Goal: Task Accomplishment & Management: Use online tool/utility

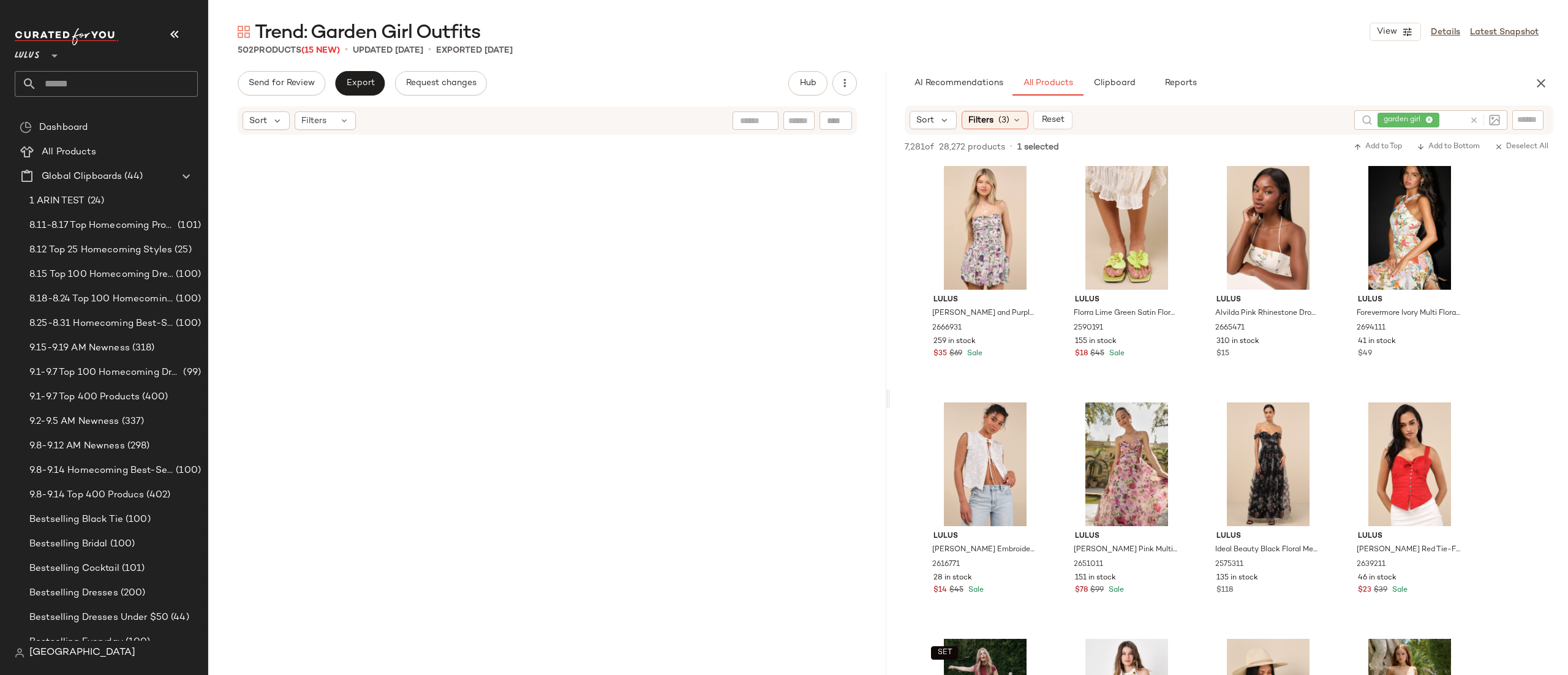
scroll to position [5924, 0]
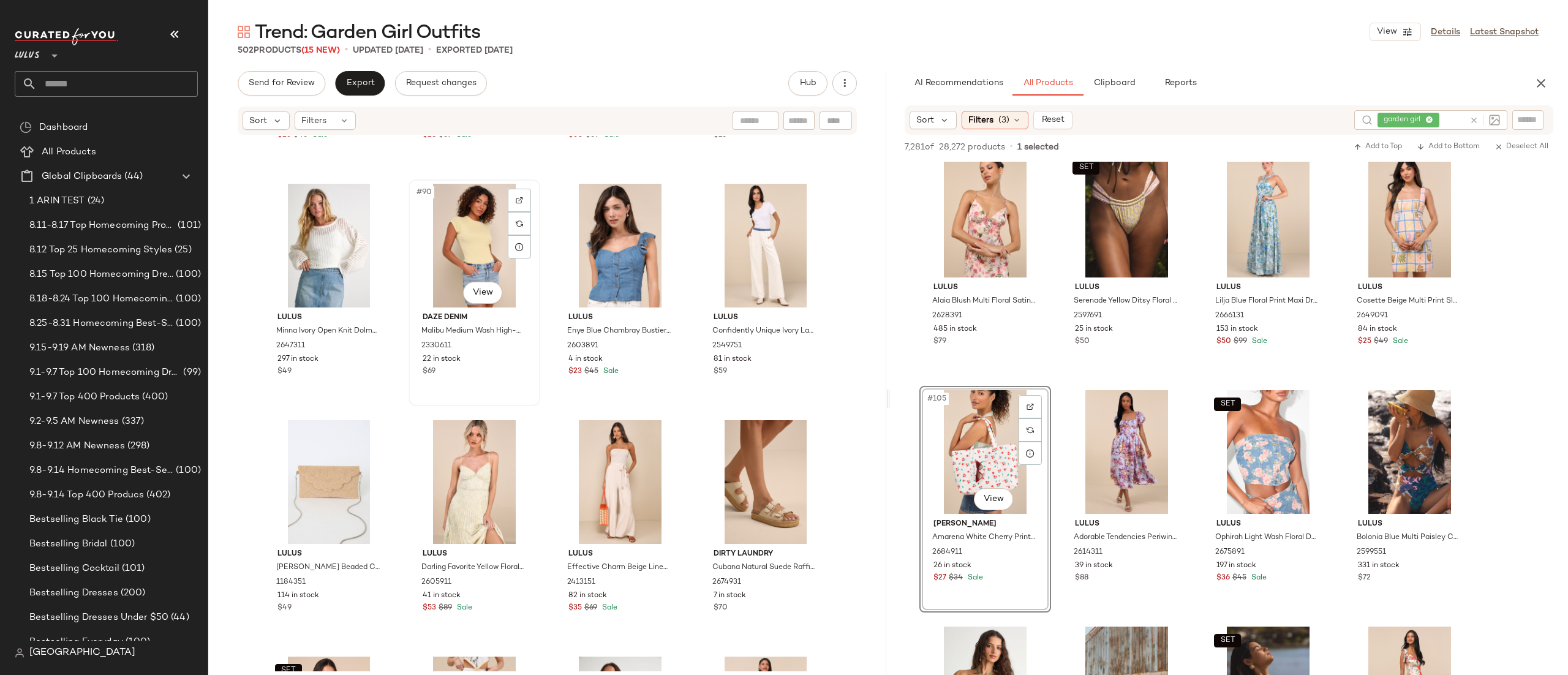
click at [415, 241] on div "#90 View" at bounding box center [474, 246] width 123 height 124
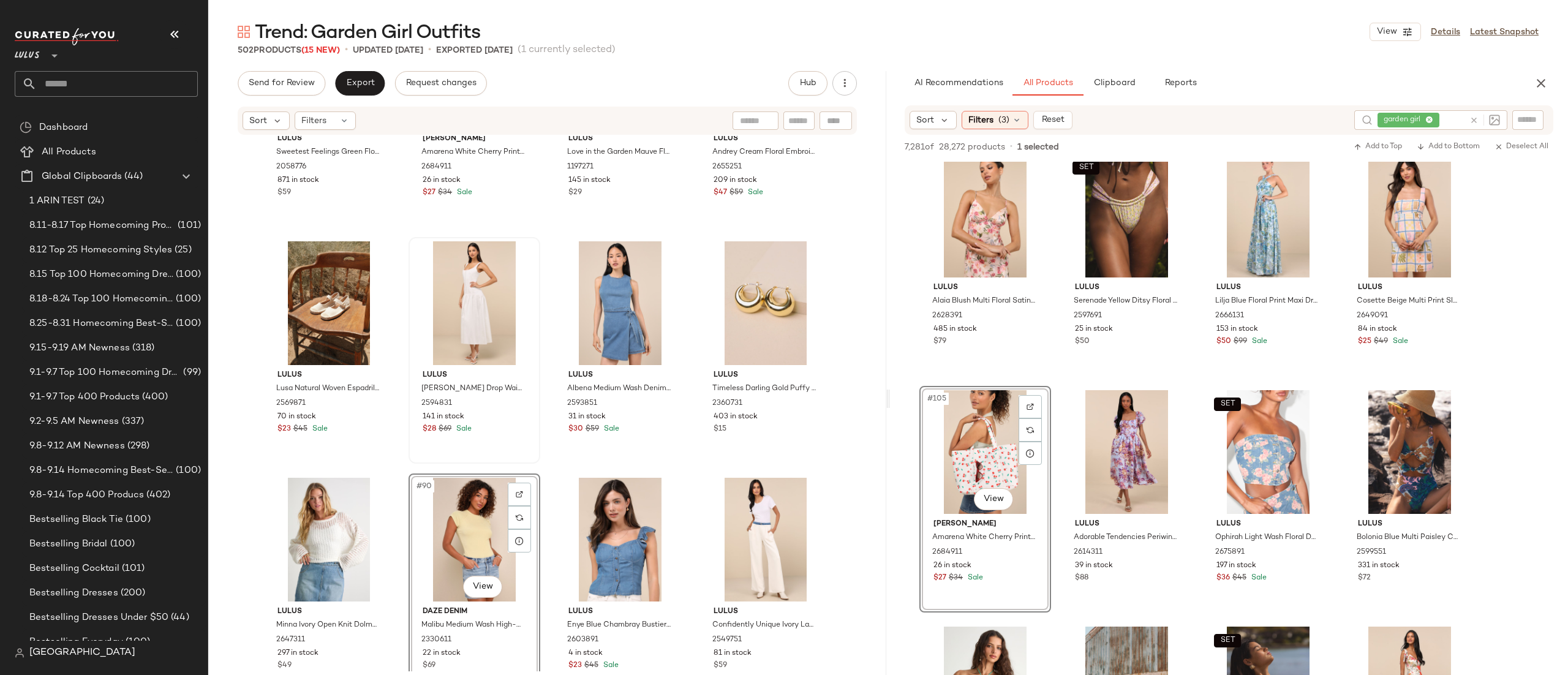
scroll to position [4897, 0]
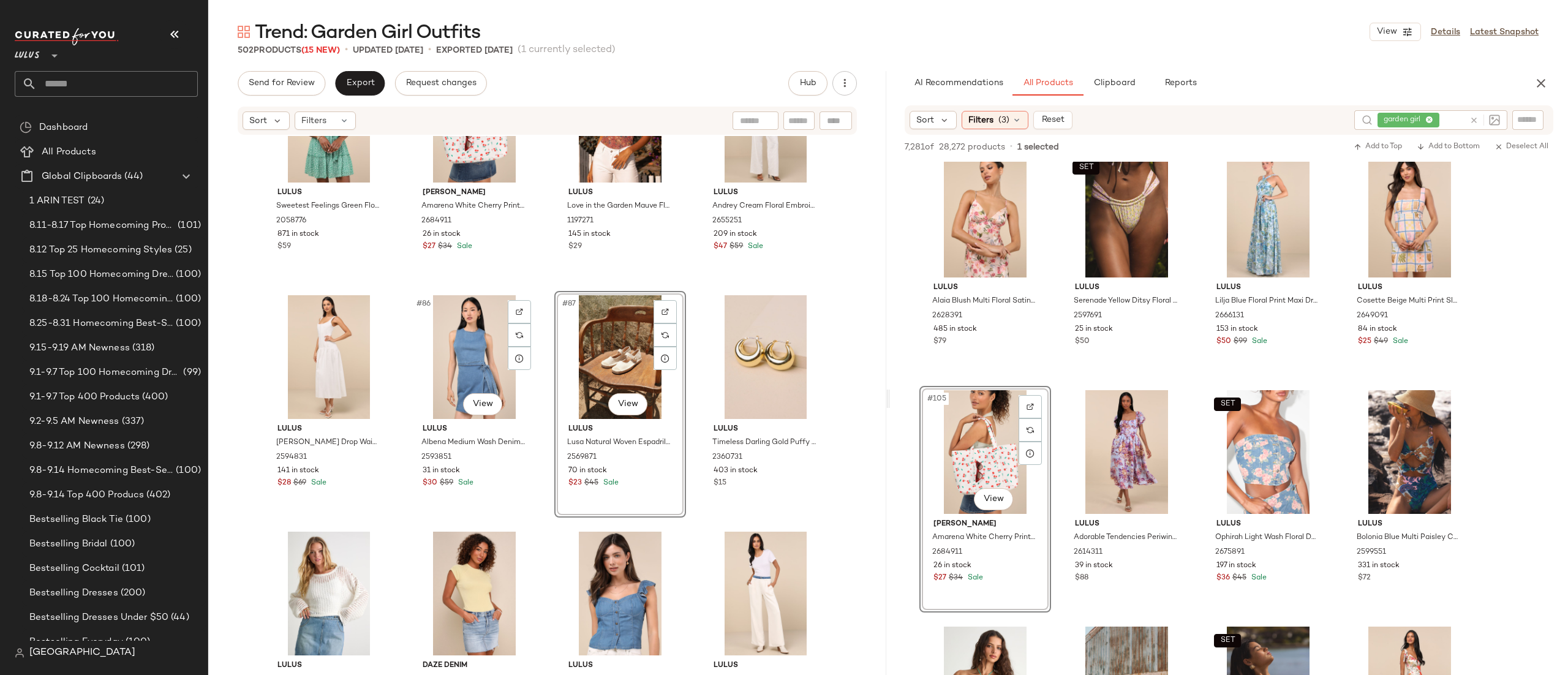
scroll to position [4896, 0]
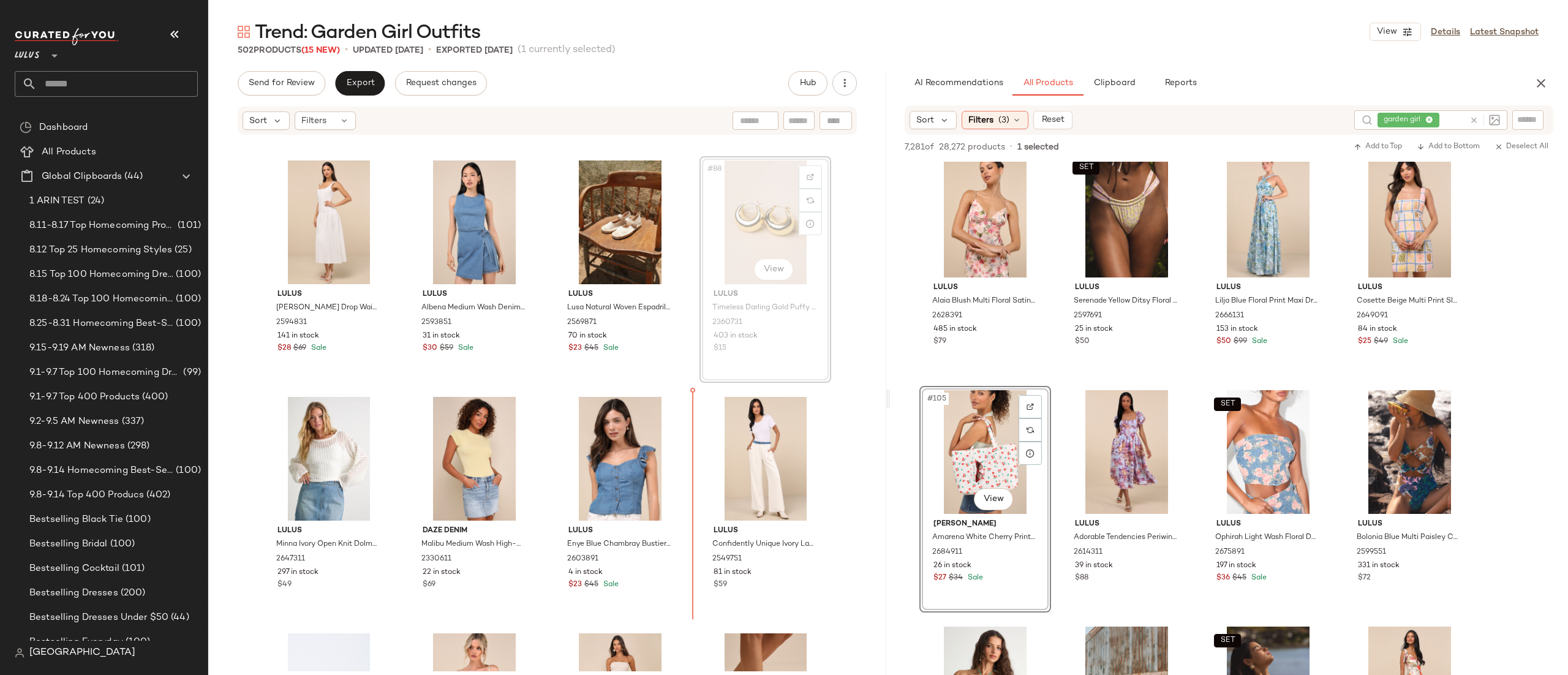
scroll to position [4984, 0]
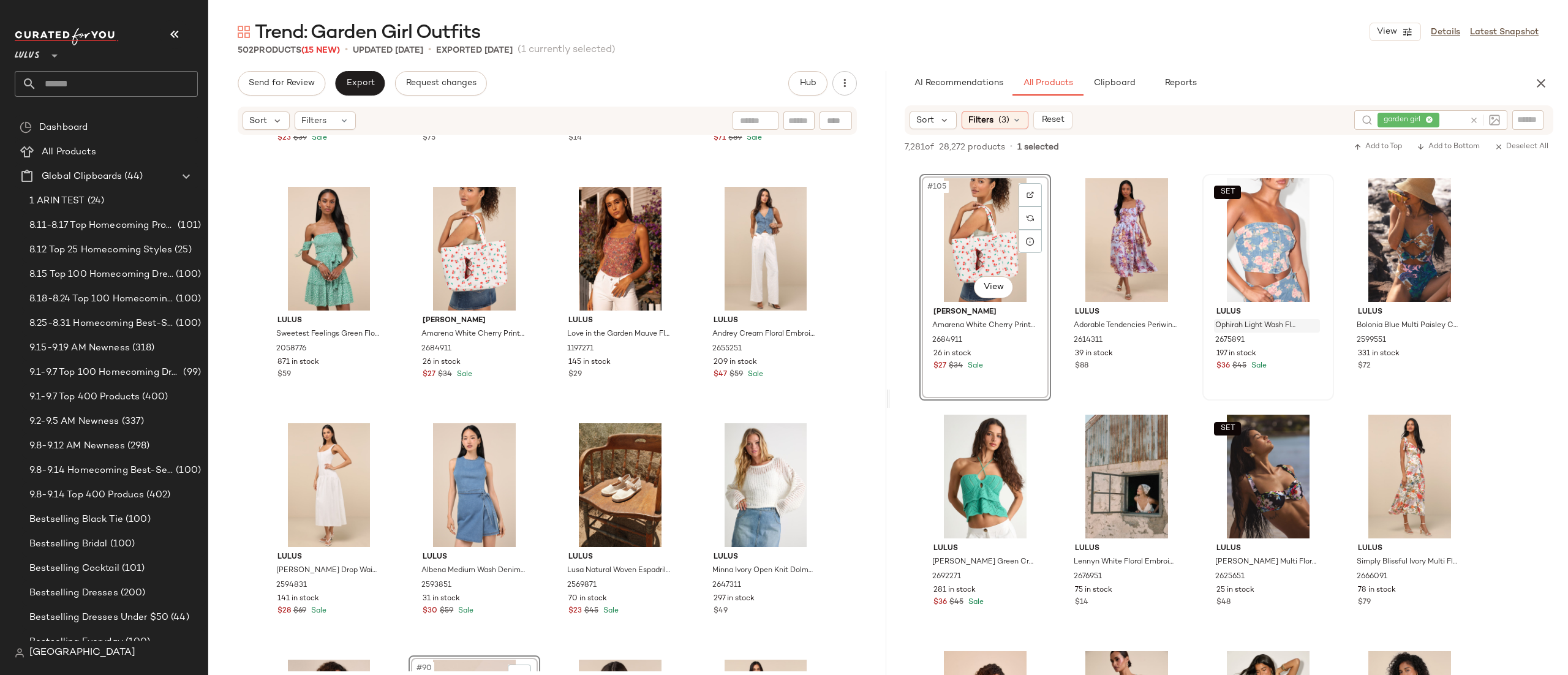
scroll to position [6196, 0]
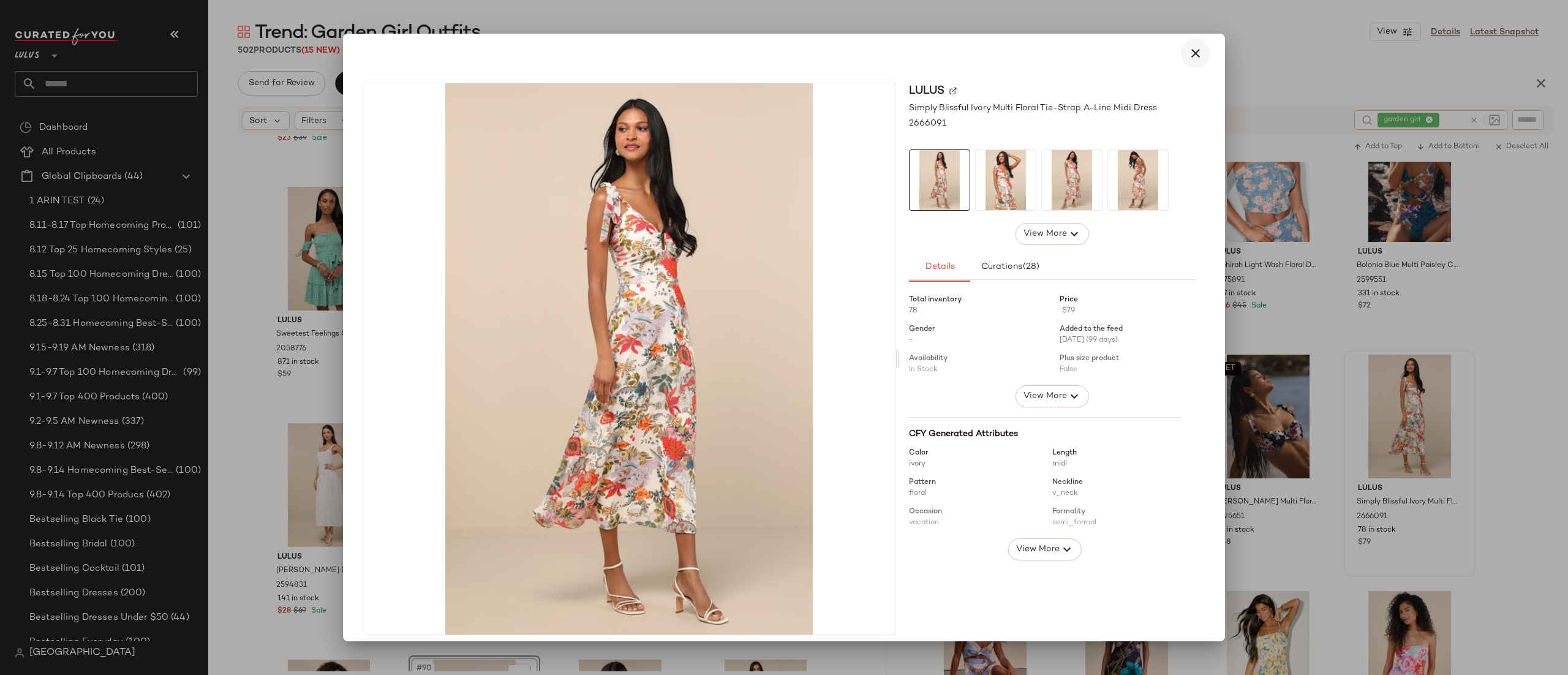
click at [1181, 53] on button "button" at bounding box center [1195, 53] width 29 height 29
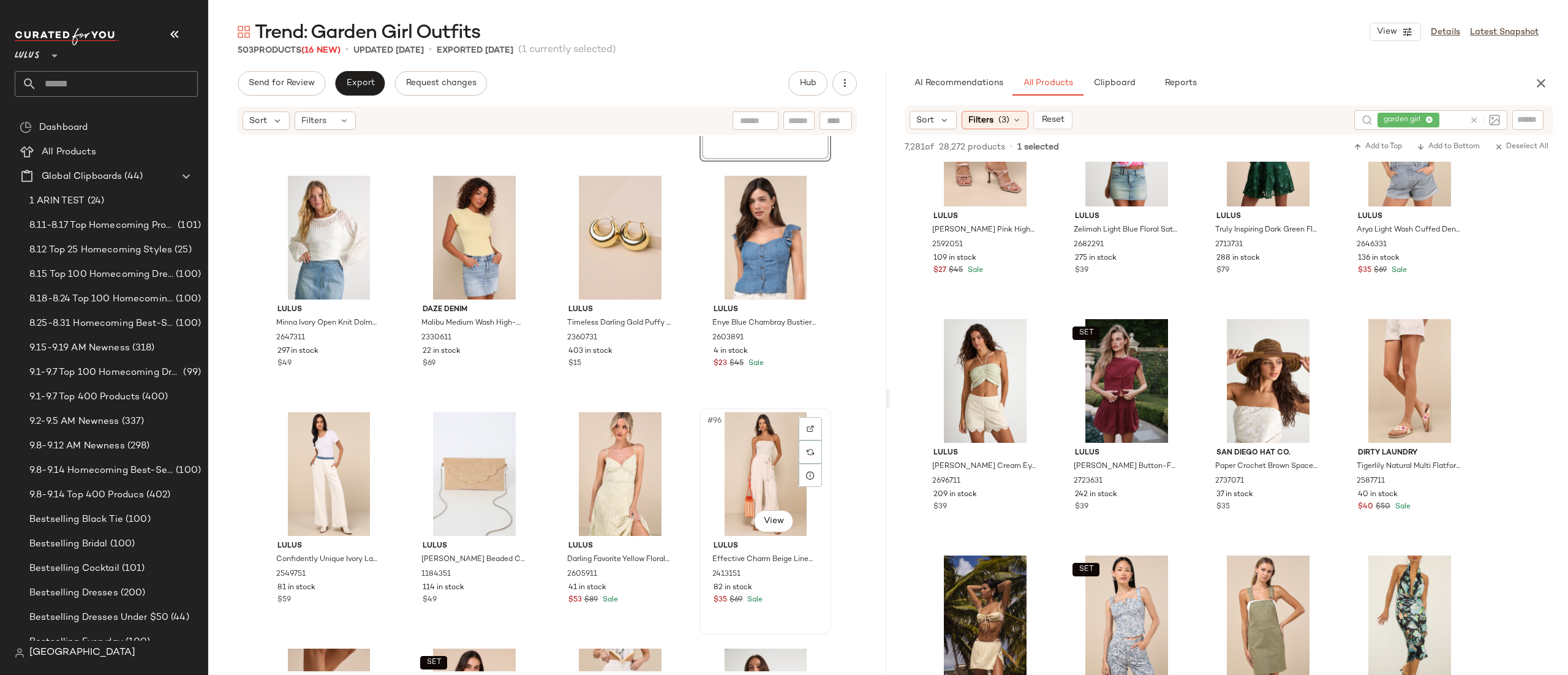
scroll to position [4938, 0]
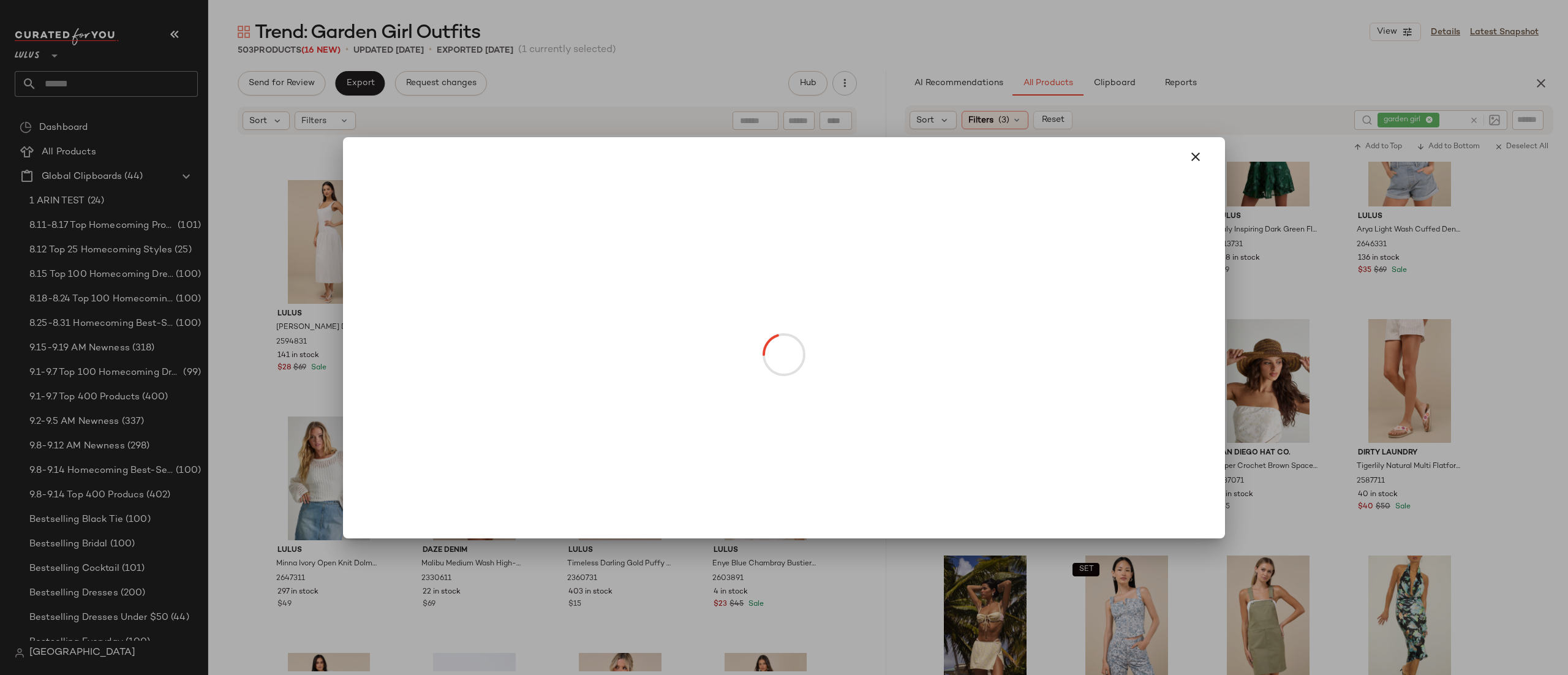
click at [759, 294] on body "Lulus ** Dashboard All Products Global Clipboards (44) 1 ARIN TEST (24) 8.11-8.…" at bounding box center [784, 338] width 1568 height 675
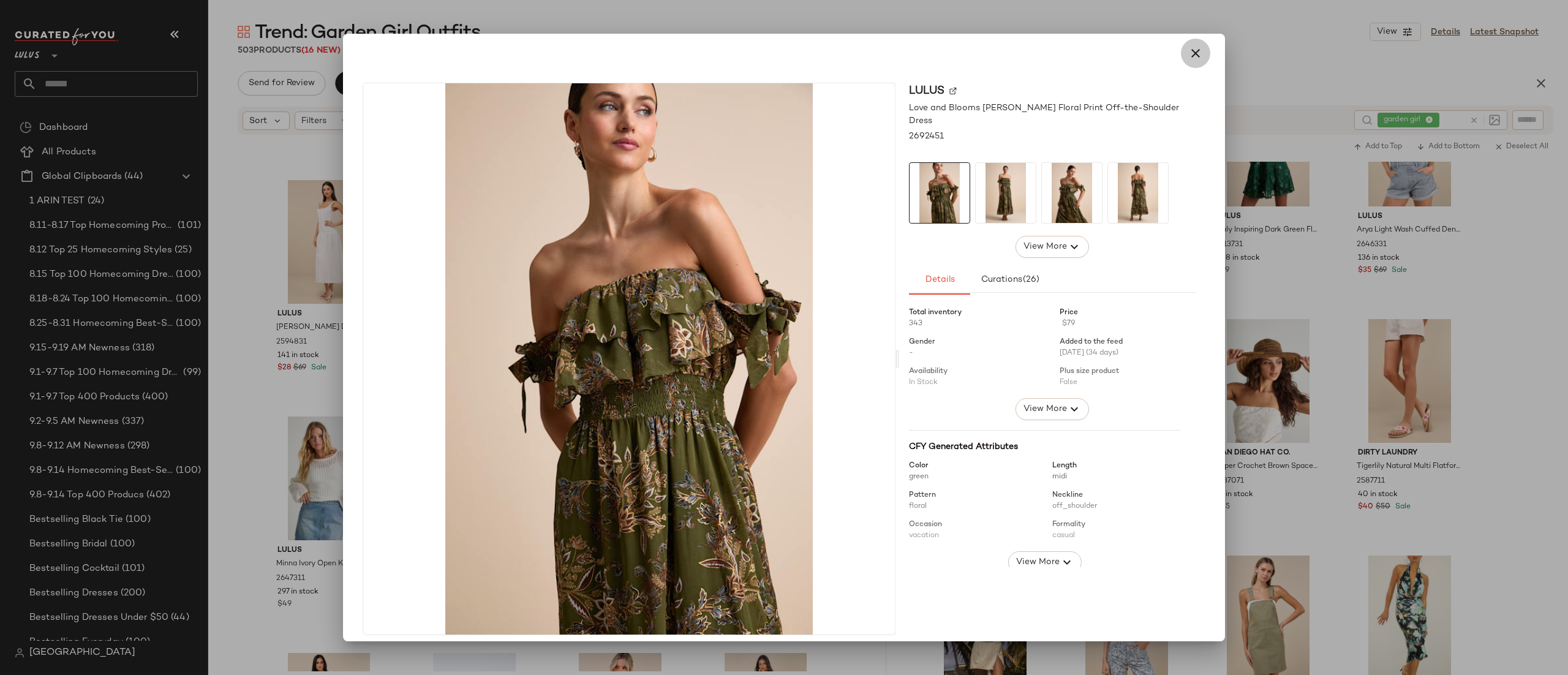
click at [1176, 64] on div at bounding box center [784, 53] width 853 height 29
click at [1163, 63] on div at bounding box center [784, 53] width 853 height 29
click at [1188, 54] on icon "button" at bounding box center [1196, 53] width 15 height 15
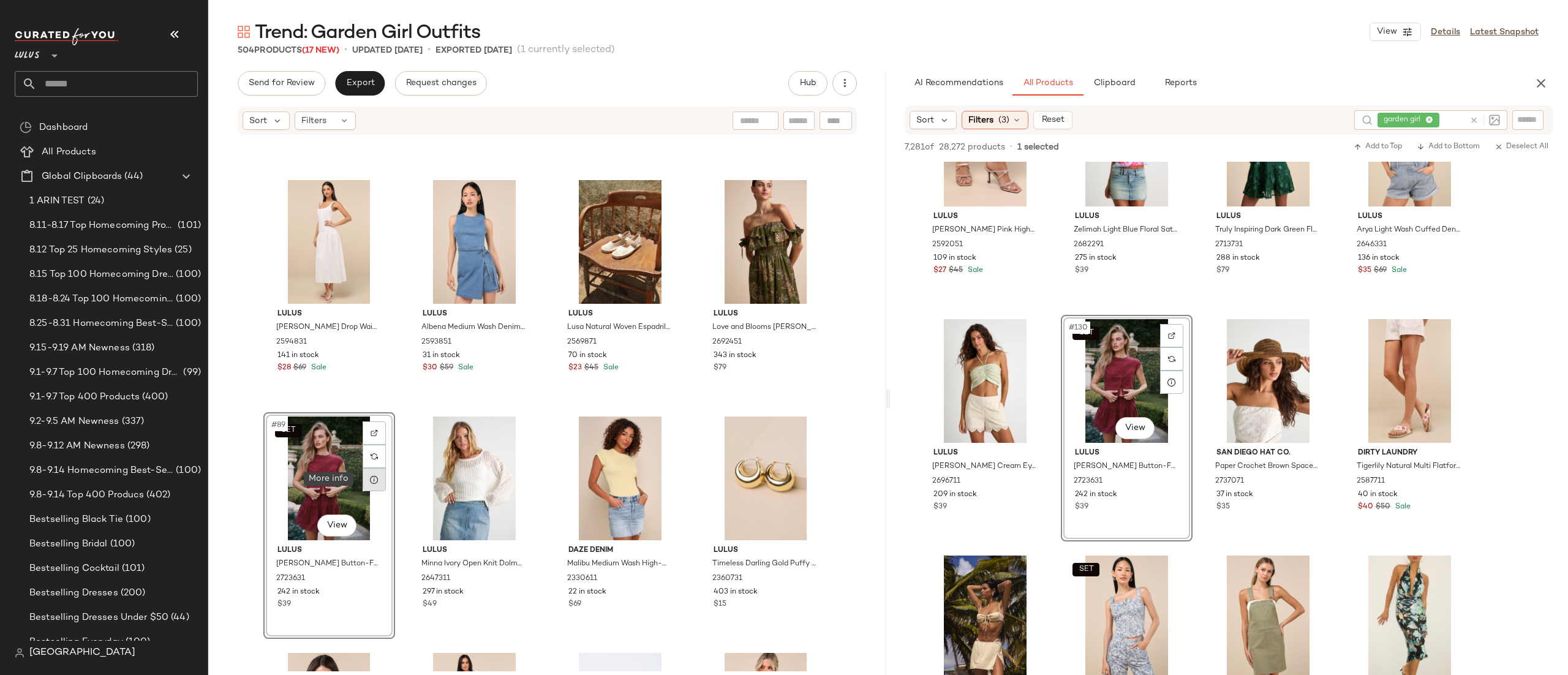
click at [375, 478] on icon at bounding box center [374, 479] width 10 height 10
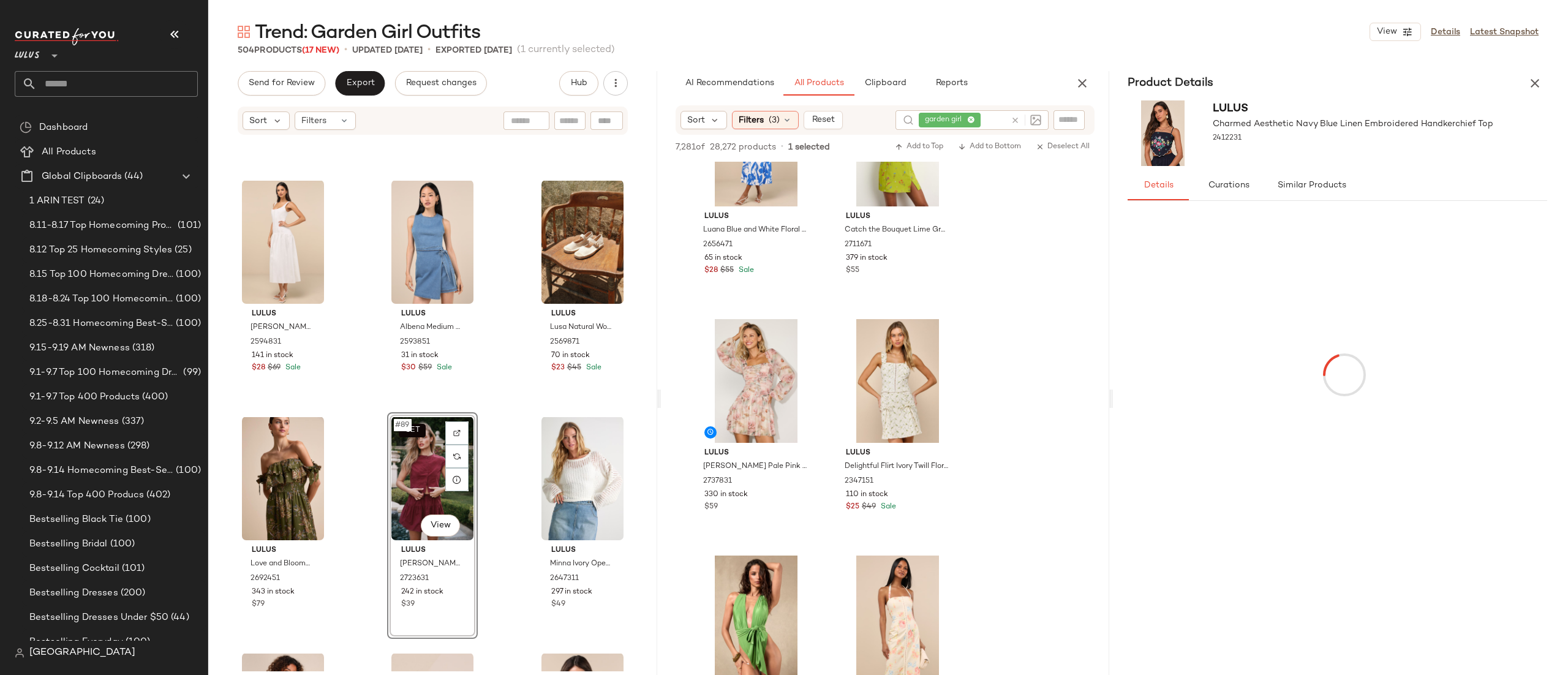
scroll to position [14745, 0]
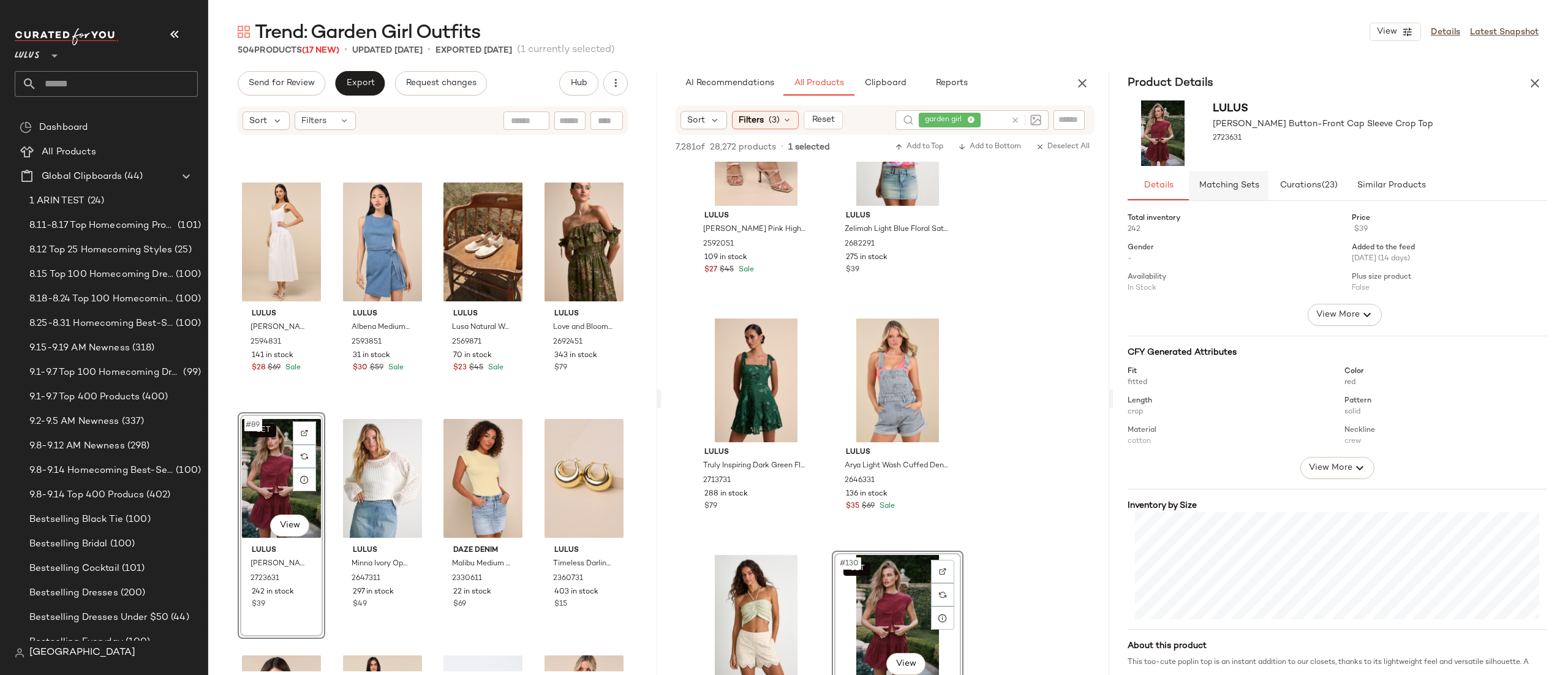
click at [1202, 173] on button "Matching Sets" at bounding box center [1228, 185] width 80 height 29
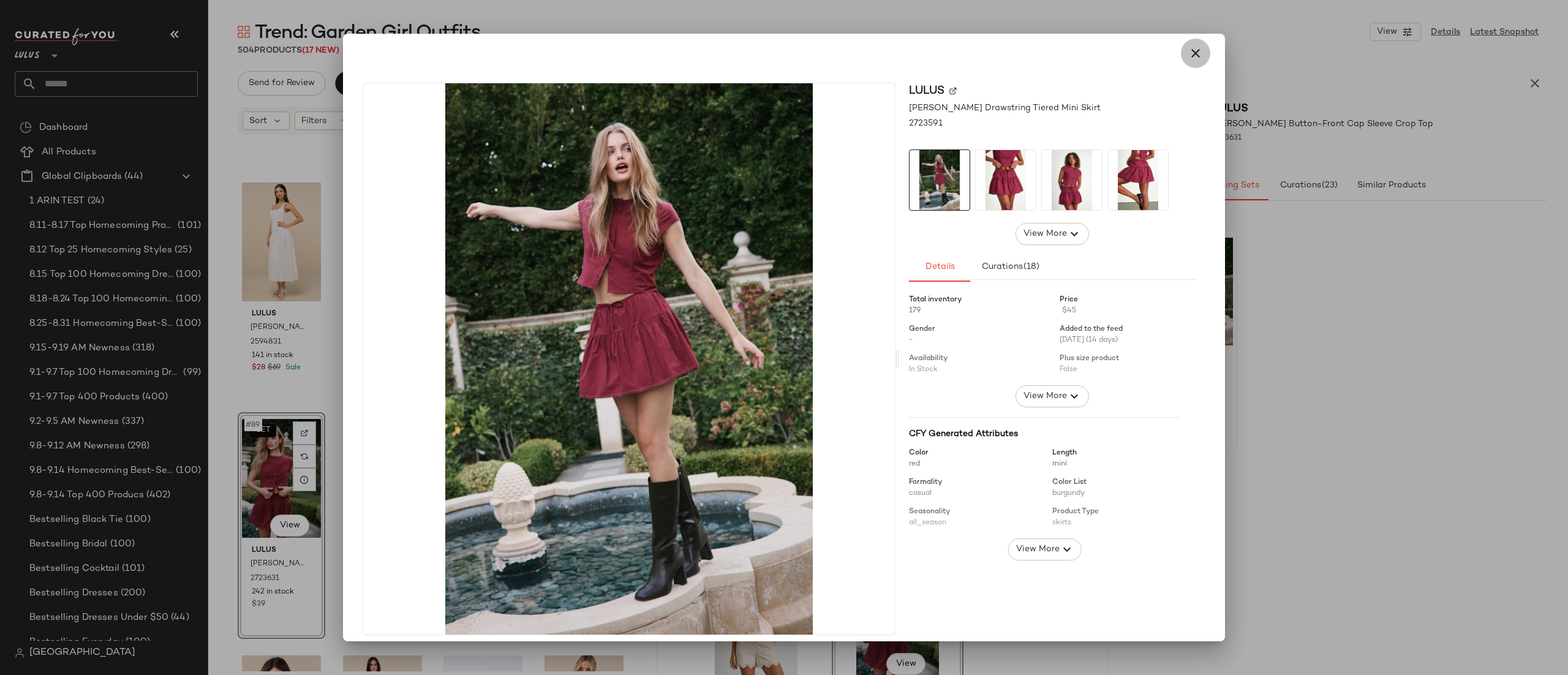
click at [1181, 50] on button "button" at bounding box center [1195, 53] width 29 height 29
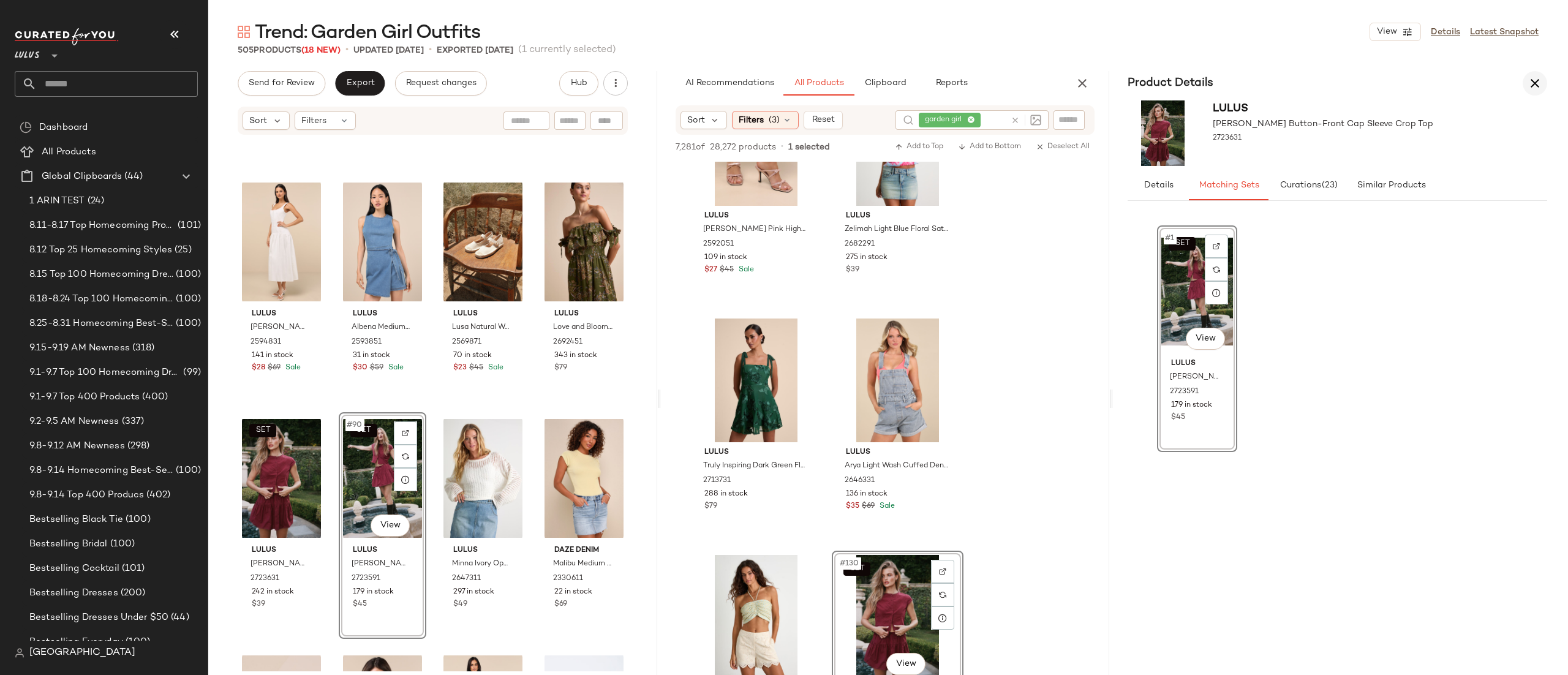
click at [1536, 83] on icon "button" at bounding box center [1535, 84] width 15 height 15
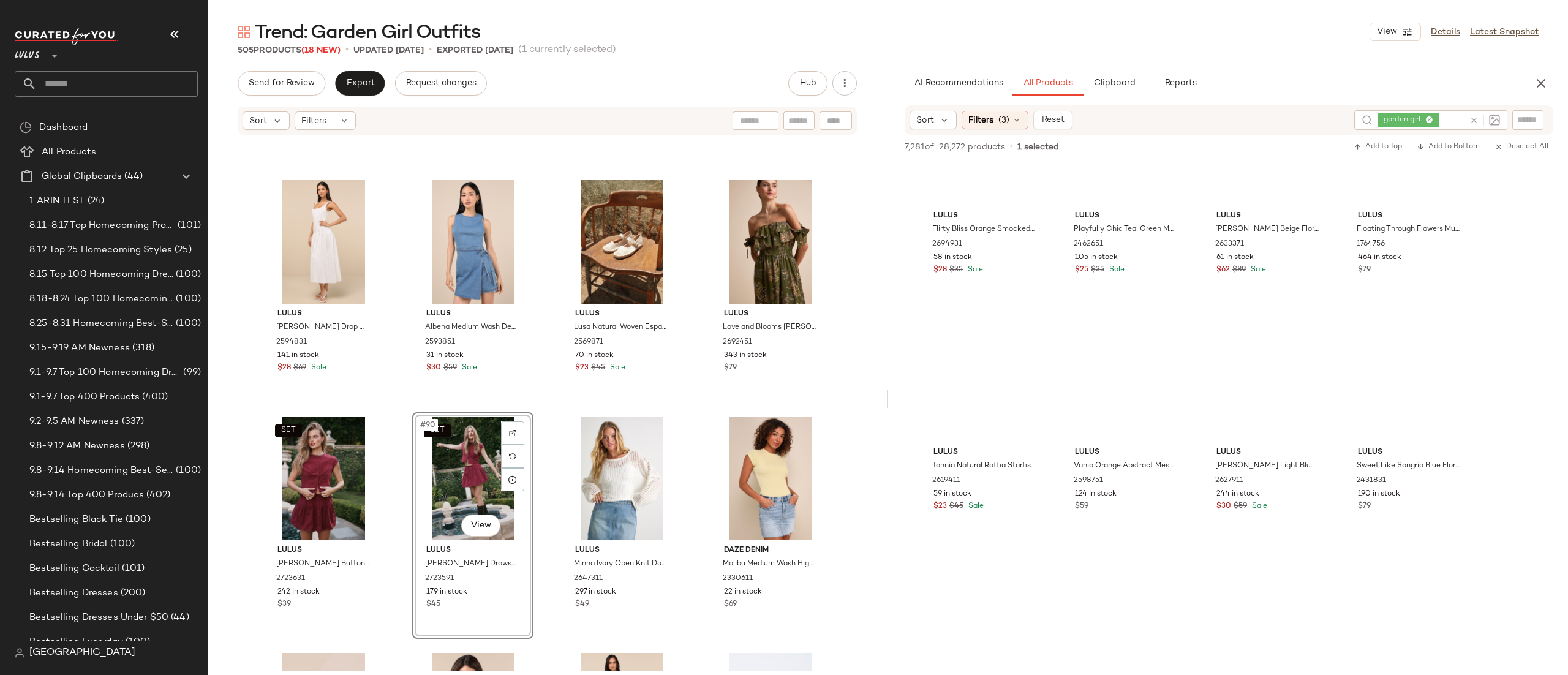
scroll to position [8833, 0]
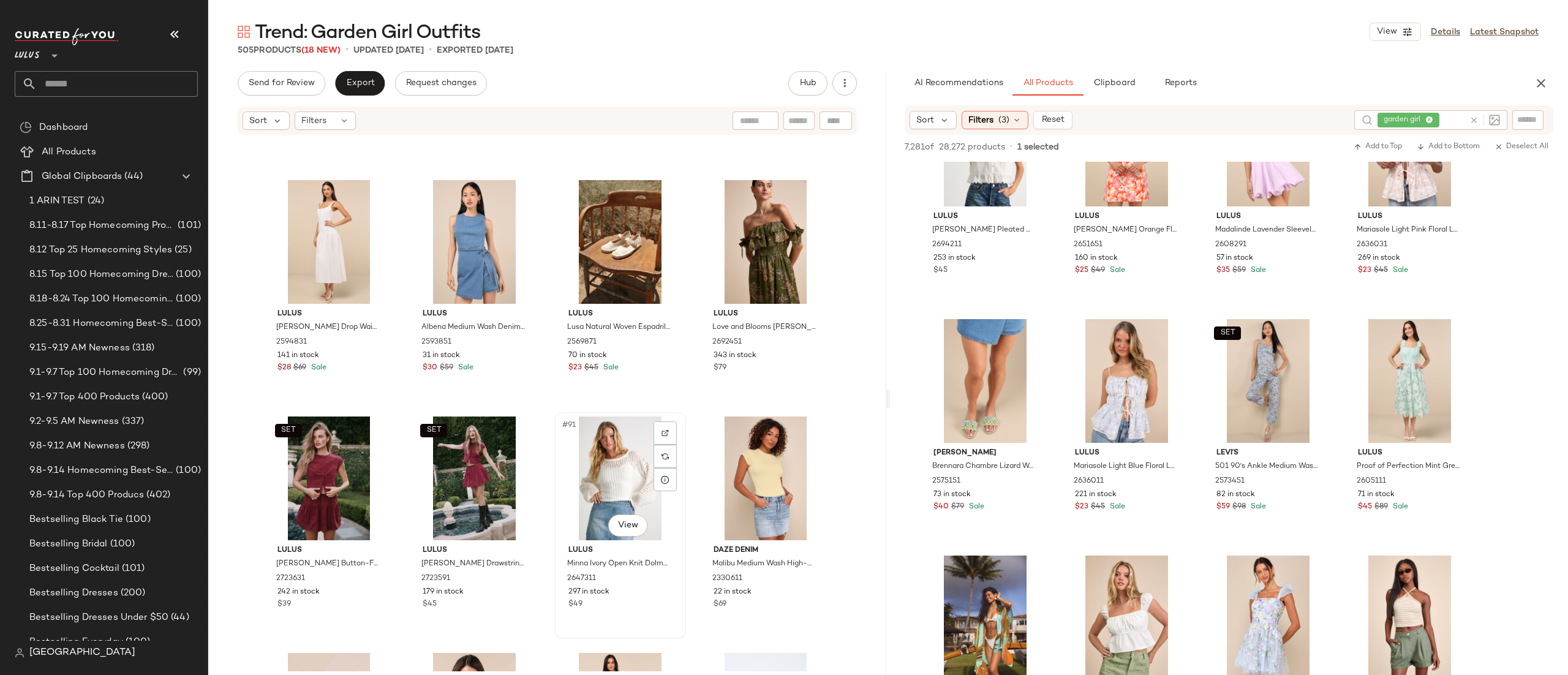
click at [619, 480] on div "#91 View" at bounding box center [620, 478] width 123 height 124
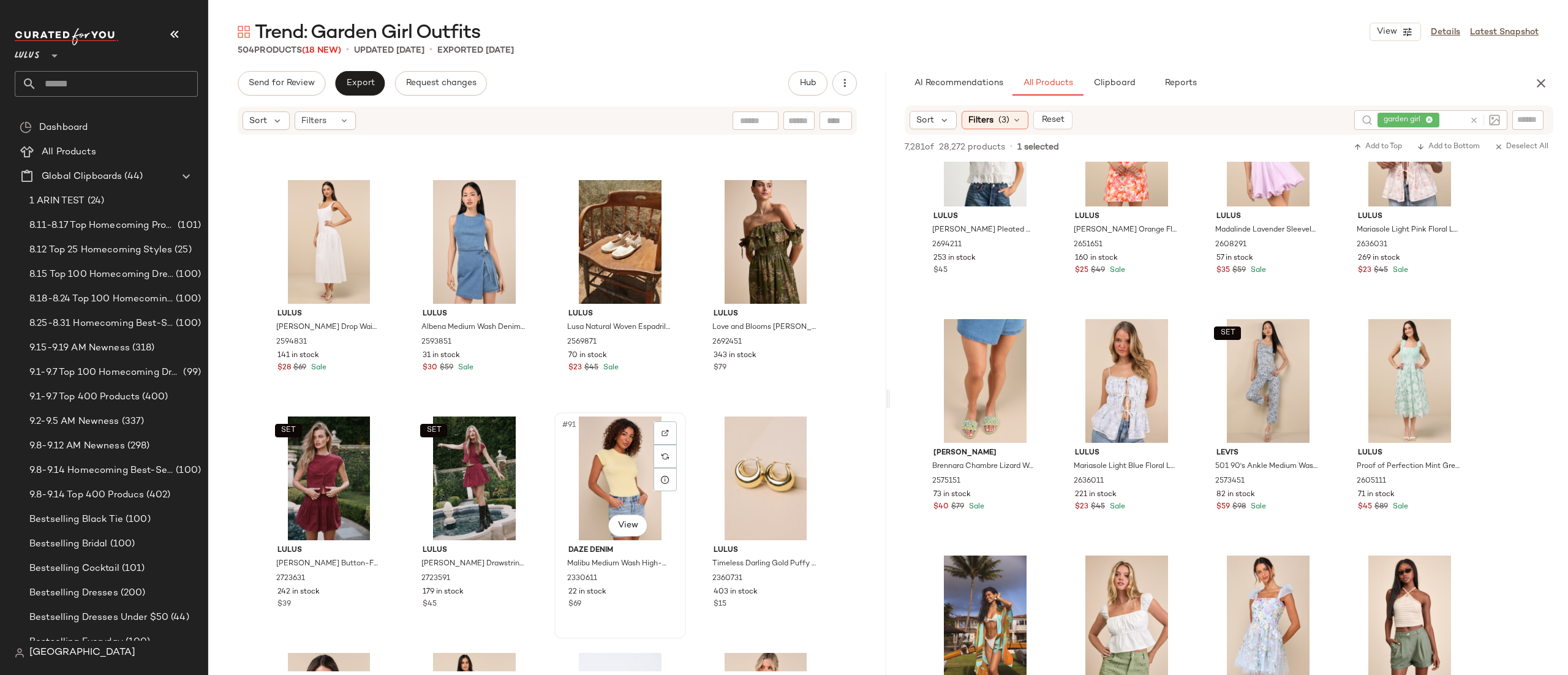
click at [594, 460] on div "#91 View" at bounding box center [620, 478] width 123 height 124
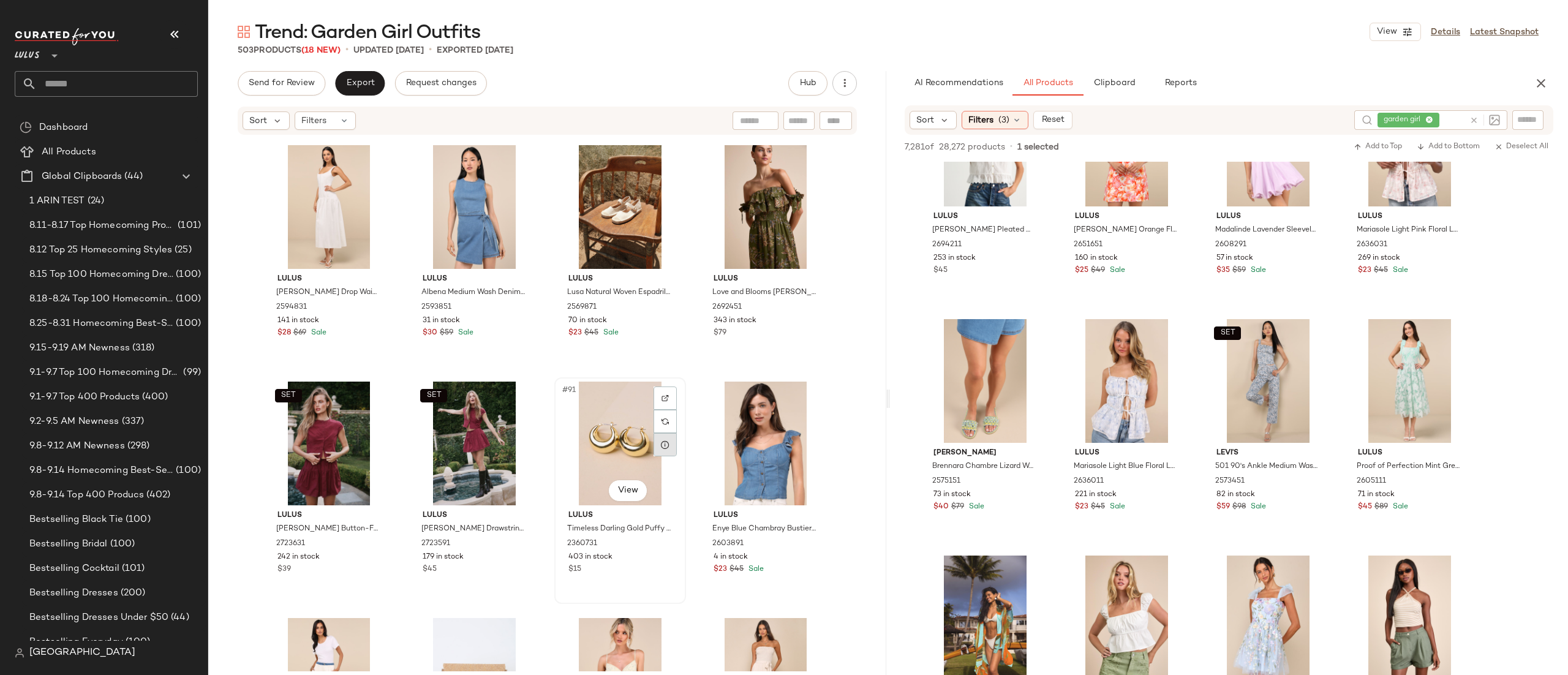
scroll to position [4977, 0]
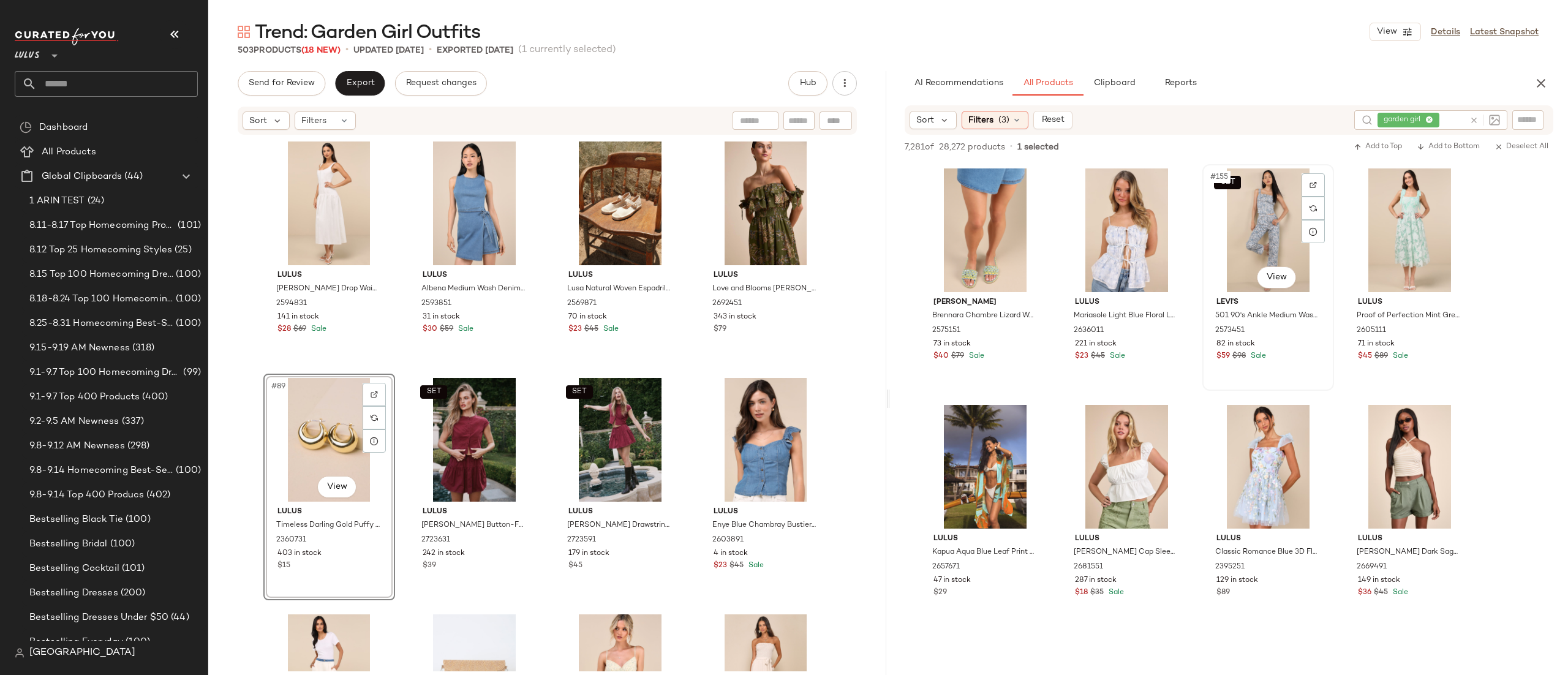
scroll to position [9023, 0]
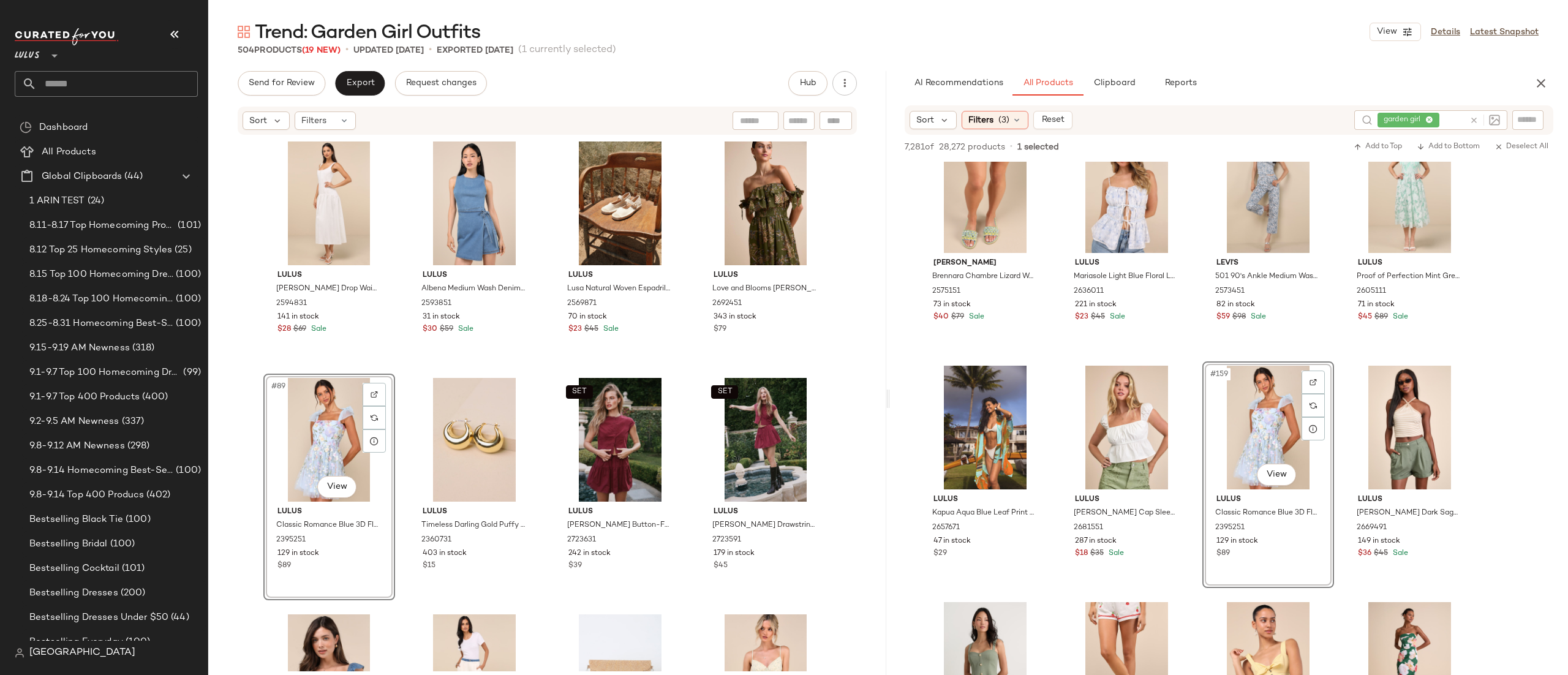
click at [549, 357] on div "Lulus [PERSON_NAME] Drop Waist Midi Dress 2594831 141 in stock $28 $69 Sale Lul…" at bounding box center [547, 404] width 678 height 536
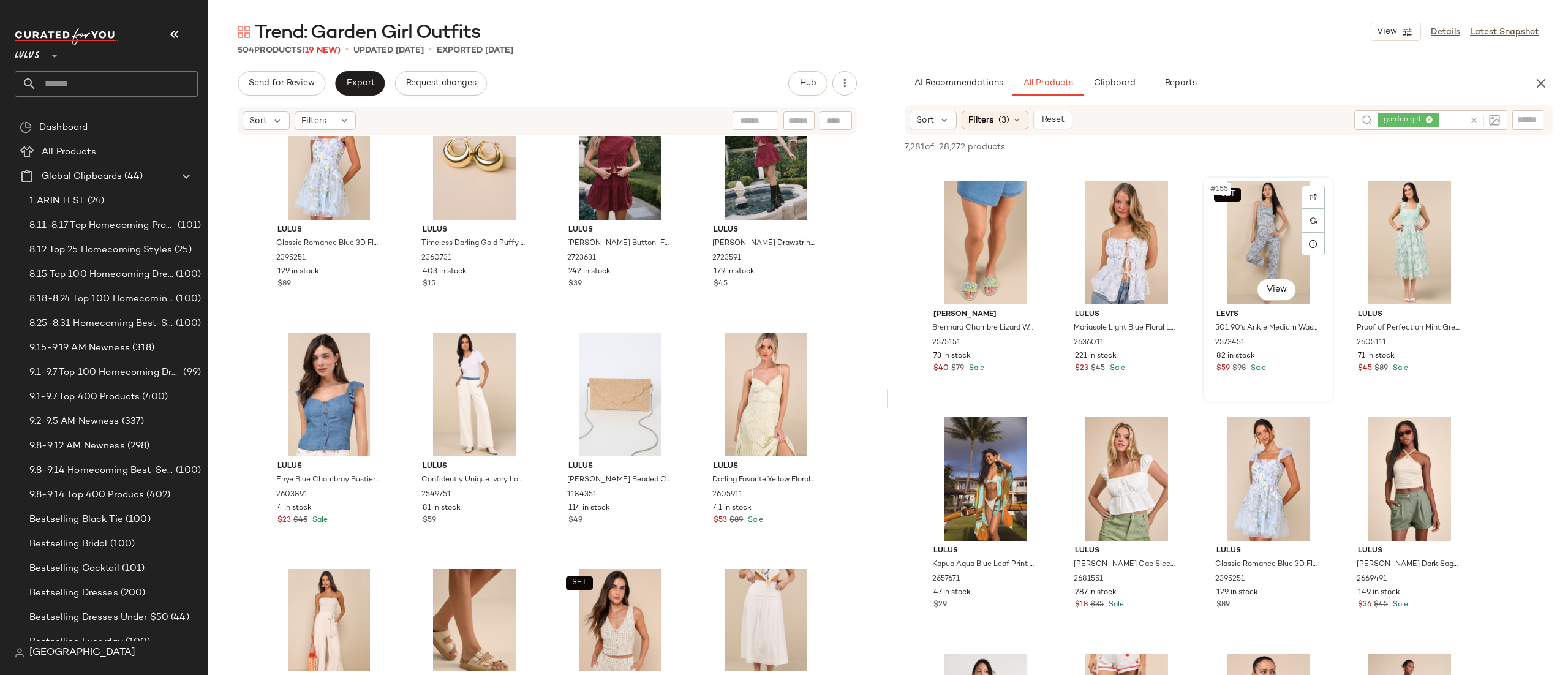
scroll to position [8855, 0]
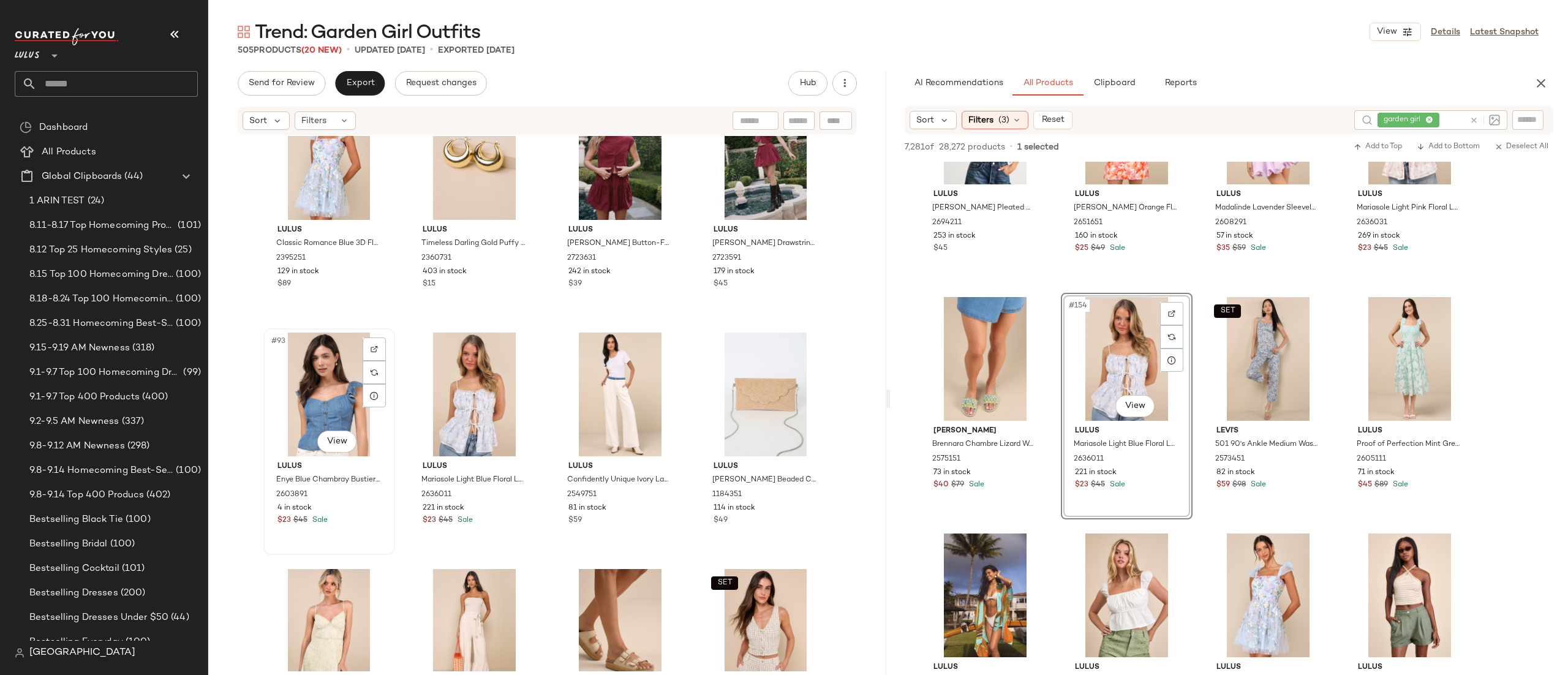
click at [338, 379] on div "#93 View" at bounding box center [328, 395] width 123 height 124
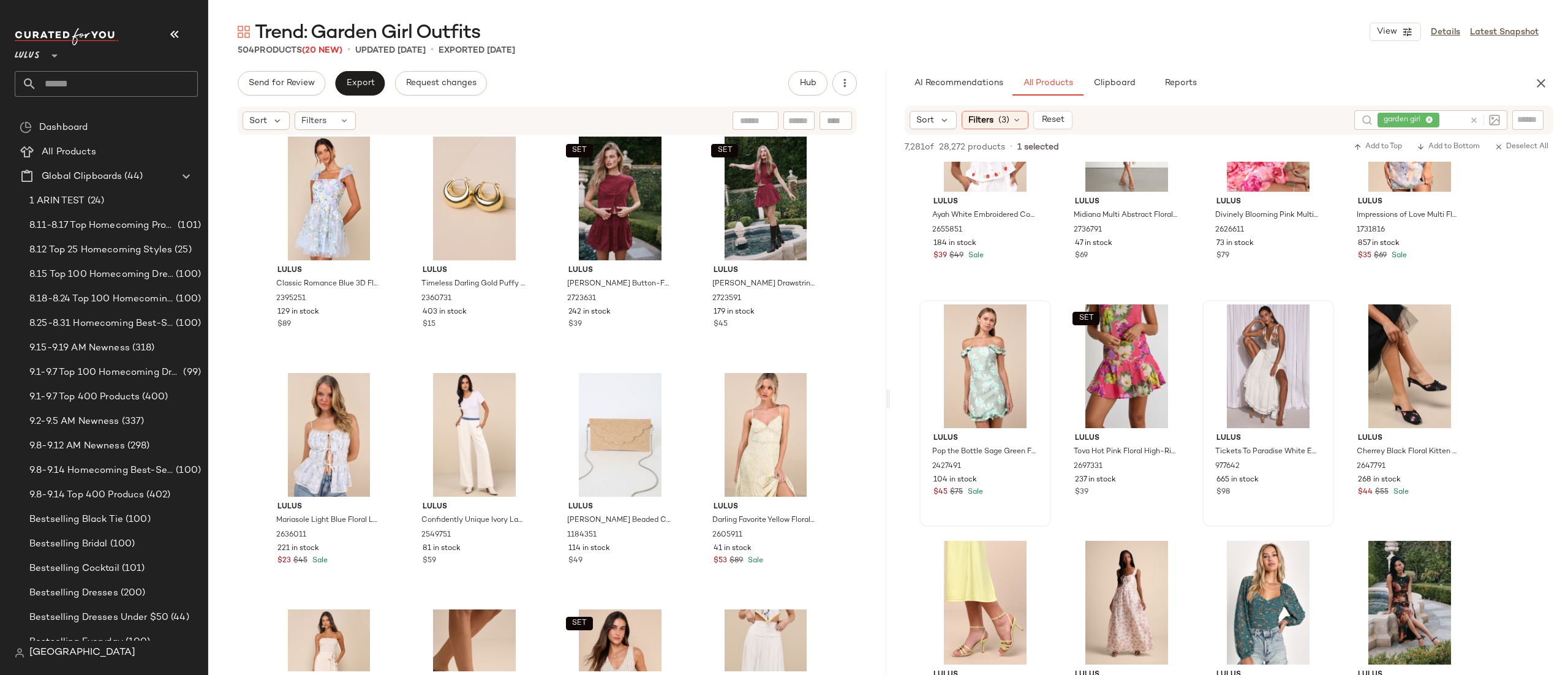
scroll to position [5220, 0]
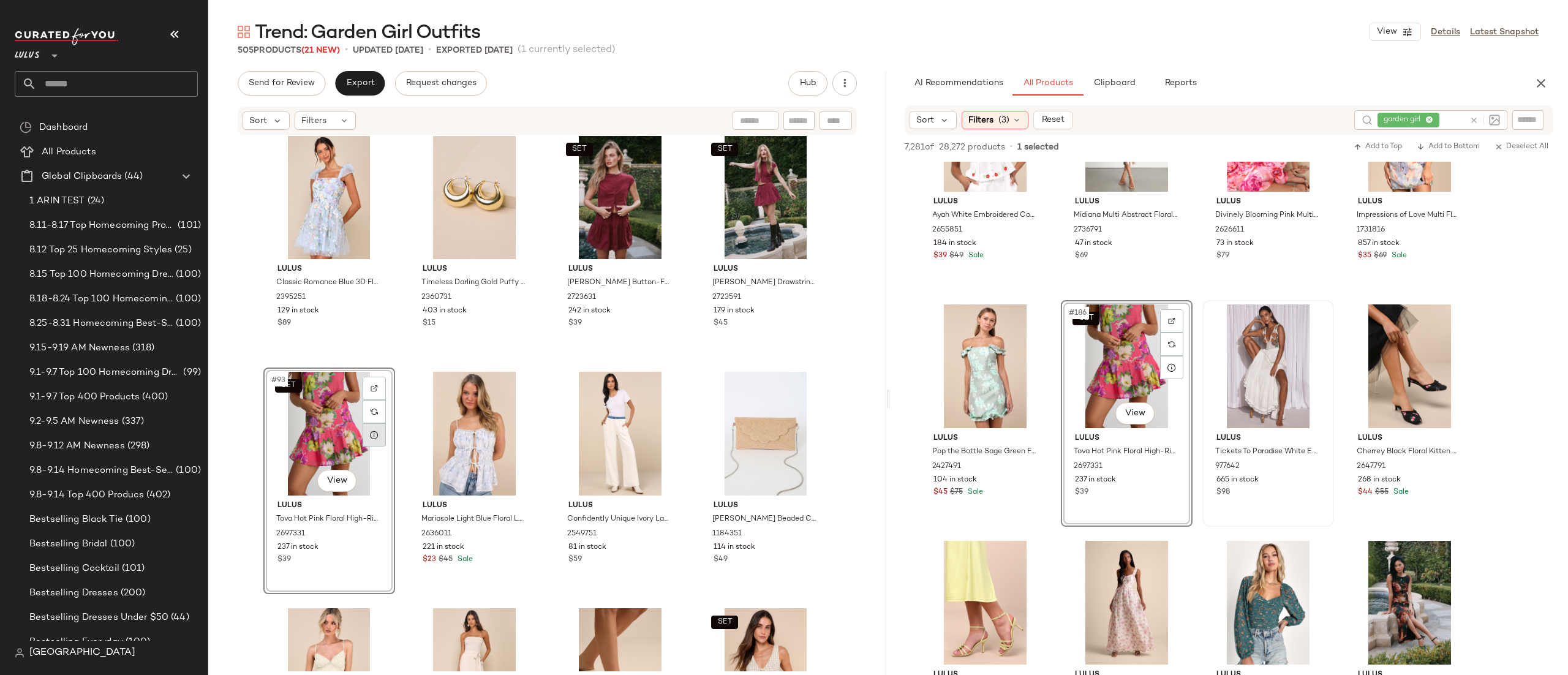
click at [371, 437] on icon at bounding box center [374, 435] width 10 height 10
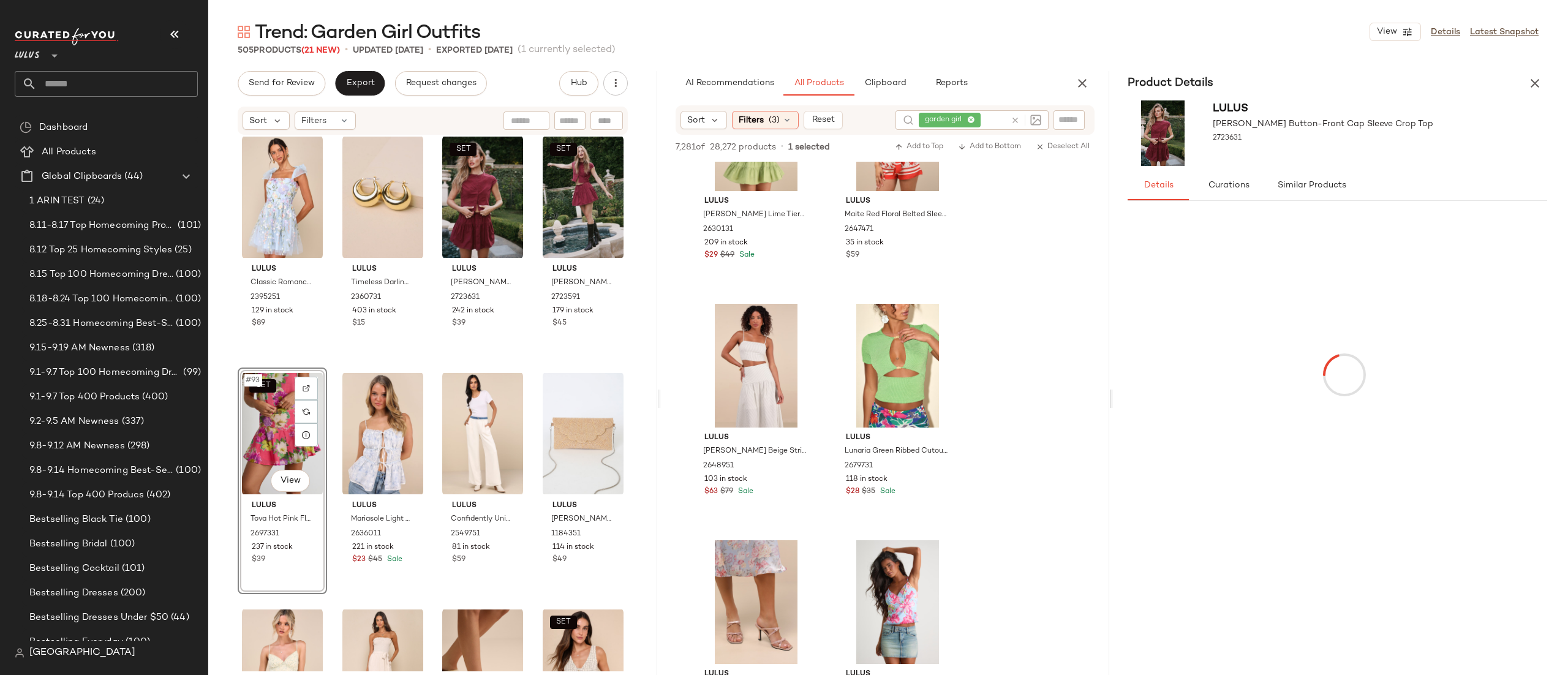
scroll to position [21382, 0]
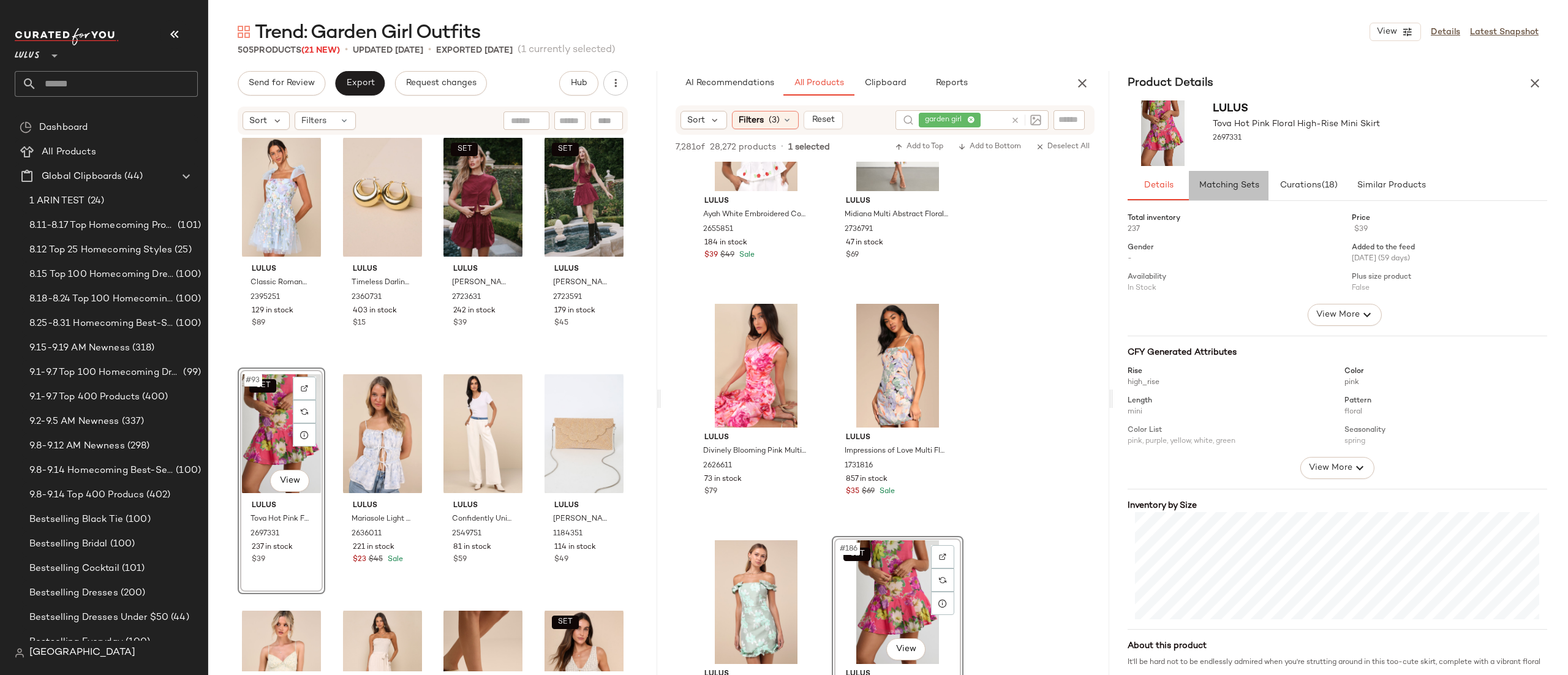
click at [1234, 191] on button "Matching Sets" at bounding box center [1228, 185] width 80 height 29
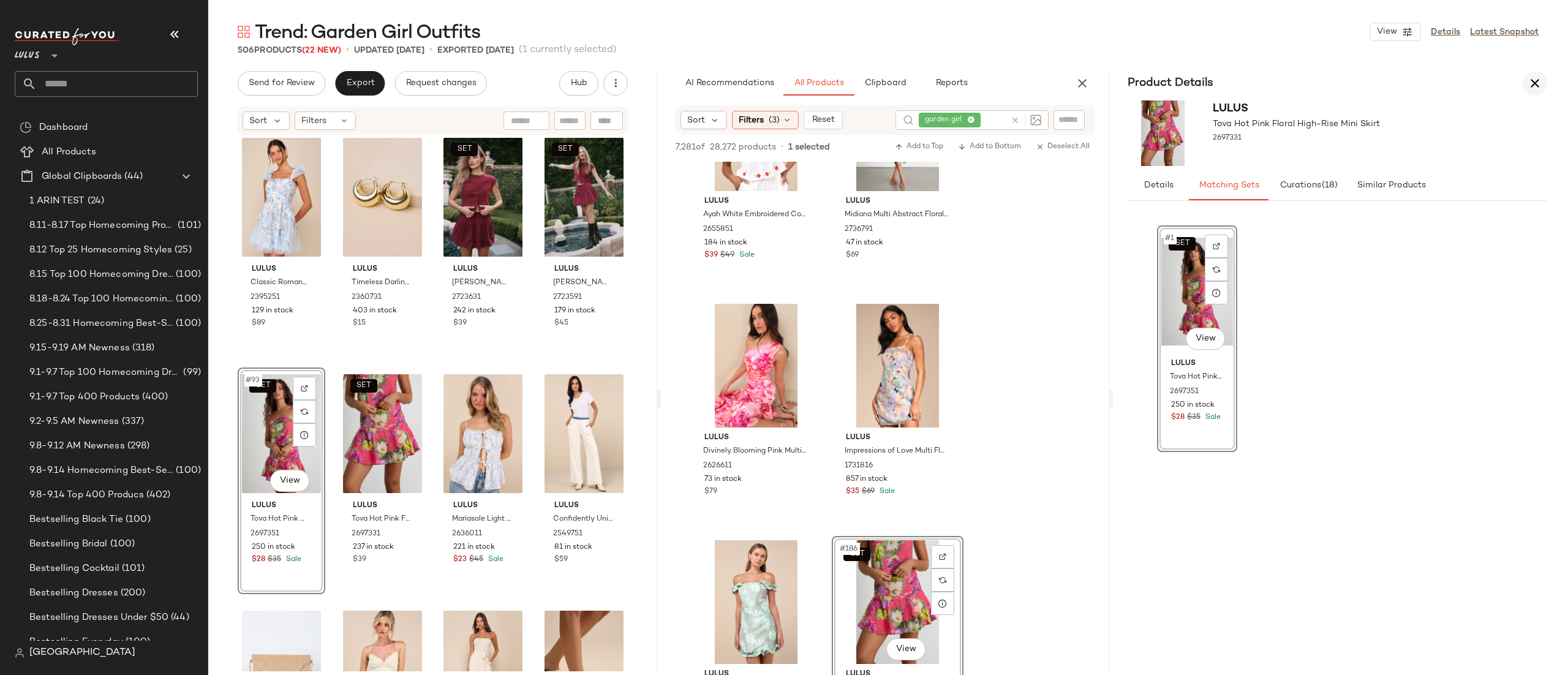
click at [1542, 87] on button "button" at bounding box center [1535, 83] width 25 height 25
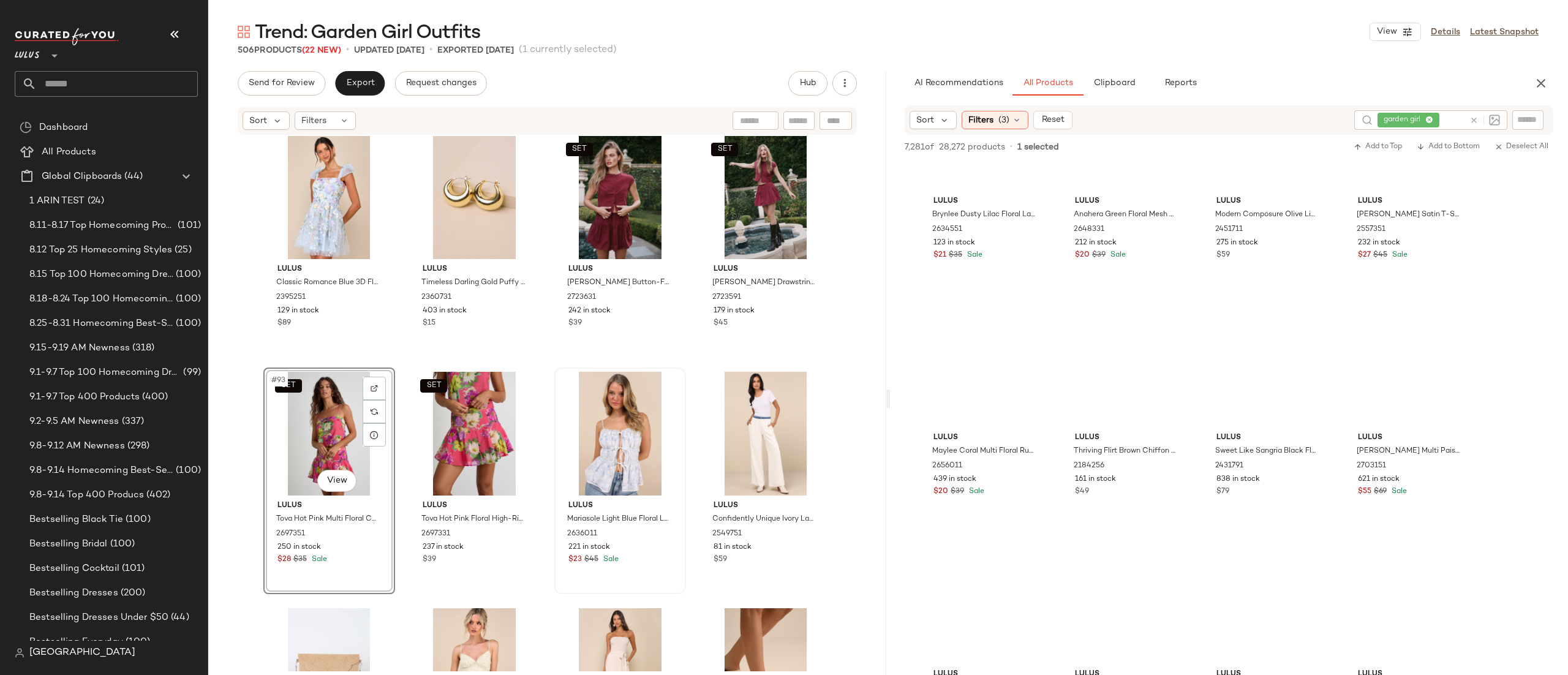
scroll to position [15469, 0]
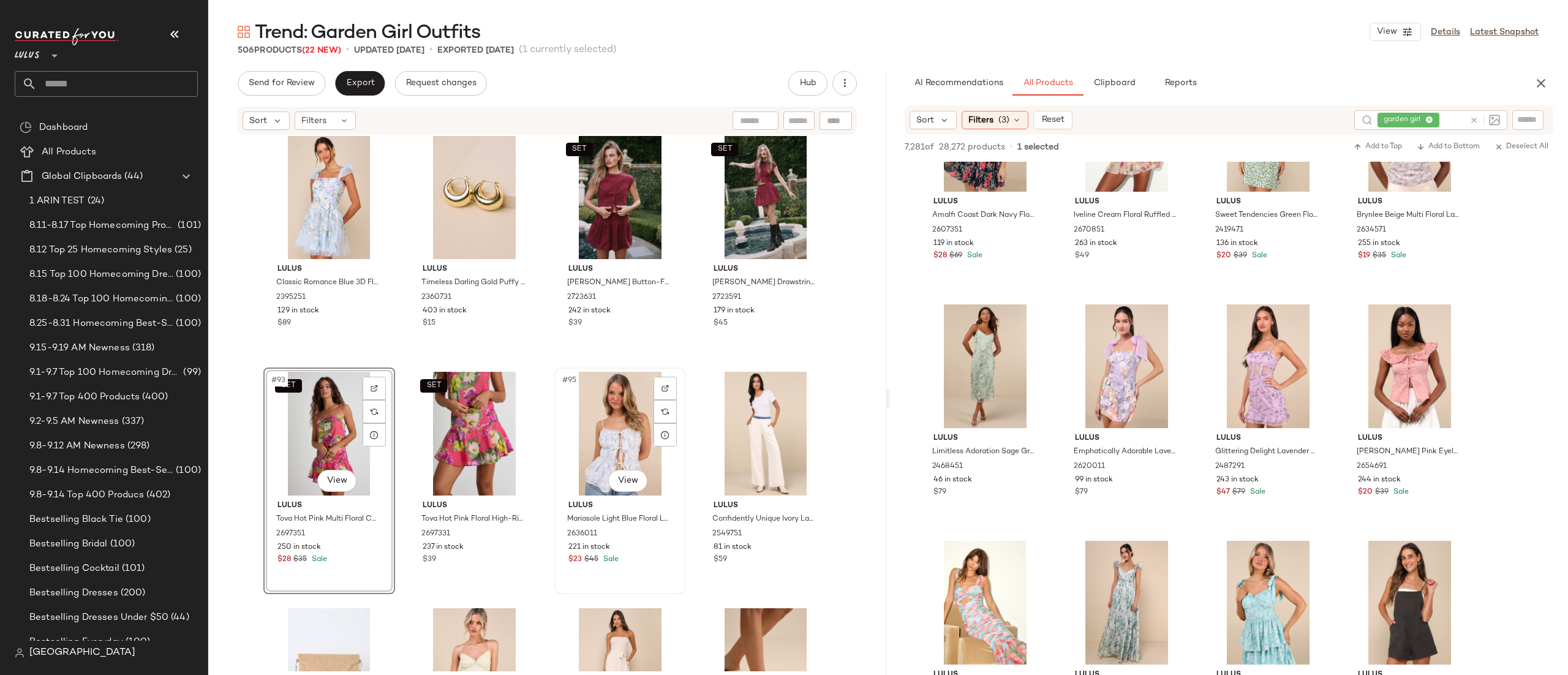
click at [585, 435] on div "#95 View" at bounding box center [620, 434] width 123 height 124
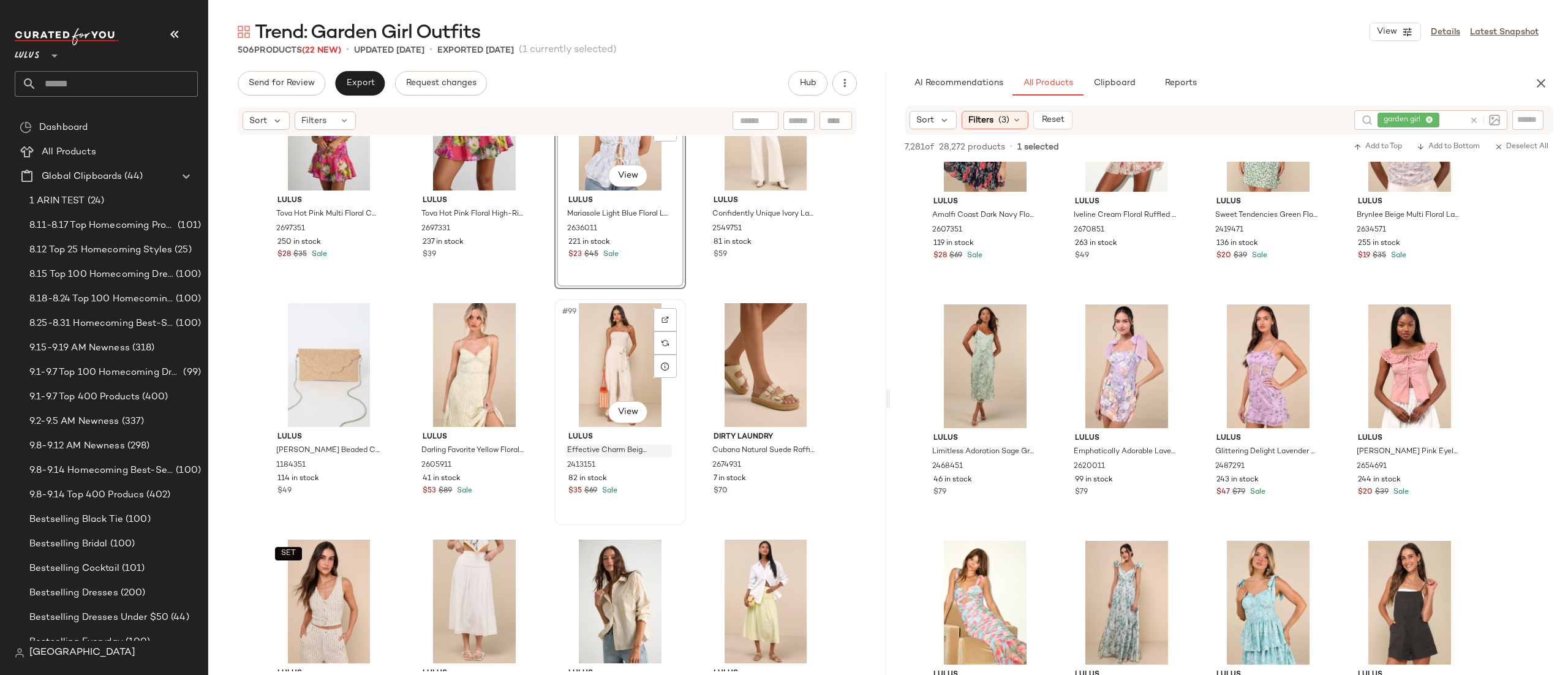
scroll to position [5573, 0]
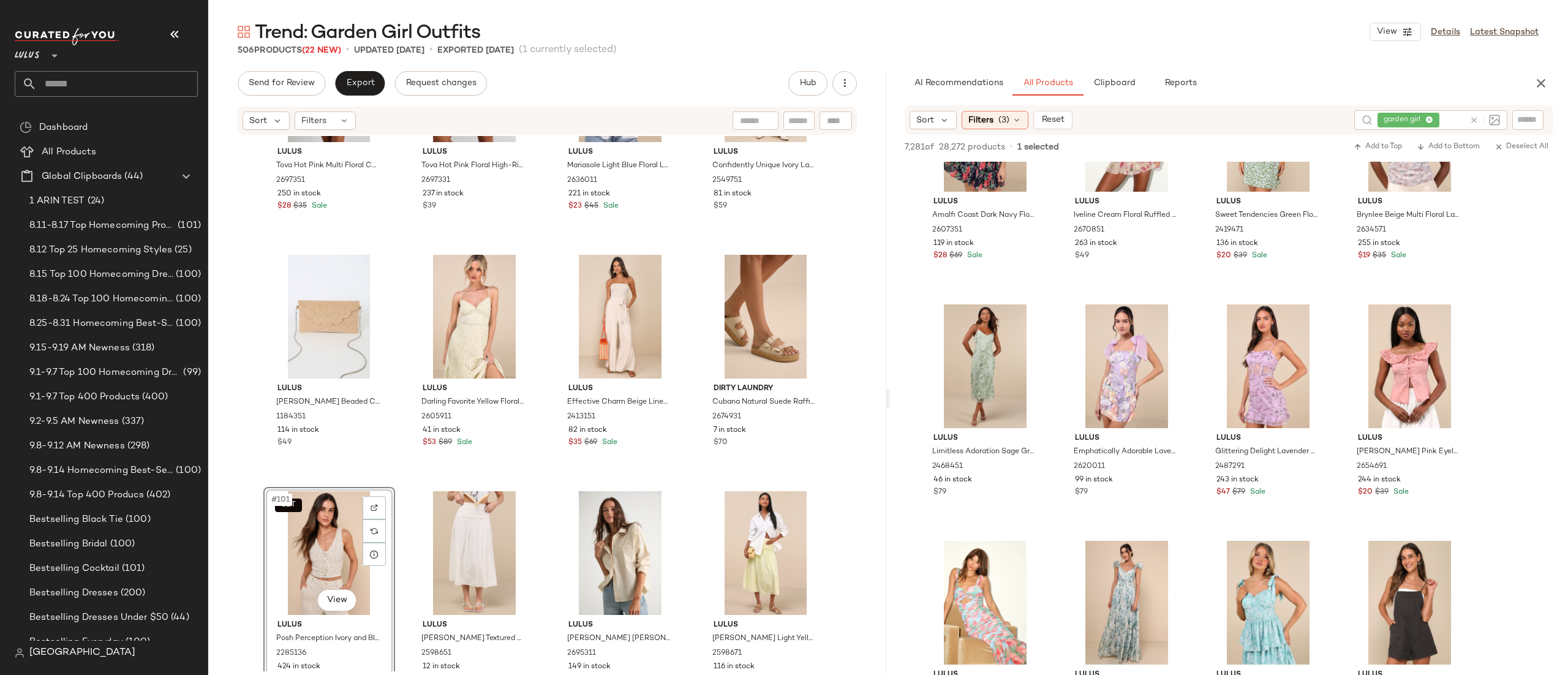
click at [304, 552] on div "SET #101 View" at bounding box center [328, 553] width 123 height 124
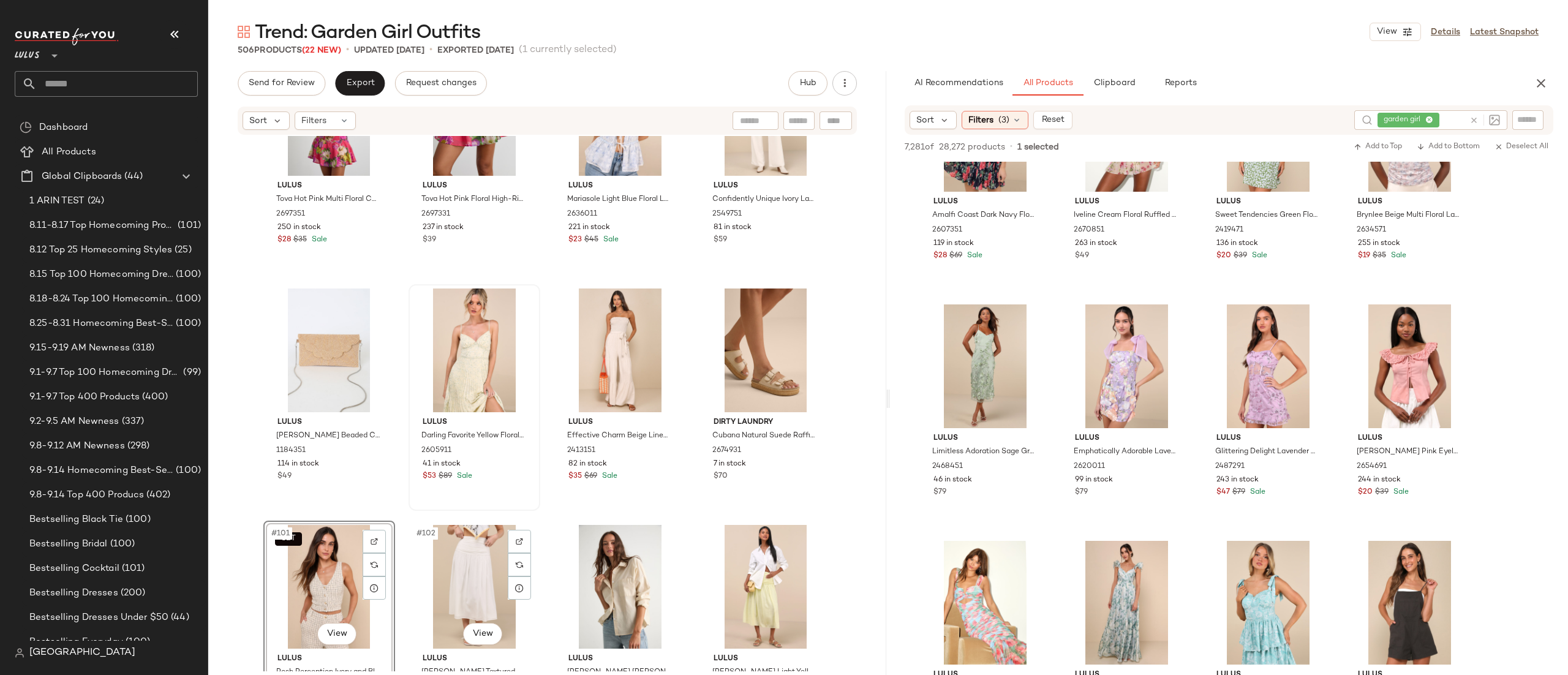
scroll to position [5399, 0]
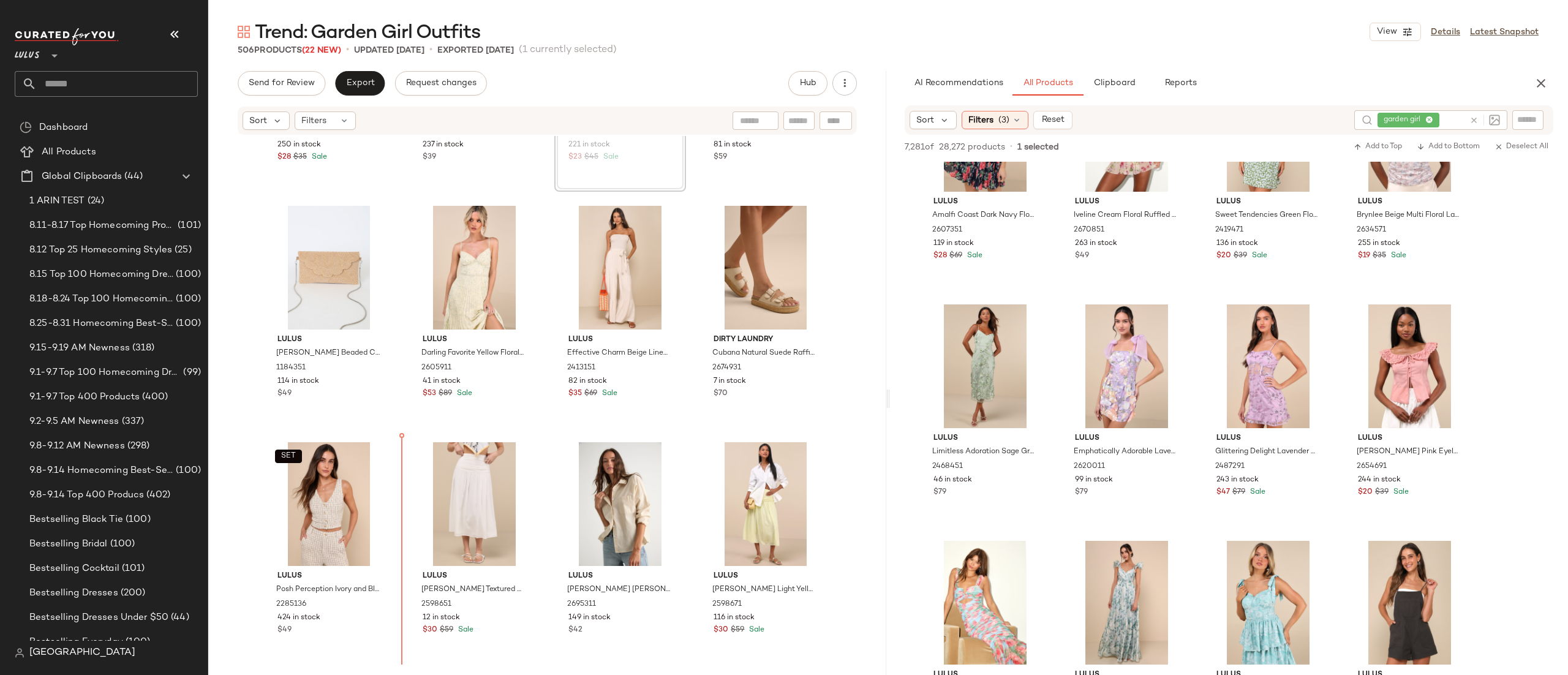
scroll to position [5627, 0]
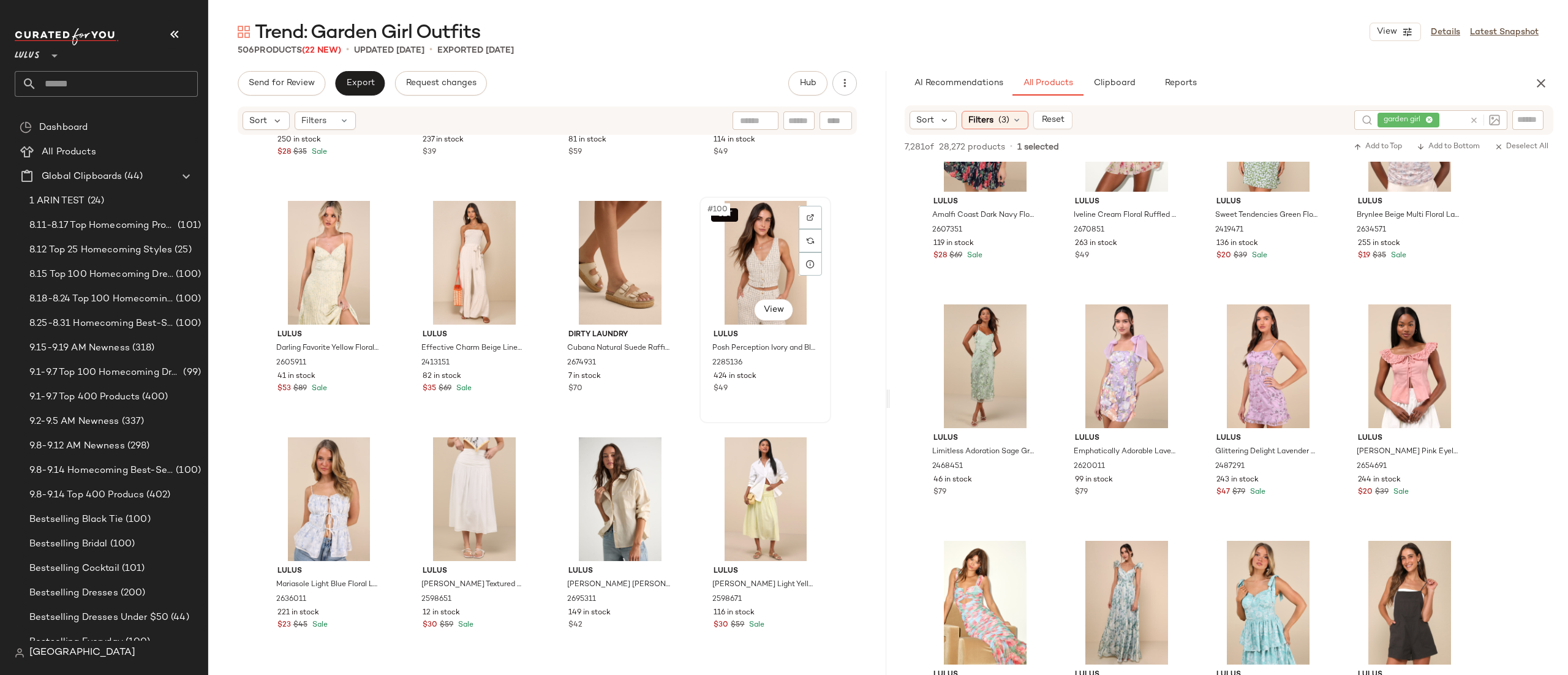
click at [767, 264] on div "SET #100 View" at bounding box center [764, 263] width 123 height 124
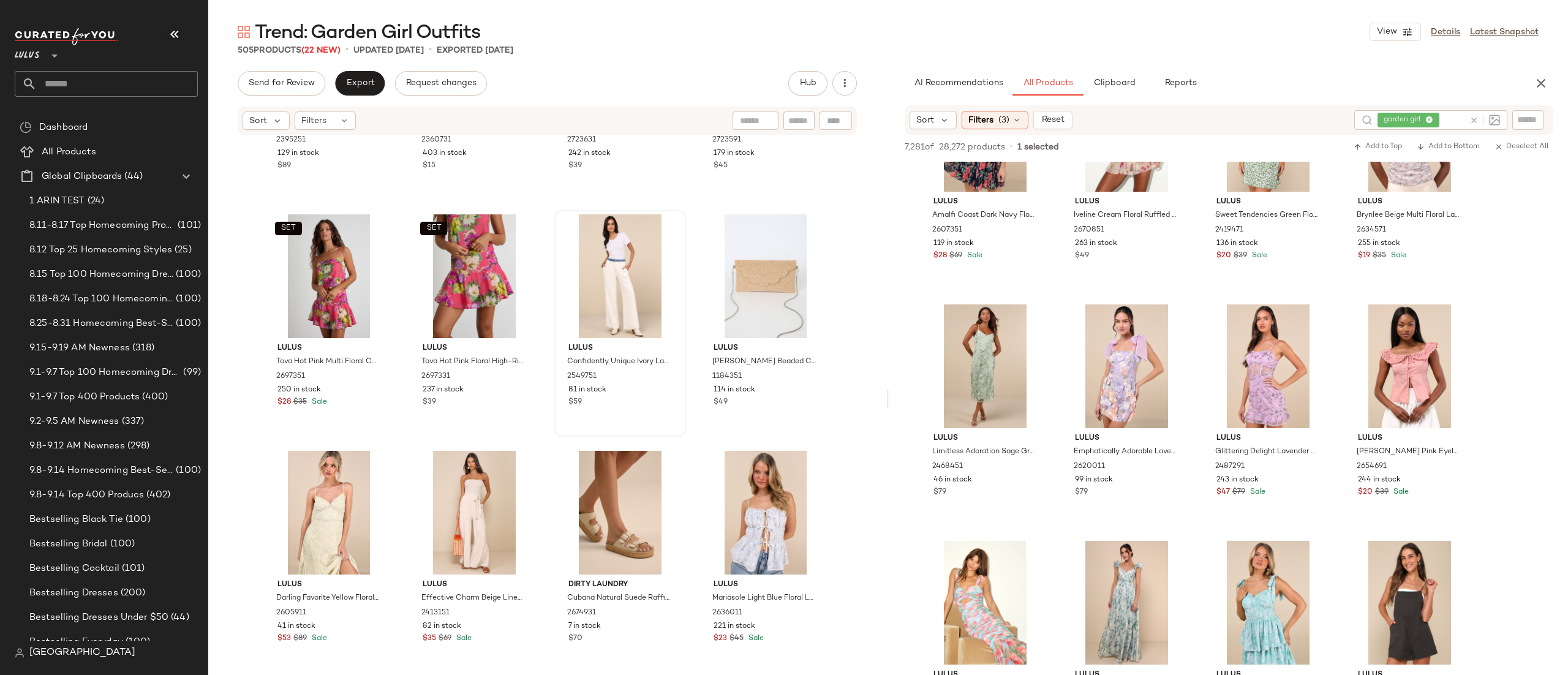
scroll to position [5246, 0]
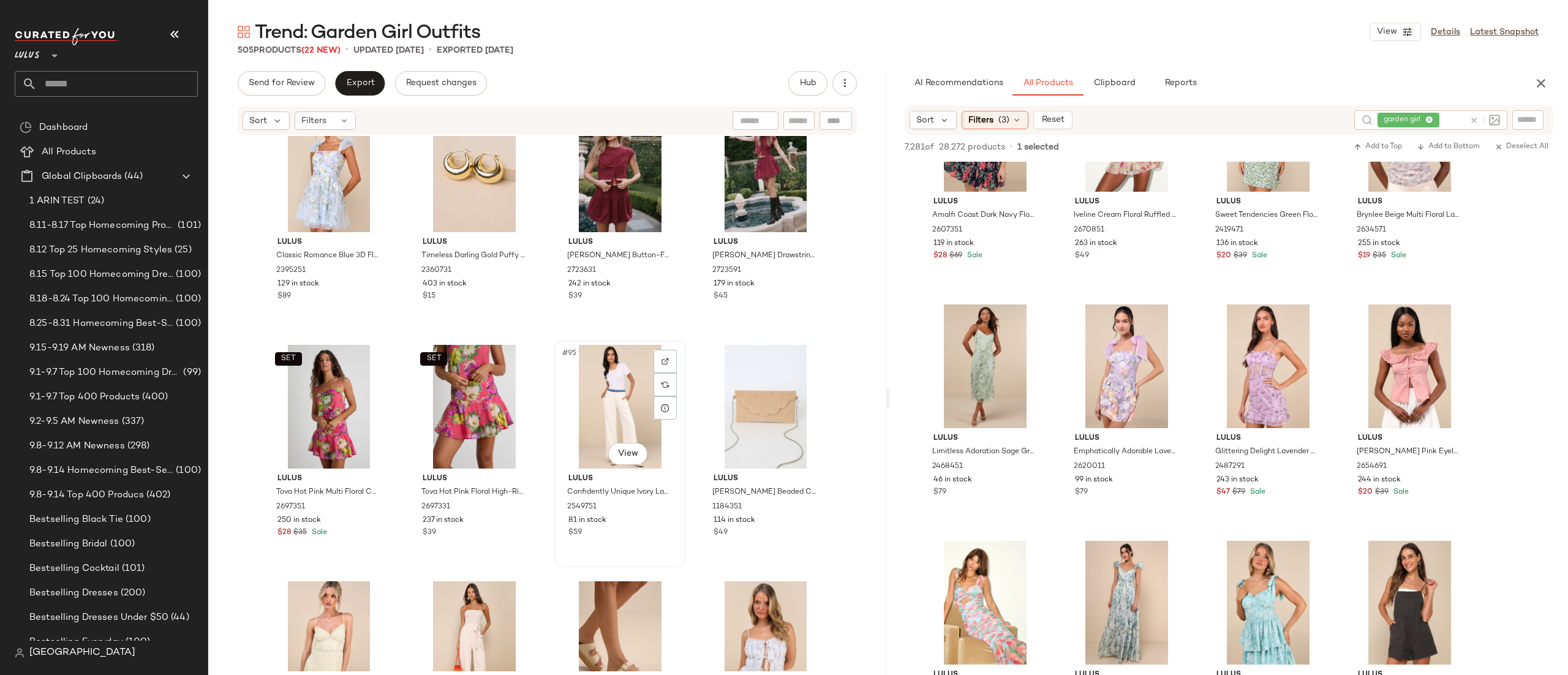
click at [607, 420] on div "#95 View" at bounding box center [620, 407] width 123 height 124
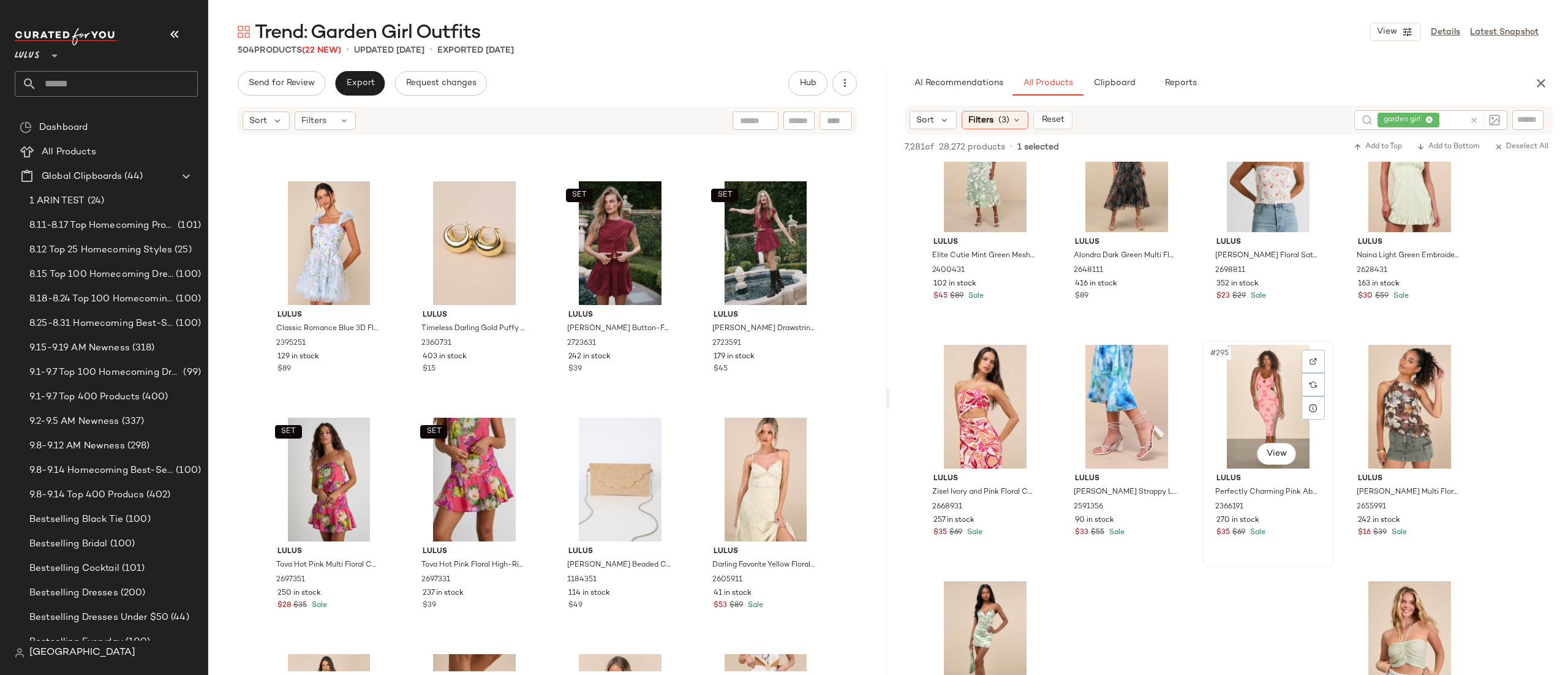
scroll to position [17220, 0]
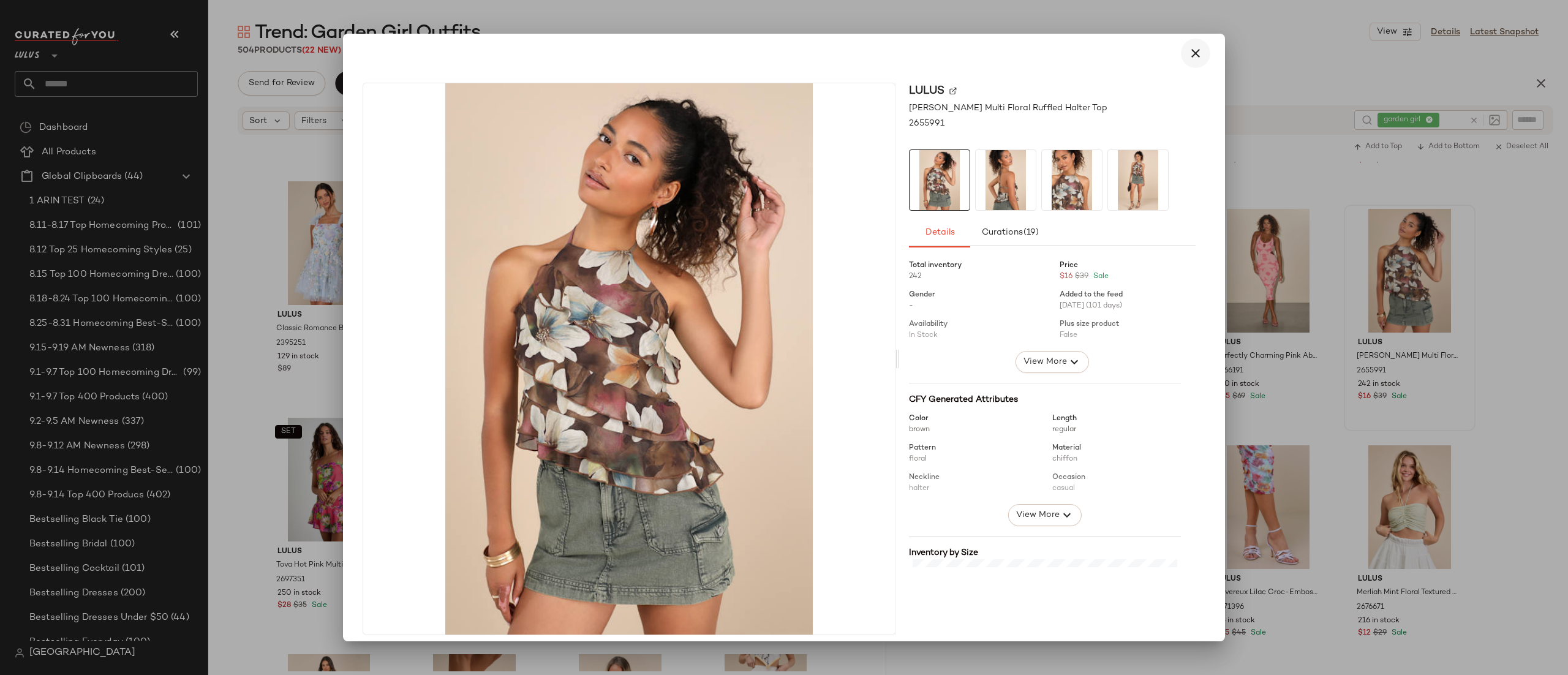
click at [1188, 53] on icon "button" at bounding box center [1196, 53] width 15 height 15
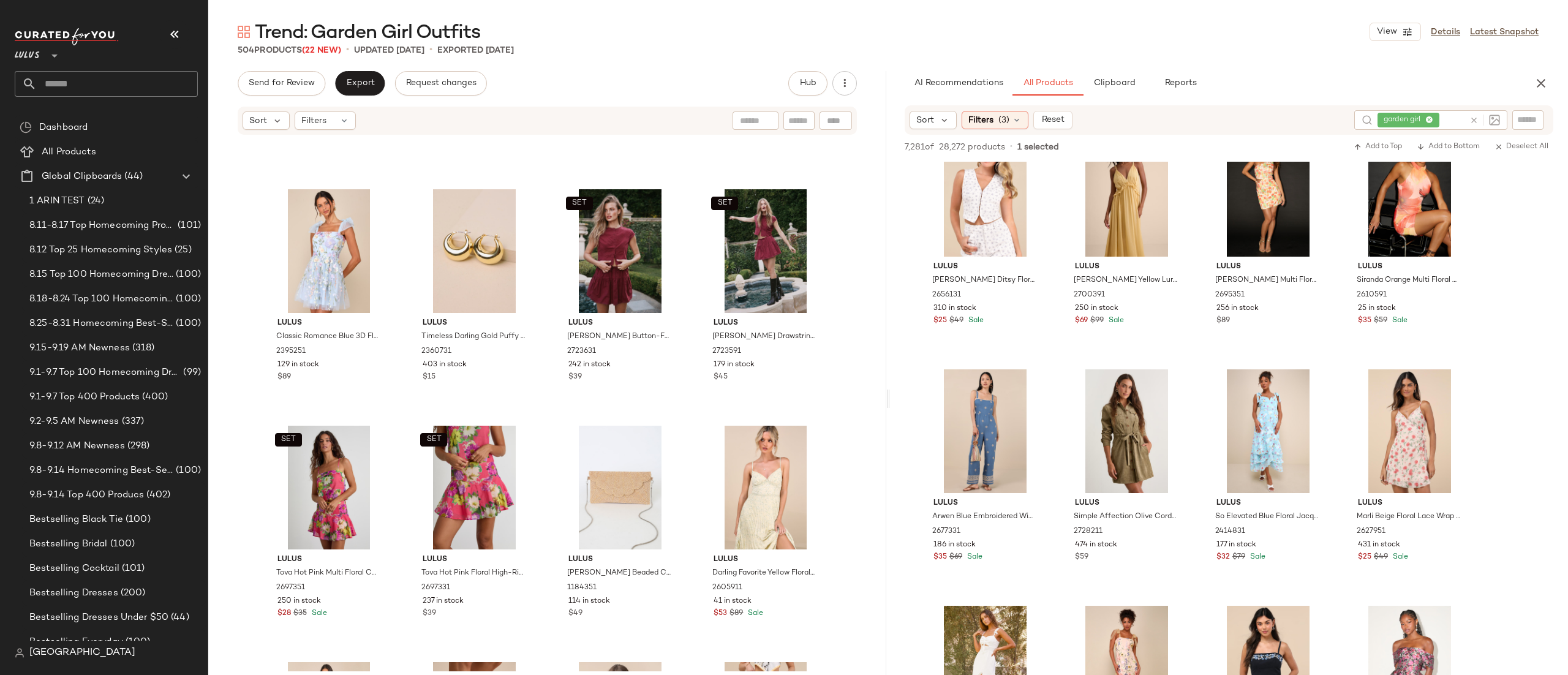
scroll to position [20343, 0]
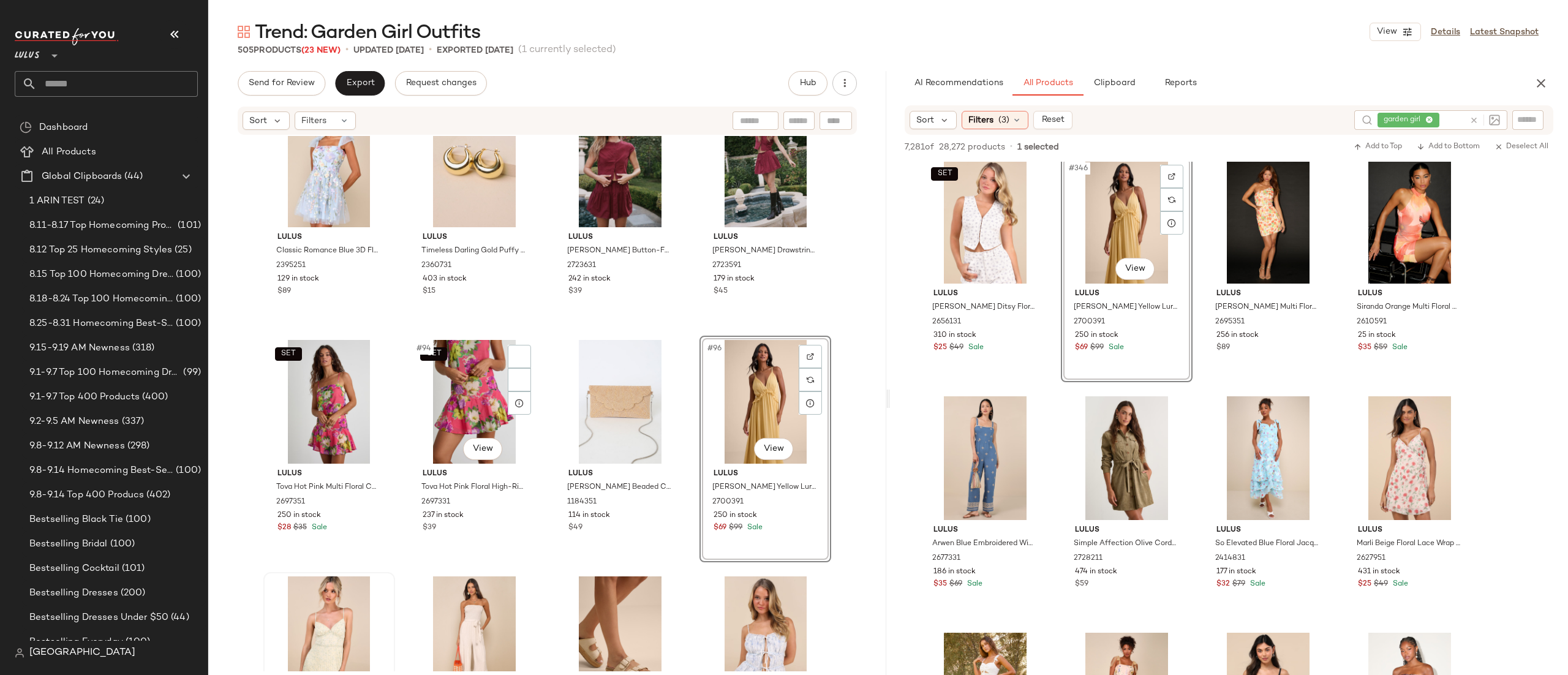
scroll to position [5528, 0]
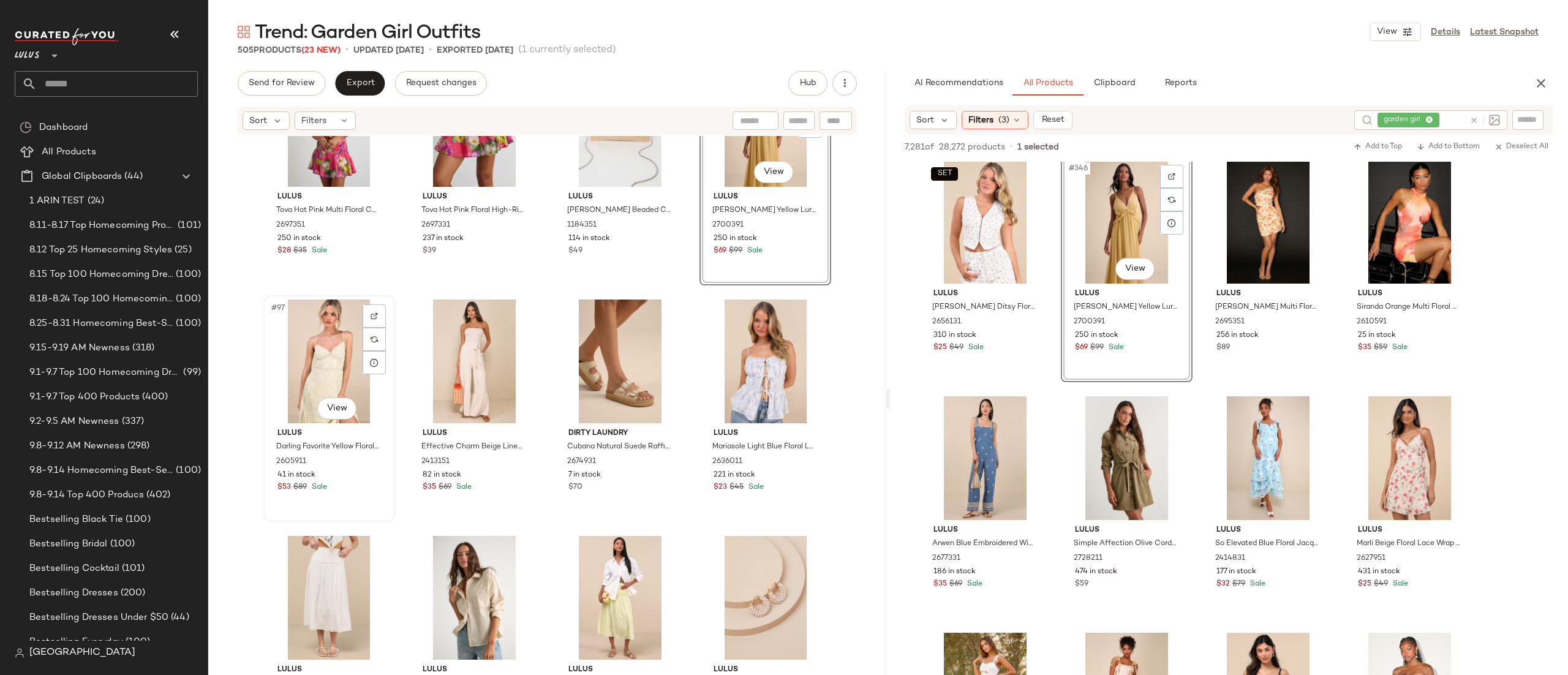
click at [324, 354] on div "#97 View" at bounding box center [328, 362] width 123 height 124
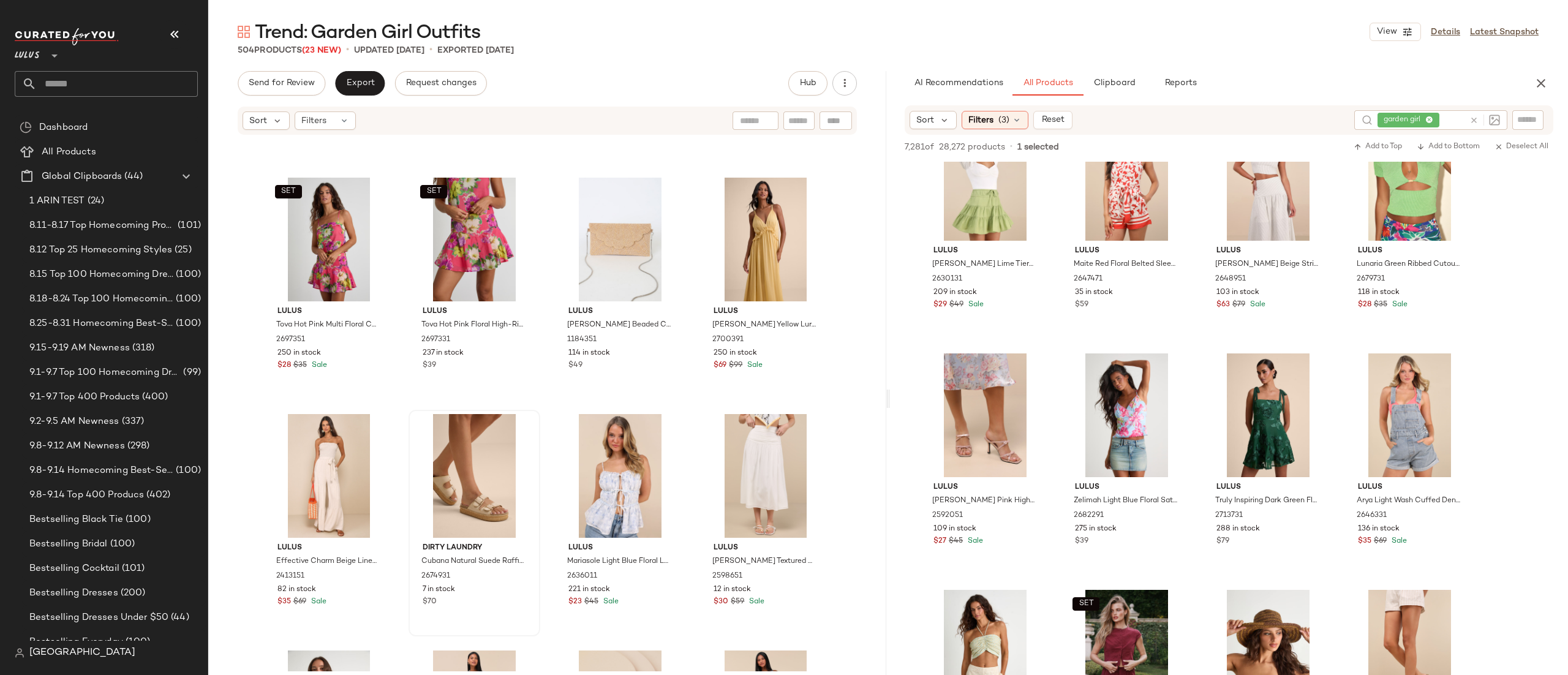
scroll to position [7231, 0]
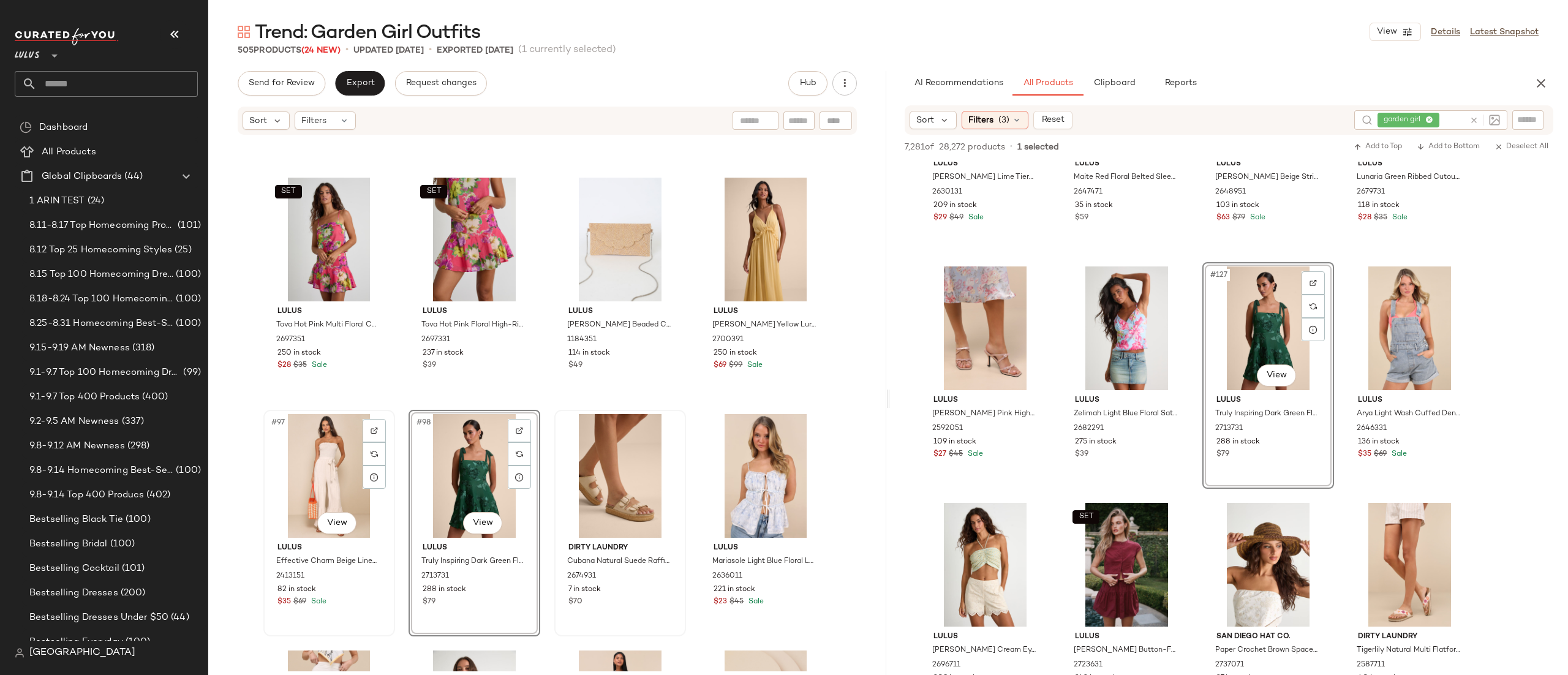
click at [349, 469] on div "#97 View" at bounding box center [328, 476] width 123 height 124
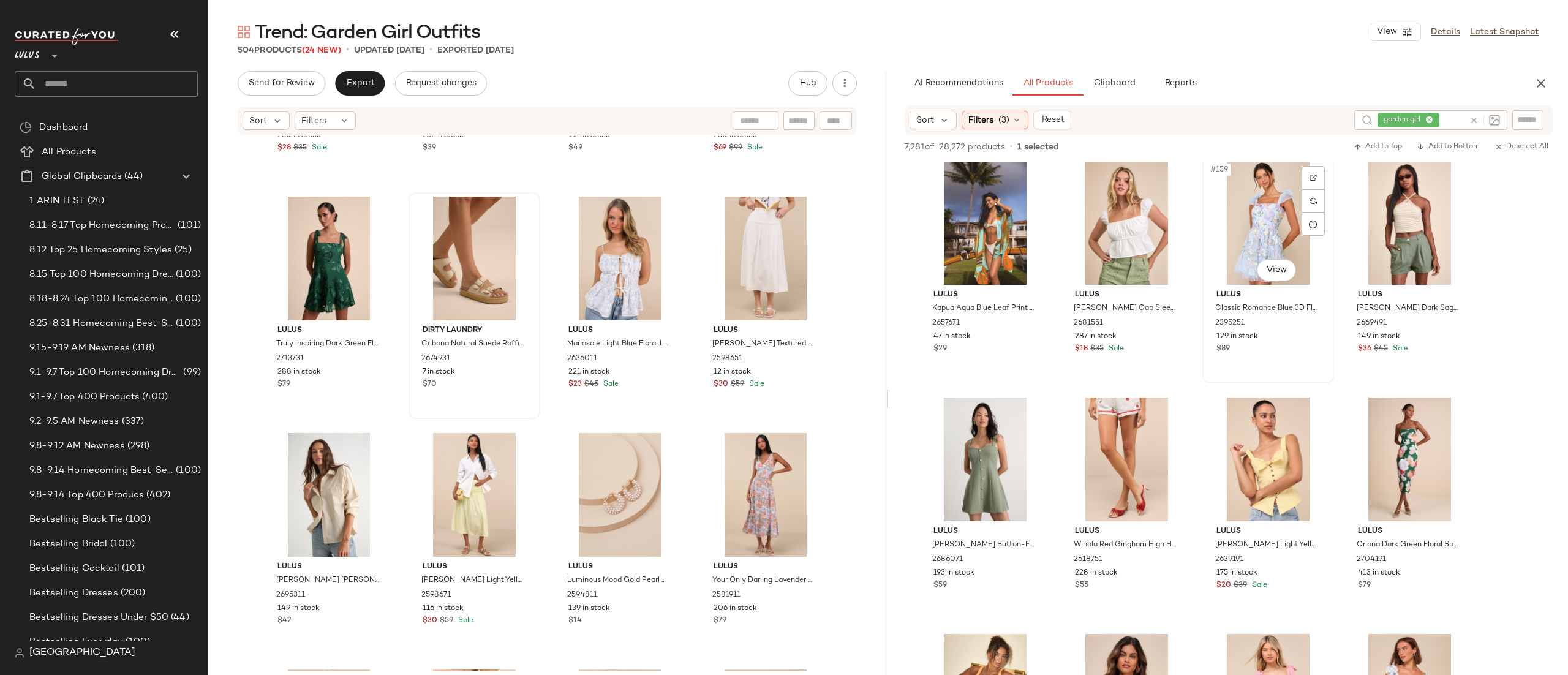
scroll to position [9293, 0]
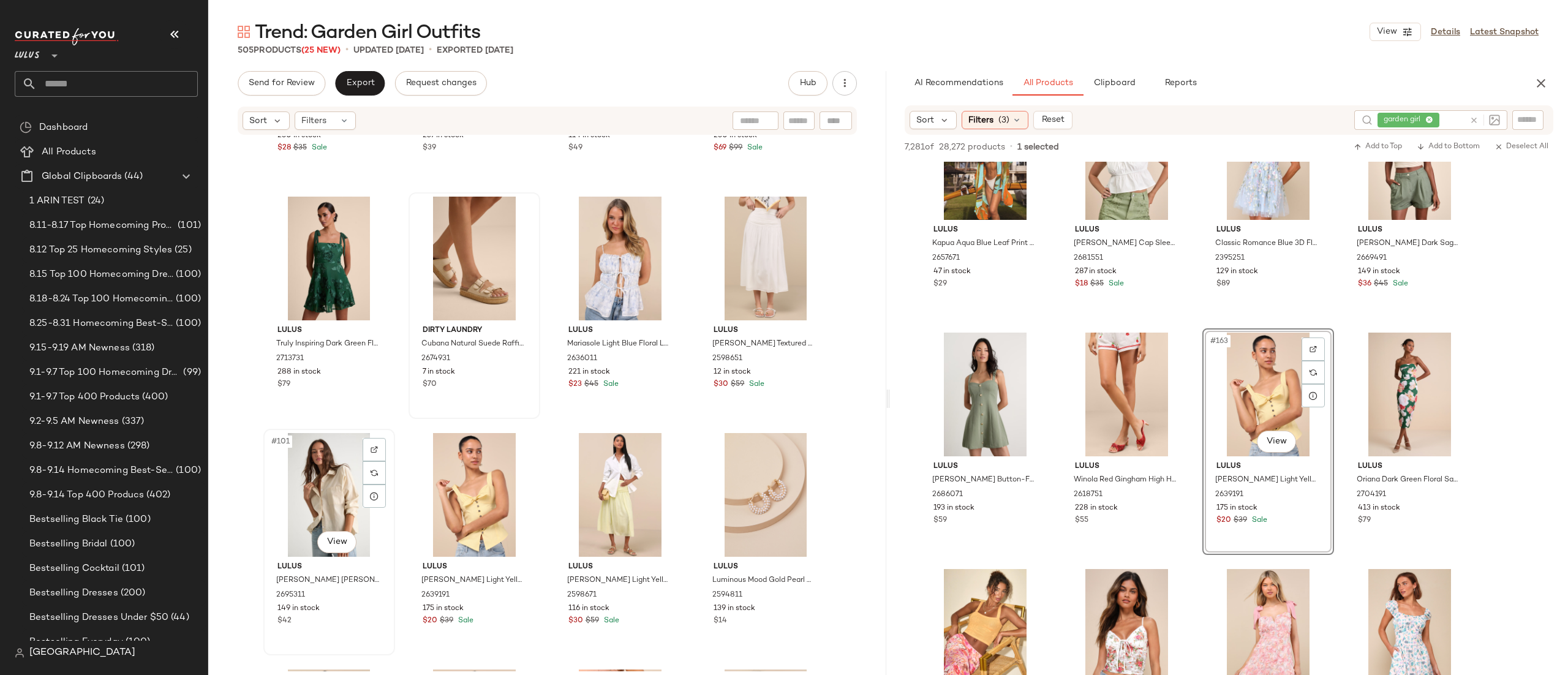
click at [309, 490] on div "#101 View" at bounding box center [328, 495] width 123 height 124
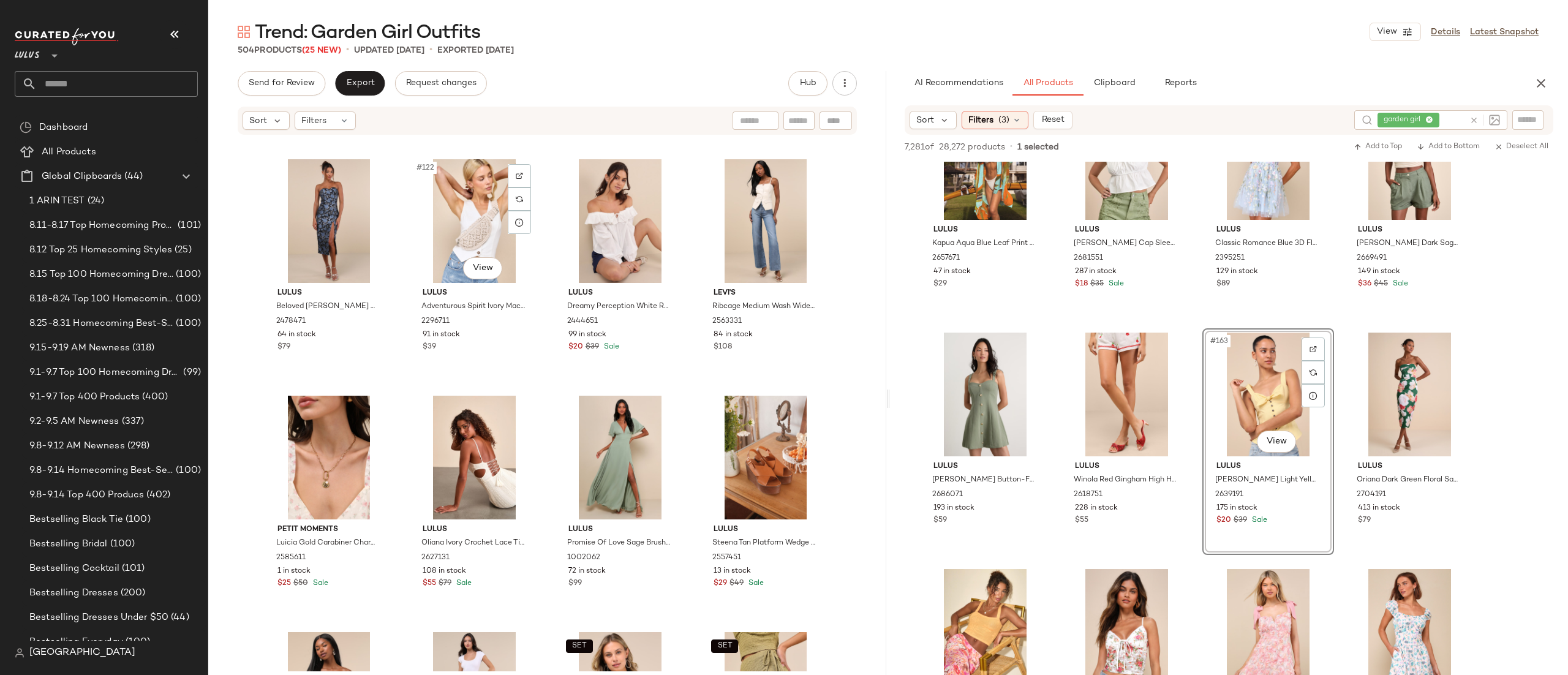
scroll to position [7105, 0]
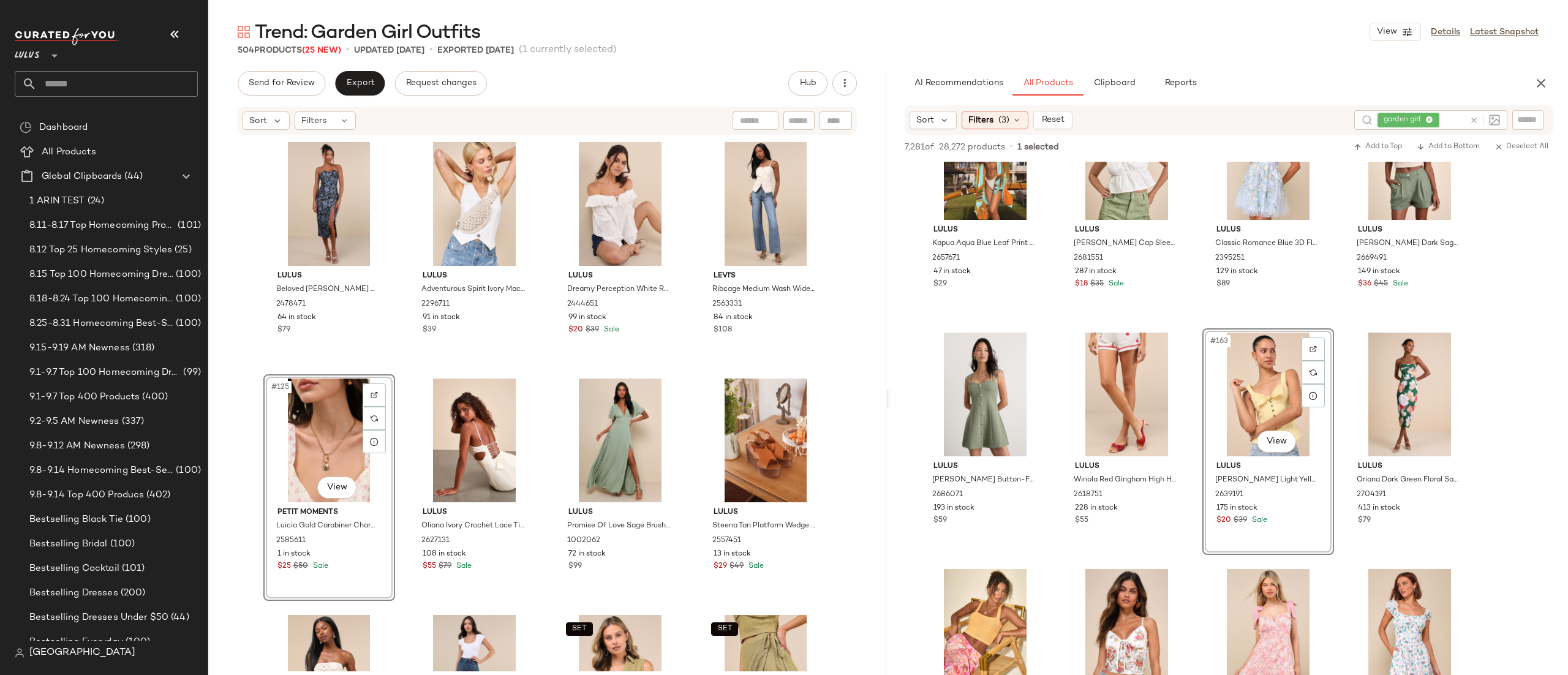
click at [312, 425] on div "#125 View" at bounding box center [328, 441] width 123 height 124
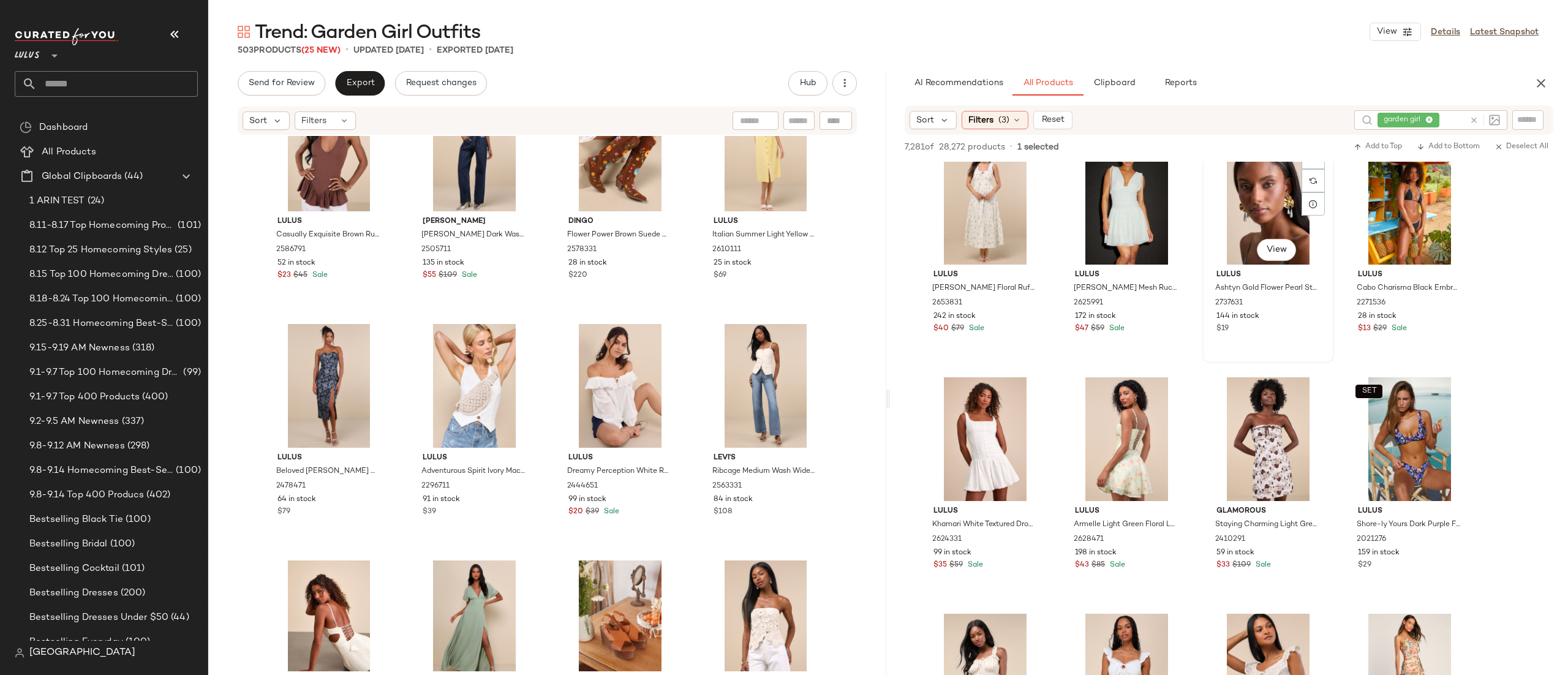
scroll to position [23031, 0]
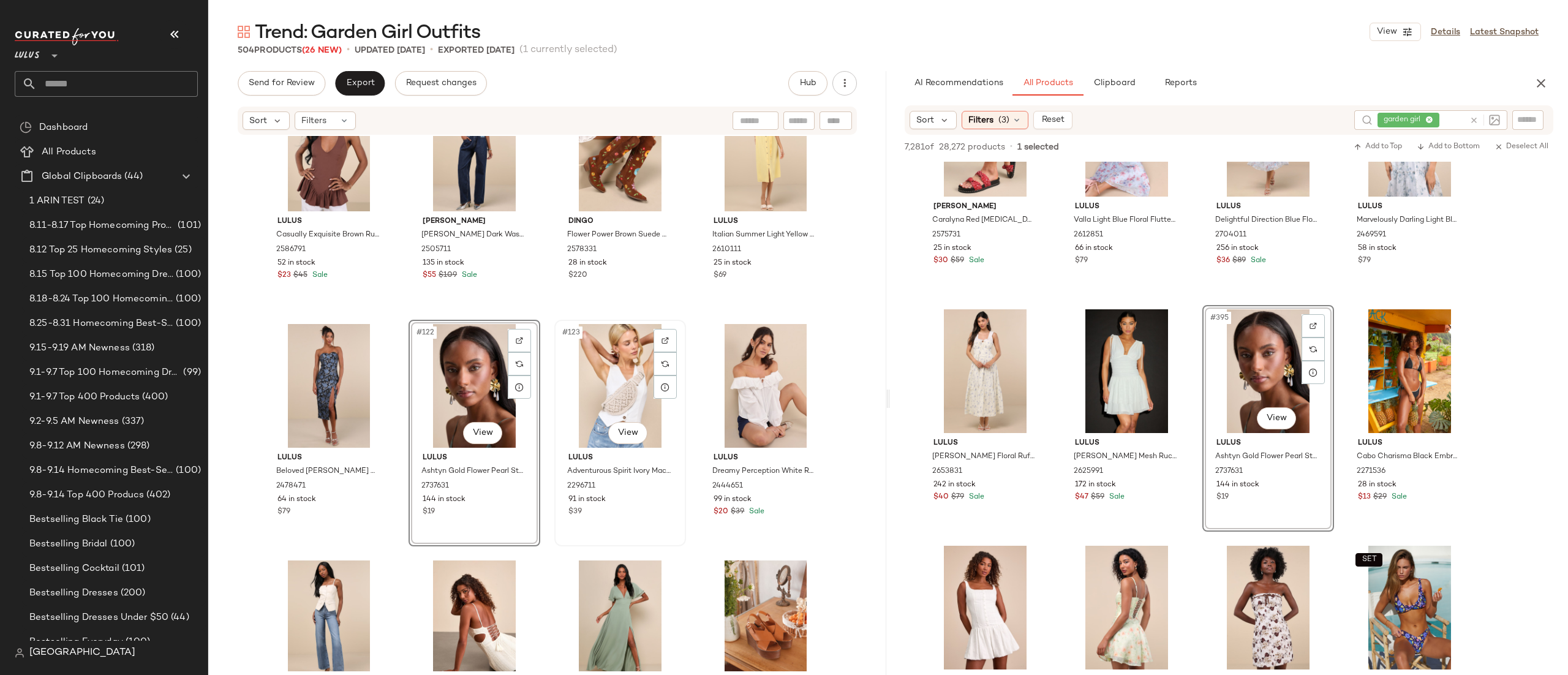
click at [612, 378] on div "#123 View" at bounding box center [620, 386] width 123 height 124
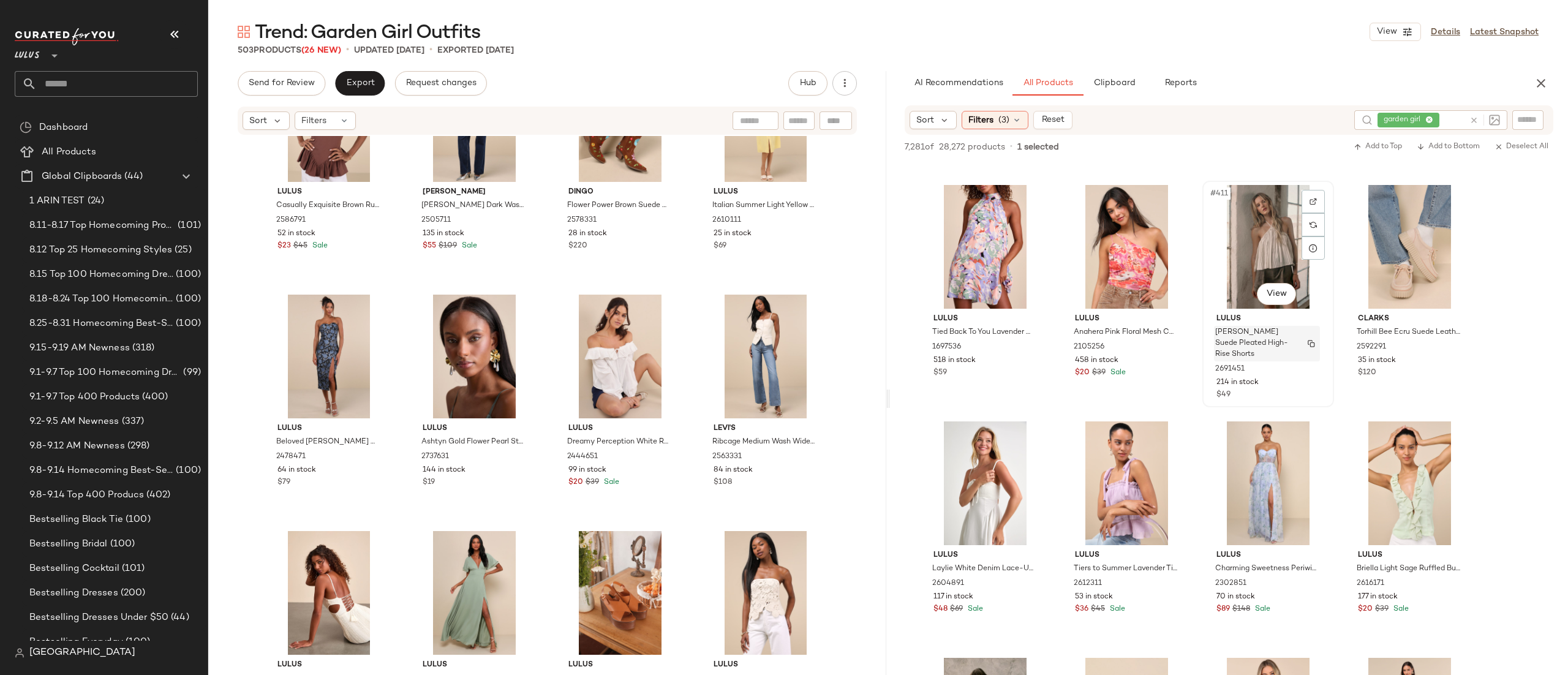
scroll to position [24112, 0]
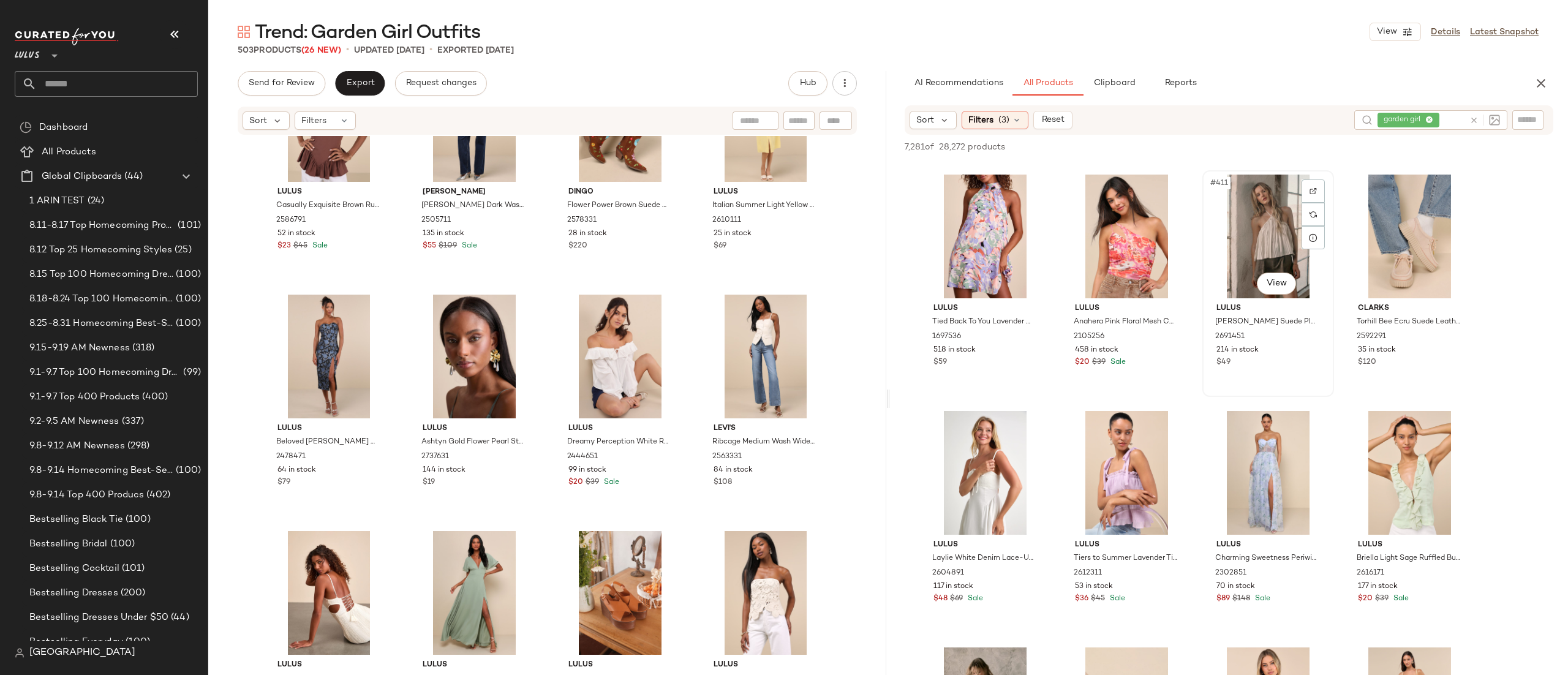
click at [1283, 296] on div "#411 View" at bounding box center [1268, 237] width 123 height 124
click at [1280, 287] on body "Lulus ** Dashboard All Products Global Clipboards (44) 1 ARIN TEST (24) 8.11-8.…" at bounding box center [784, 338] width 1568 height 675
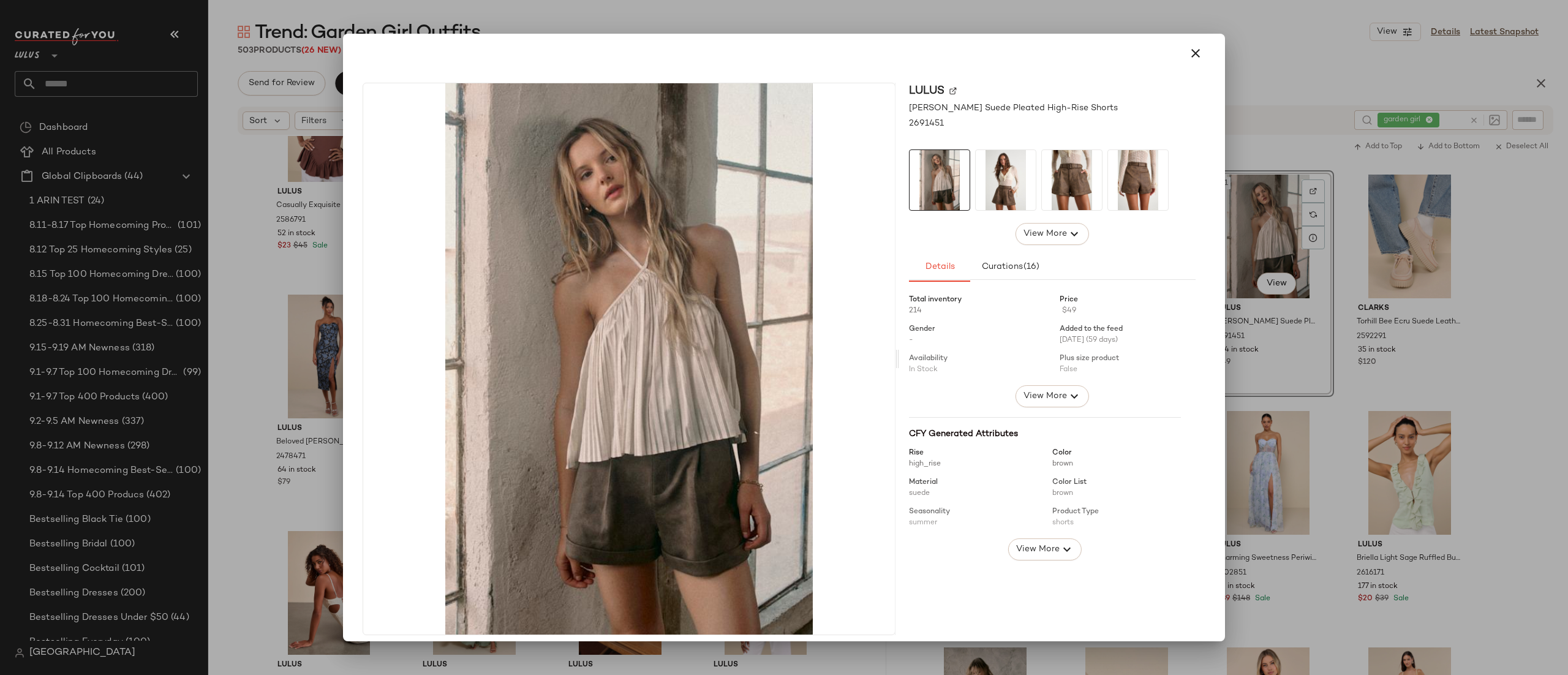
click at [1188, 49] on icon "button" at bounding box center [1196, 53] width 15 height 15
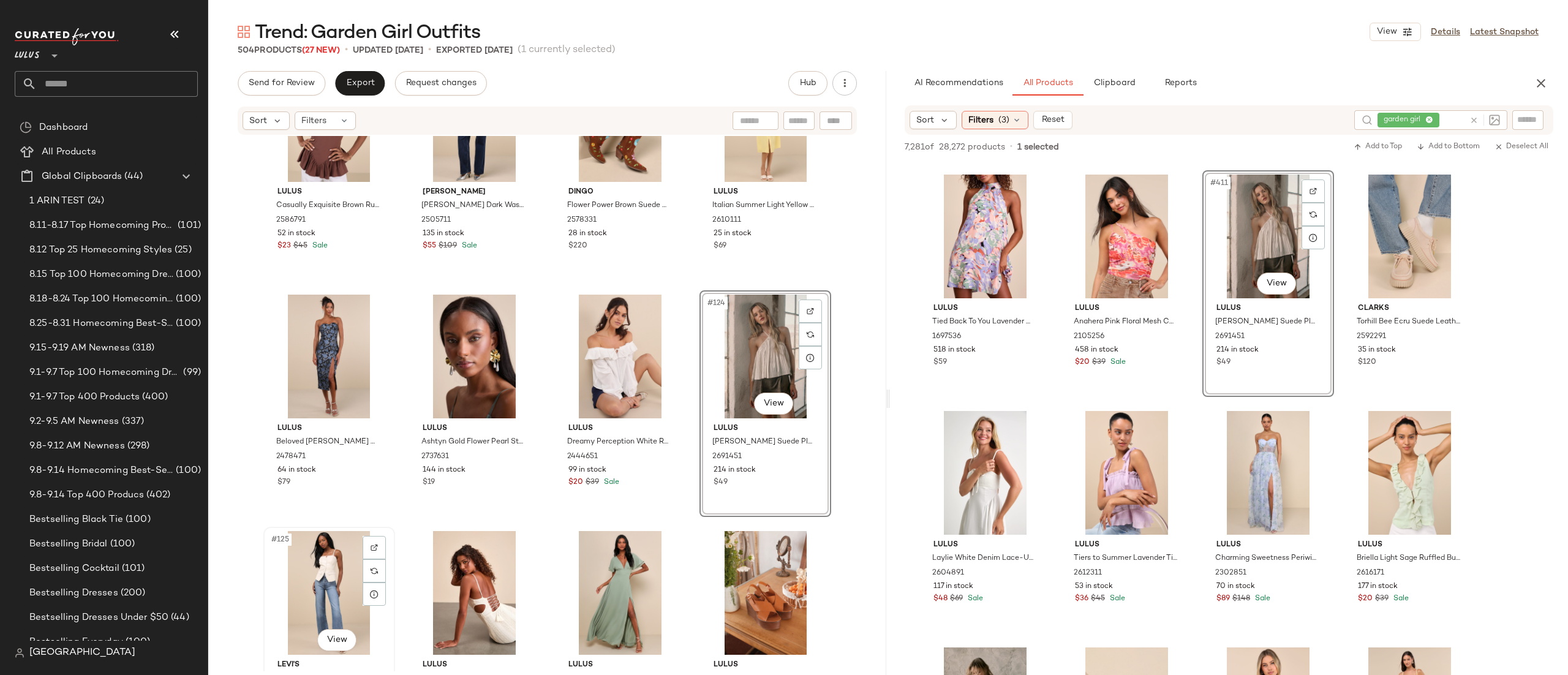
click at [310, 584] on div "#125 View" at bounding box center [328, 593] width 123 height 124
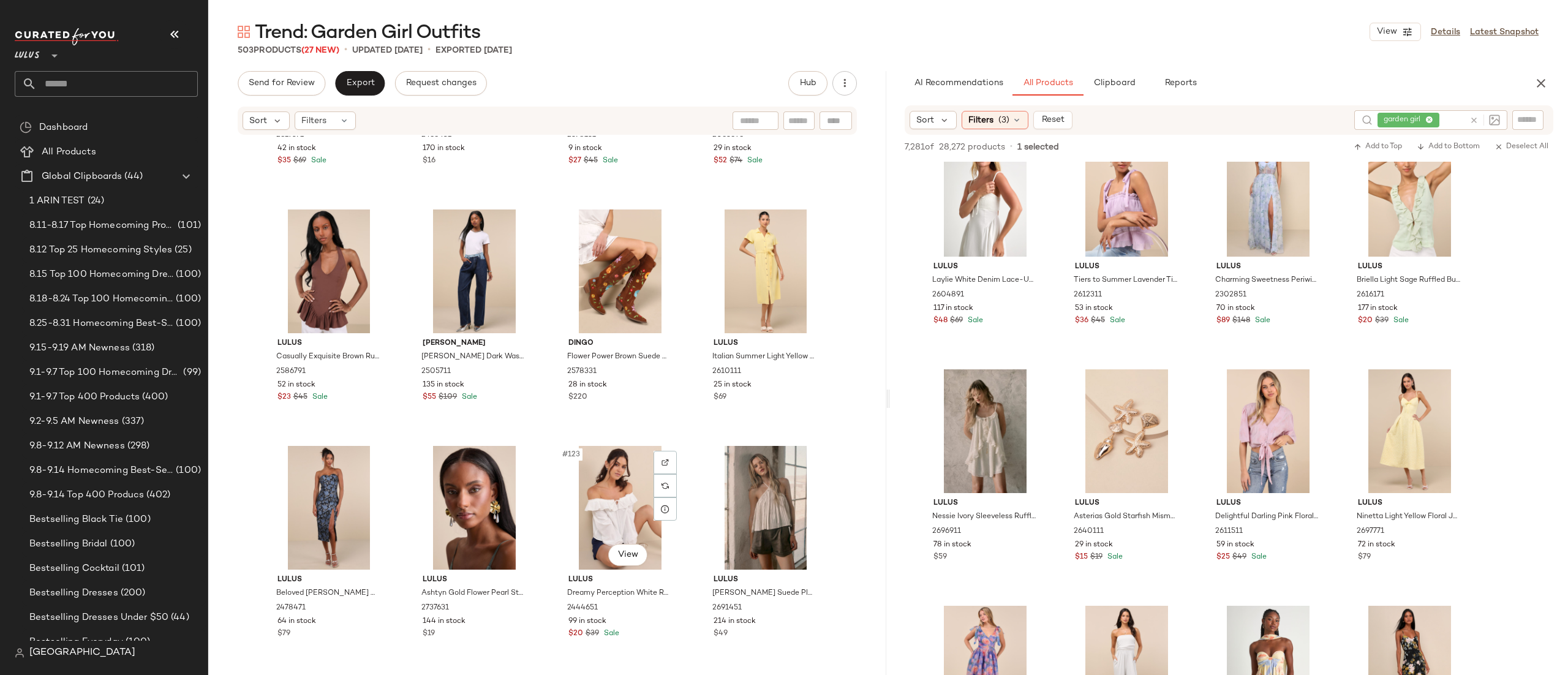
scroll to position [7057, 0]
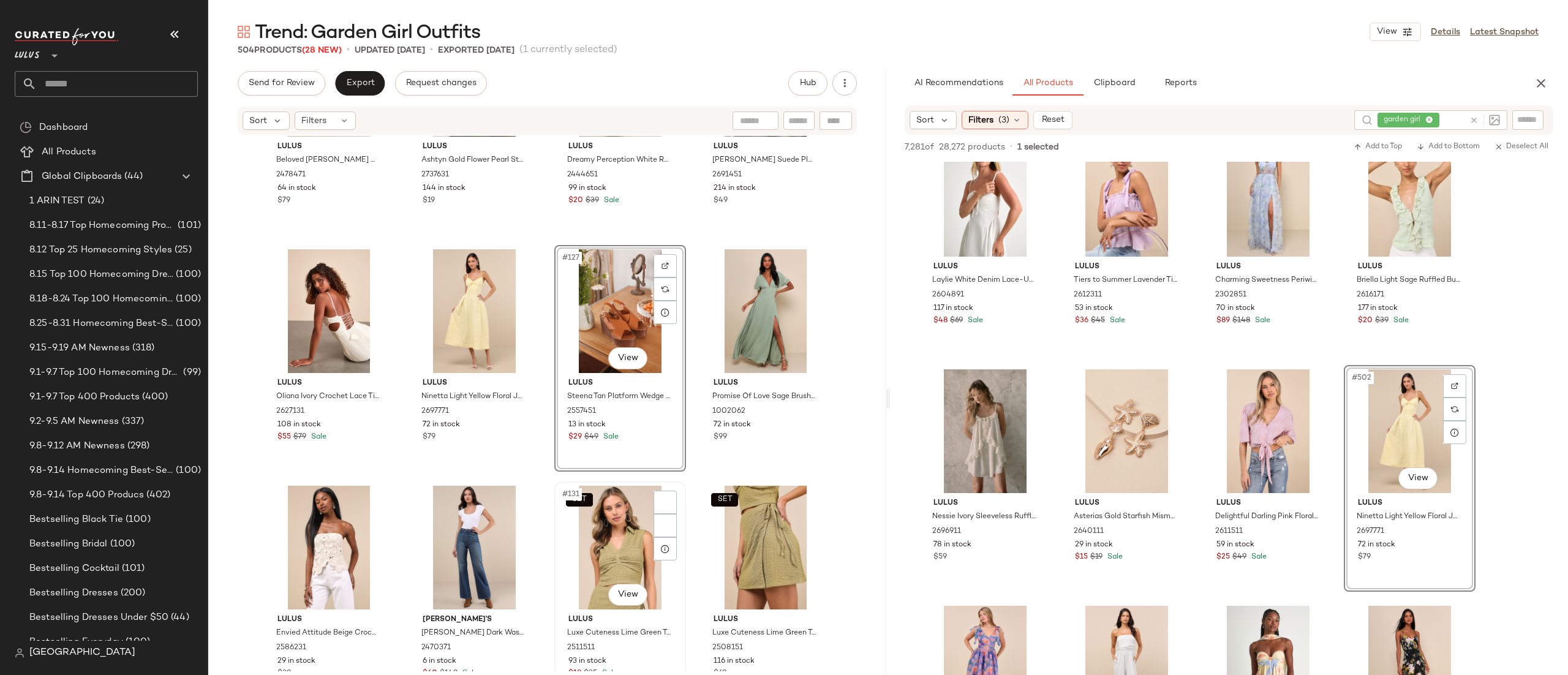
scroll to position [7278, 0]
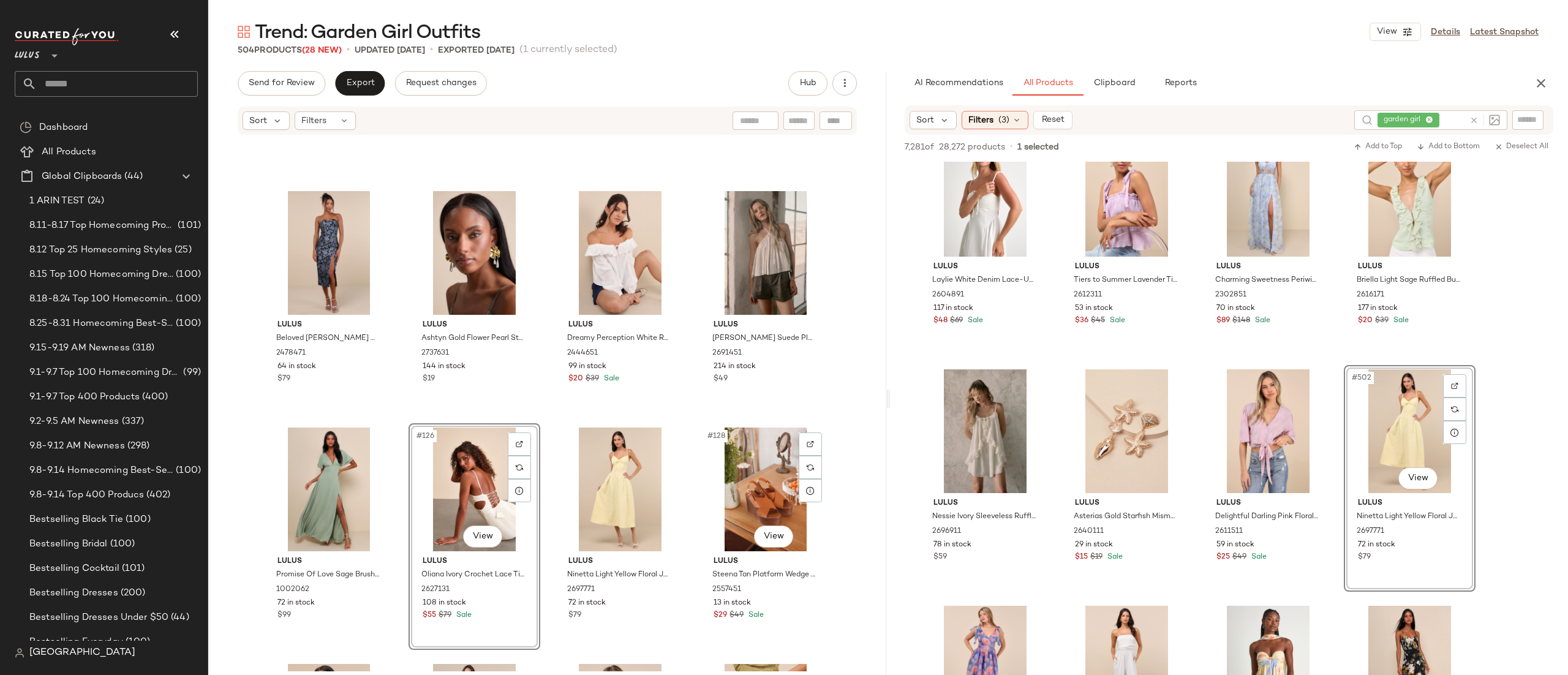
scroll to position [7048, 0]
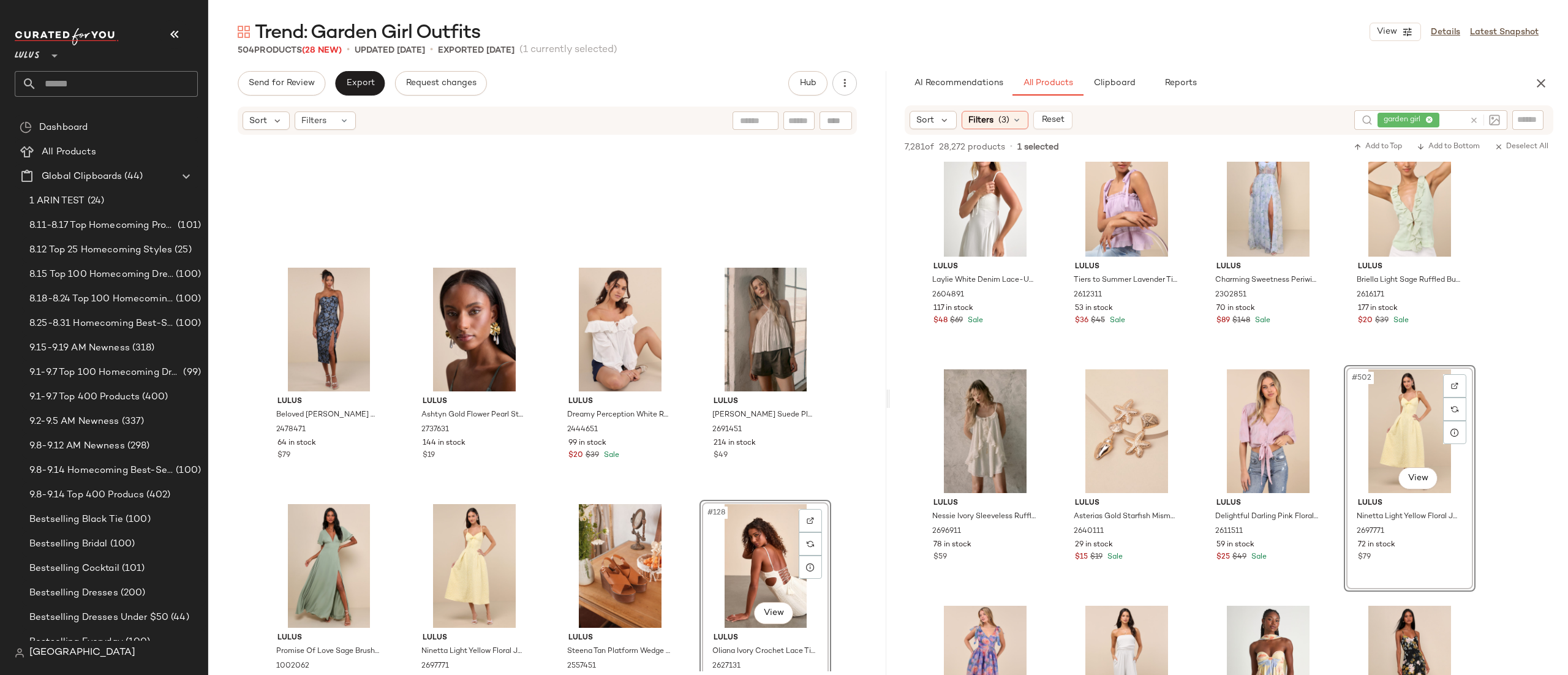
click at [535, 487] on div "Lulus Ashtyn Gold Flower Pearl Statement Earrings 2737631 144 in stock $19" at bounding box center [474, 377] width 132 height 227
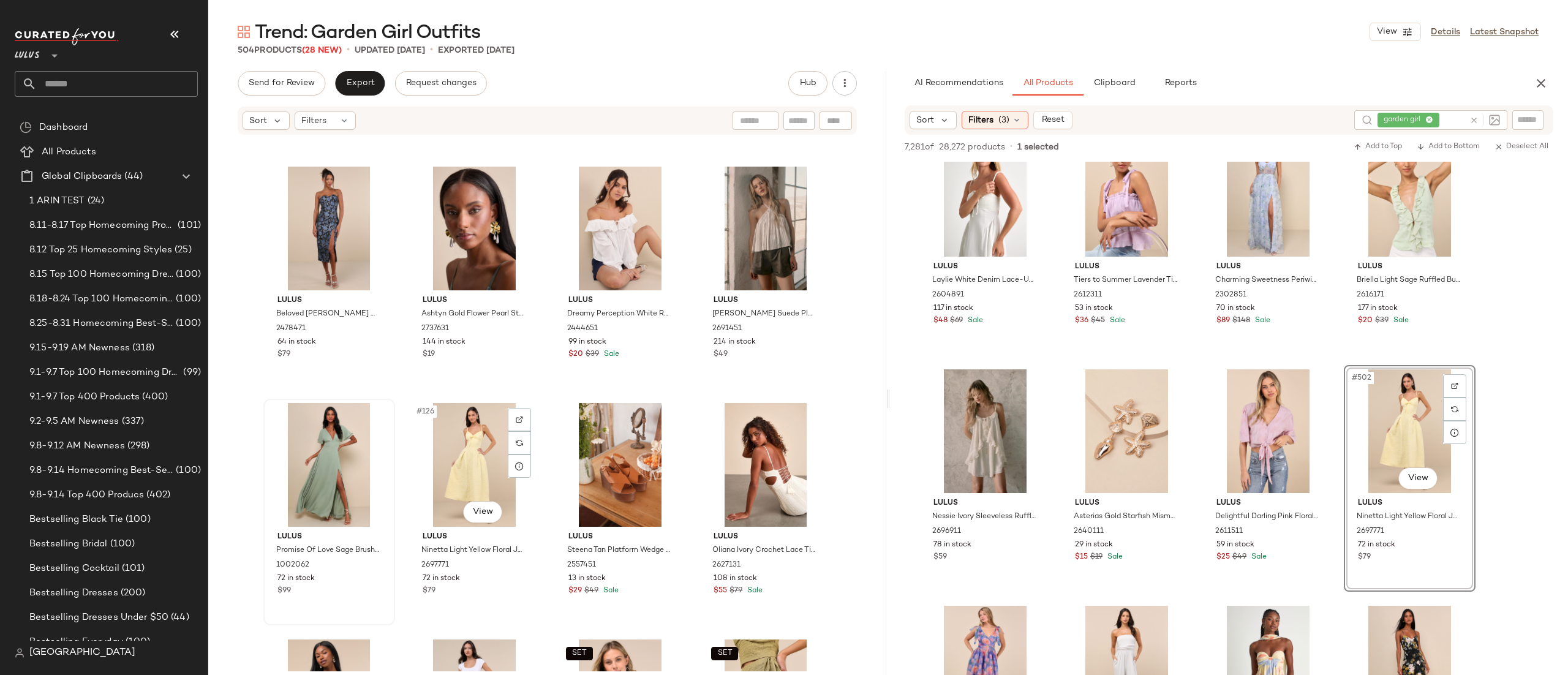
scroll to position [7126, 0]
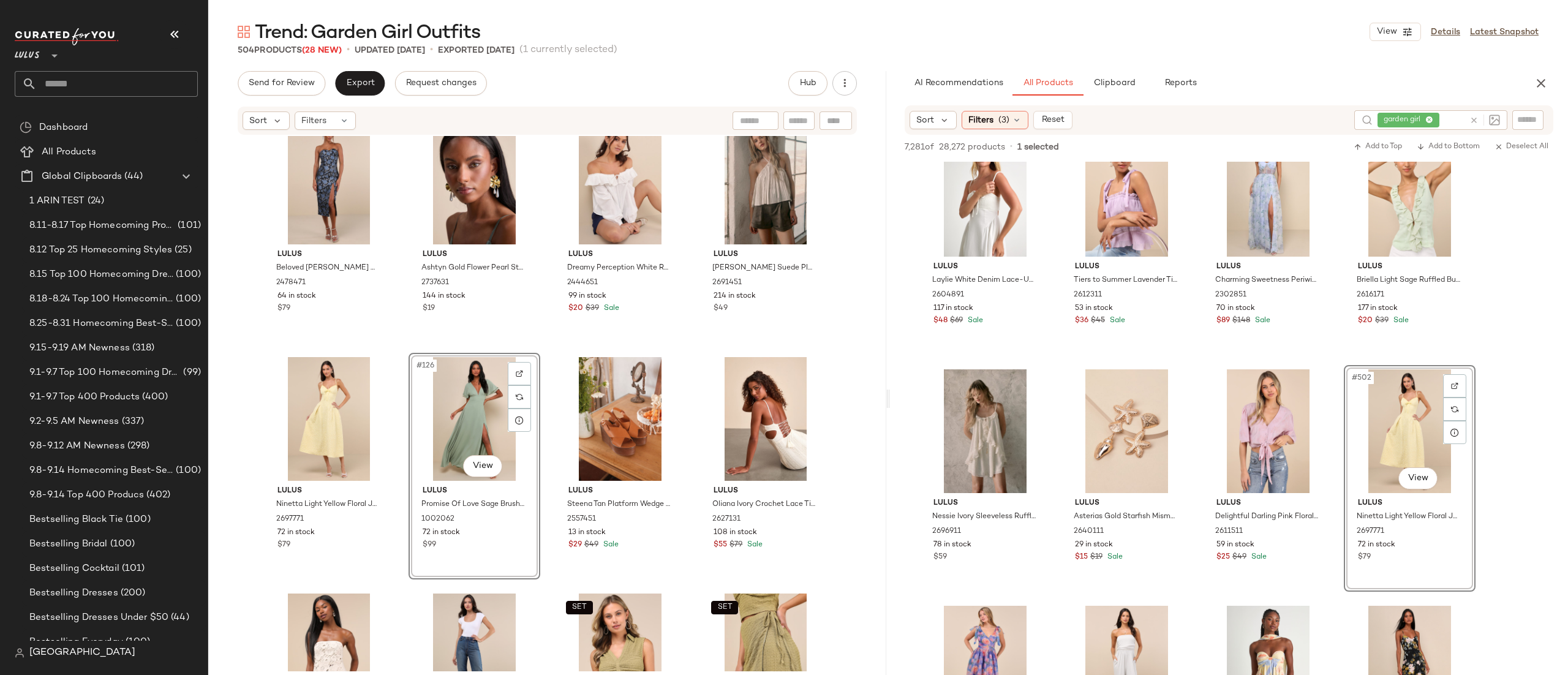
click at [545, 333] on div "Lulus Casually Exquisite Brown Ruffled Halter Peplum Top 2586791 52 in stock $2…" at bounding box center [547, 404] width 678 height 536
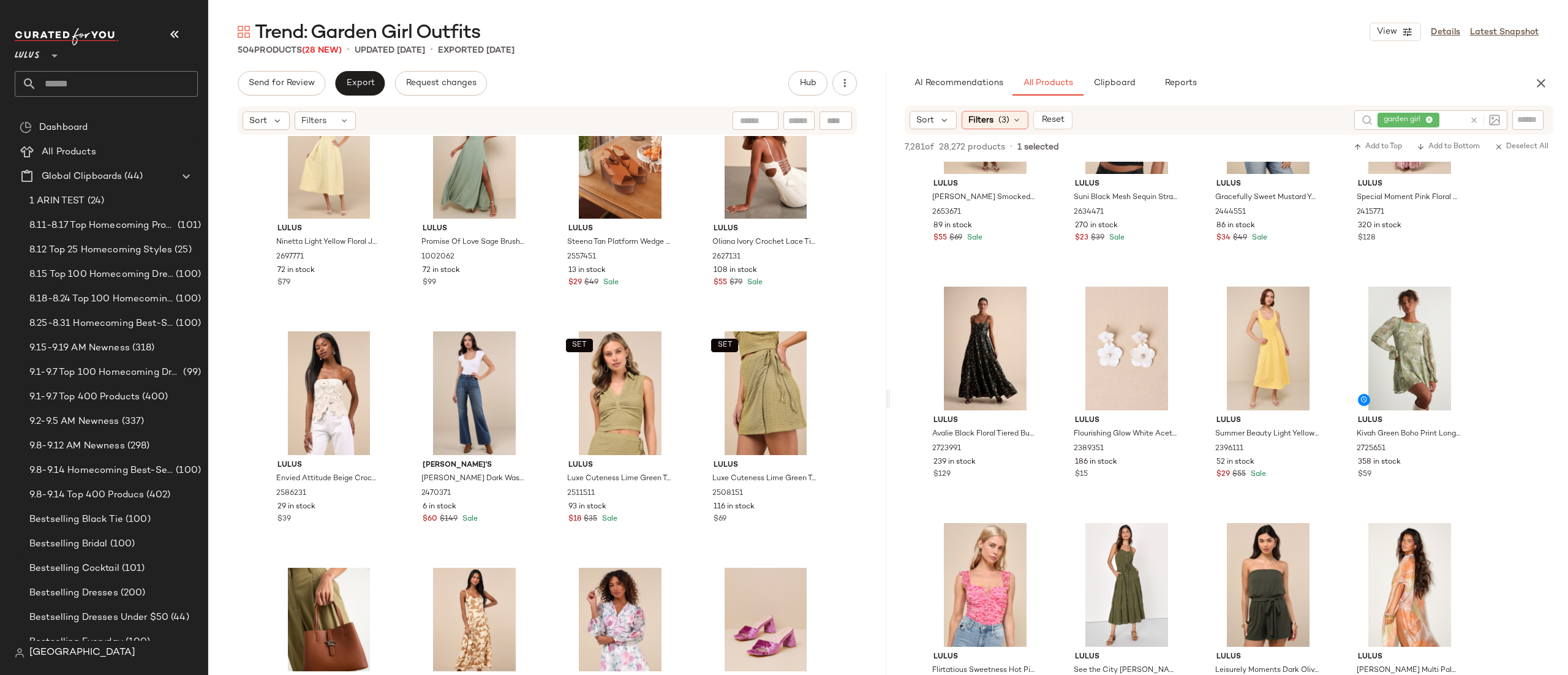
scroll to position [25200, 0]
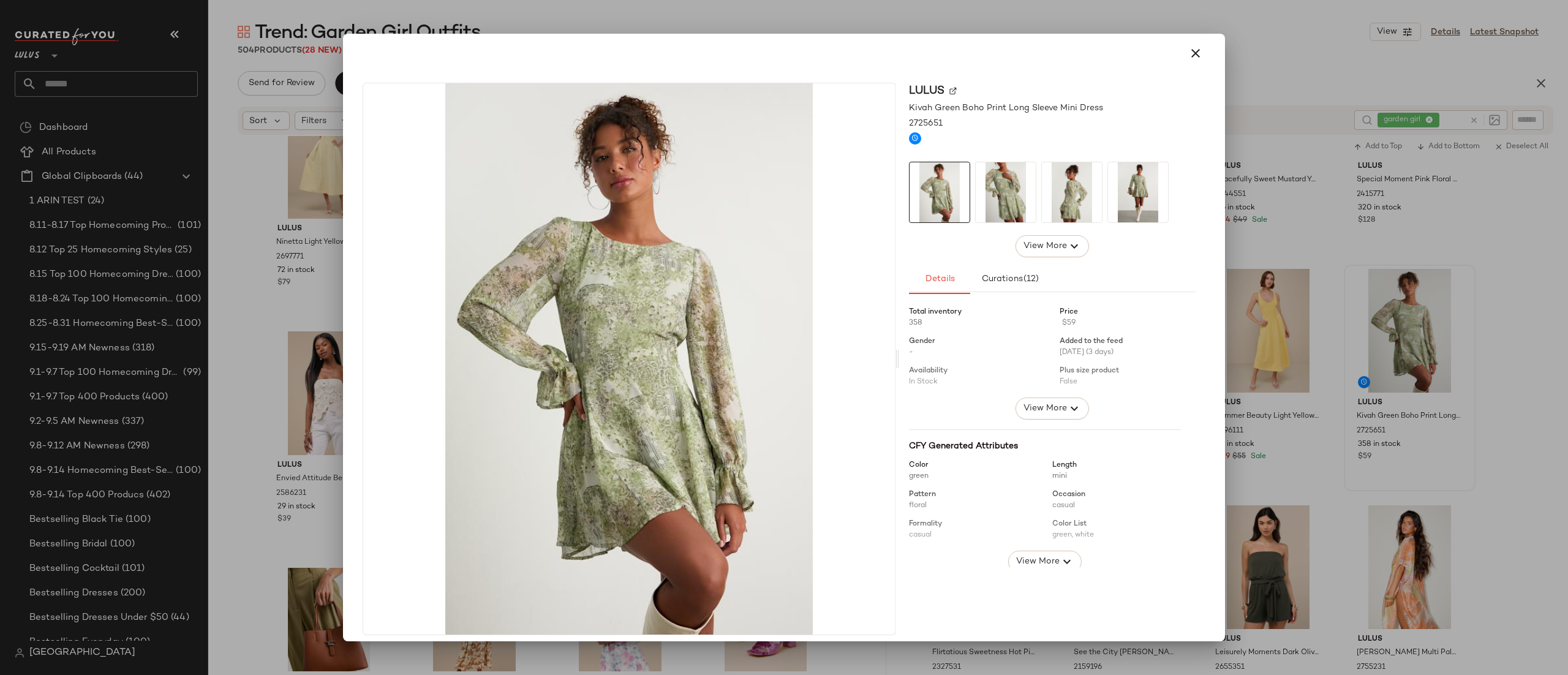
click at [1188, 44] on button "button" at bounding box center [1195, 53] width 29 height 29
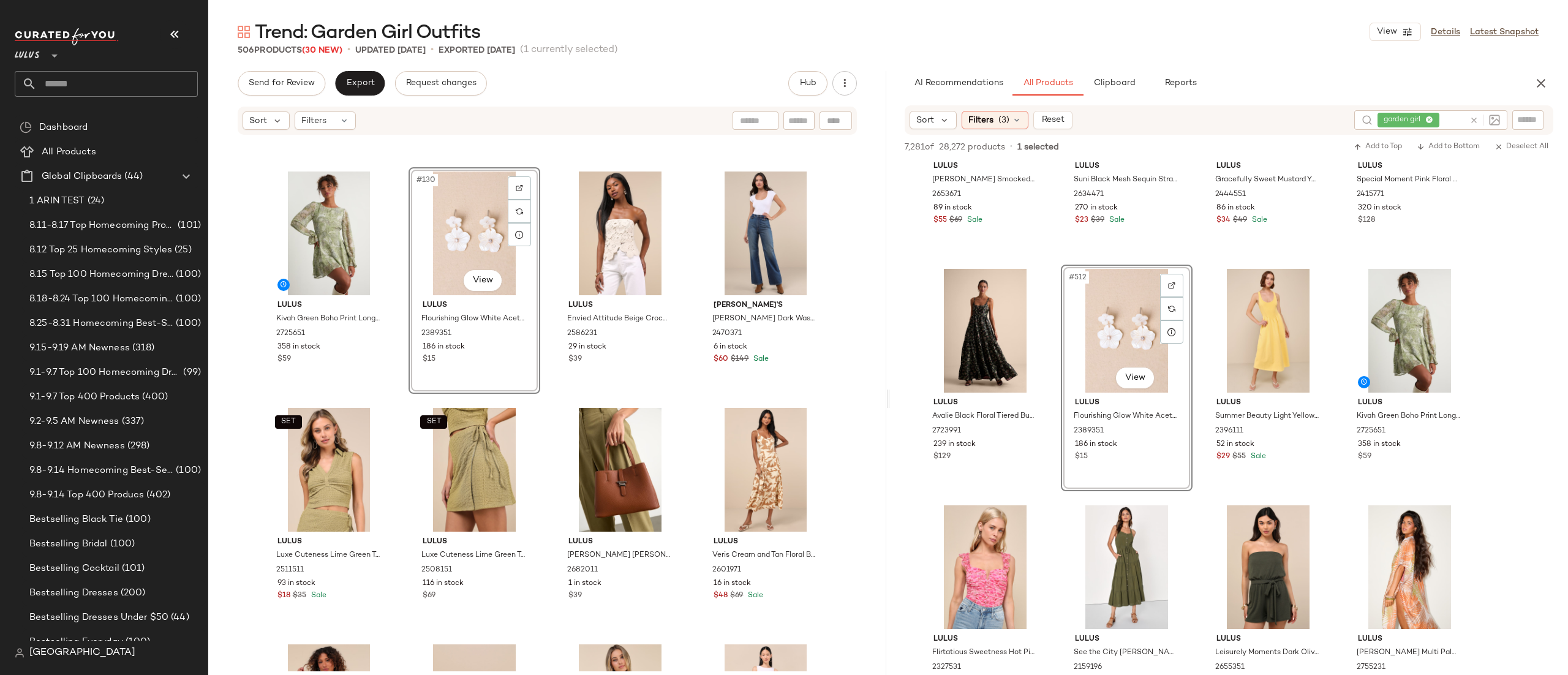
scroll to position [7367, 0]
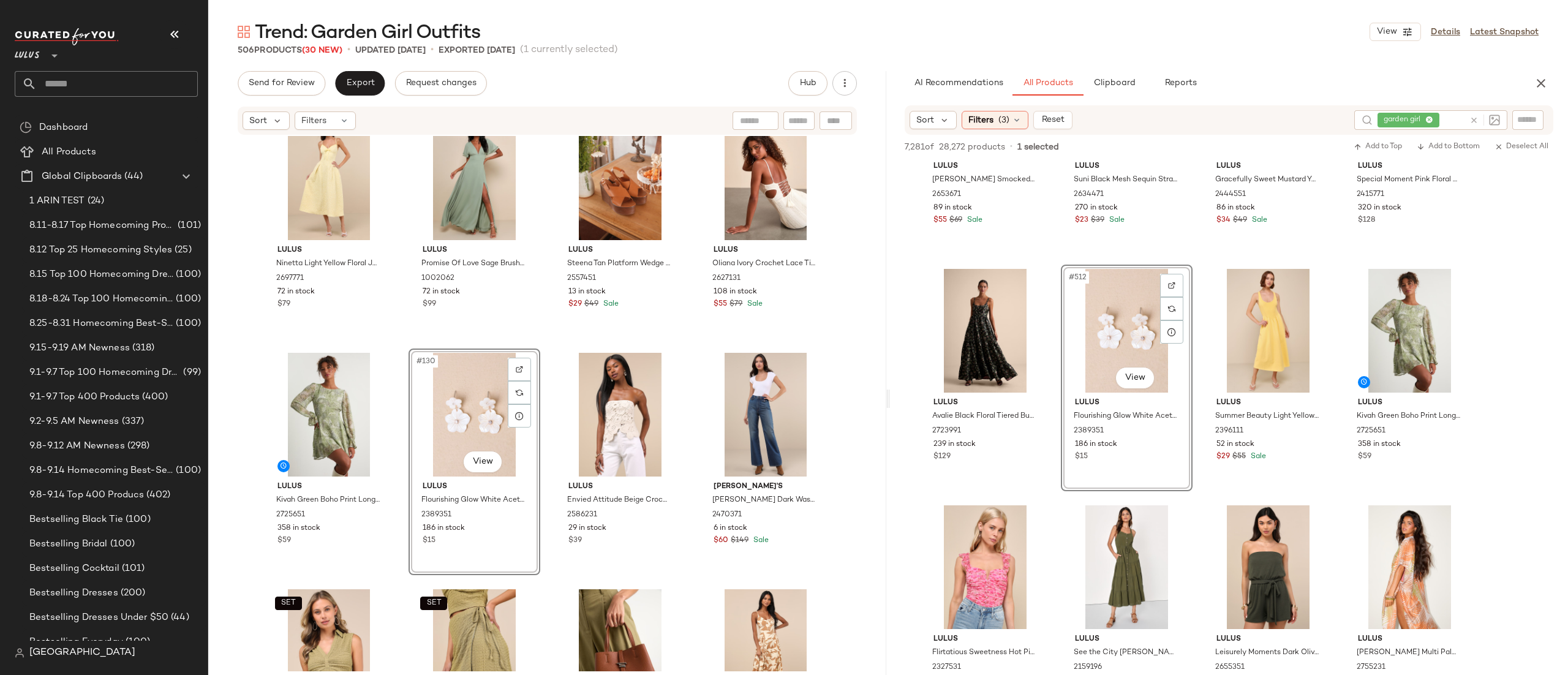
click at [441, 424] on div "#130 View" at bounding box center [474, 414] width 123 height 124
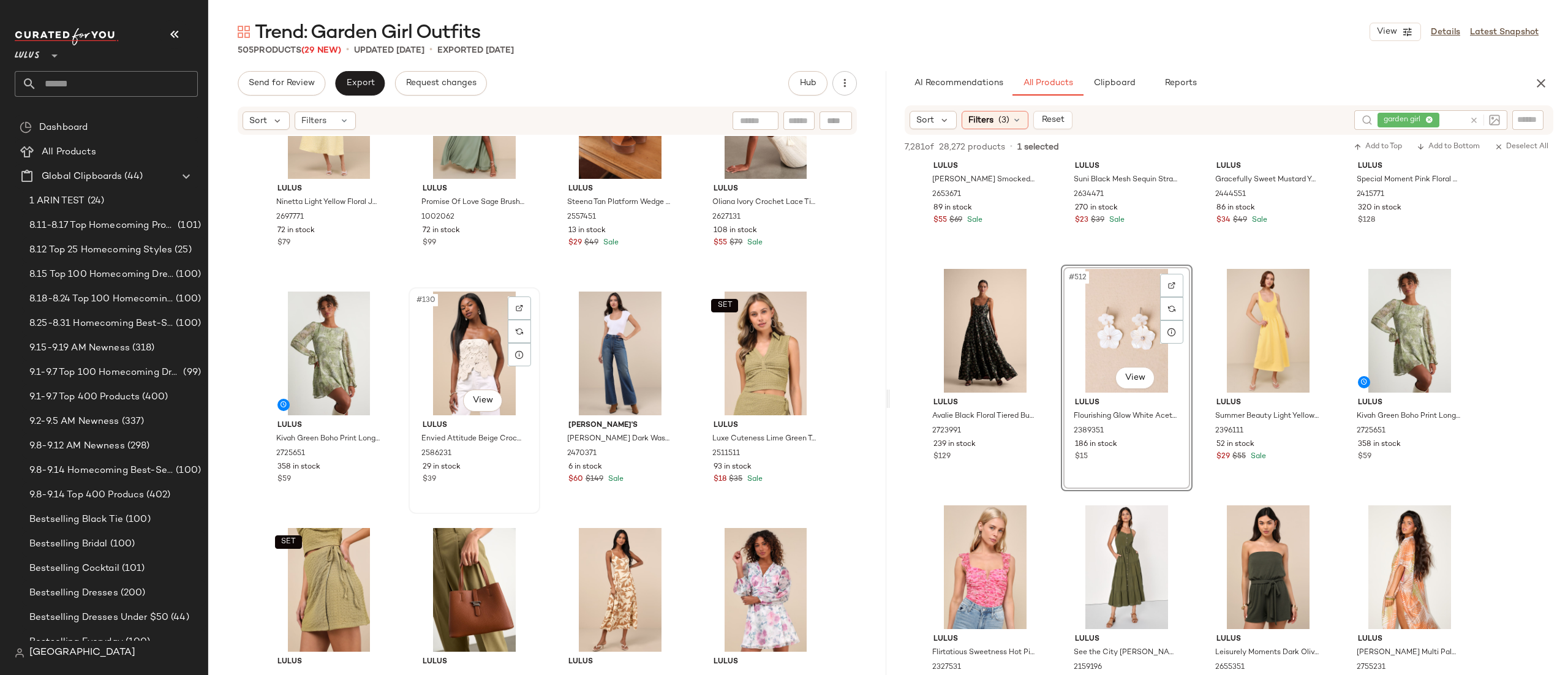
scroll to position [7445, 0]
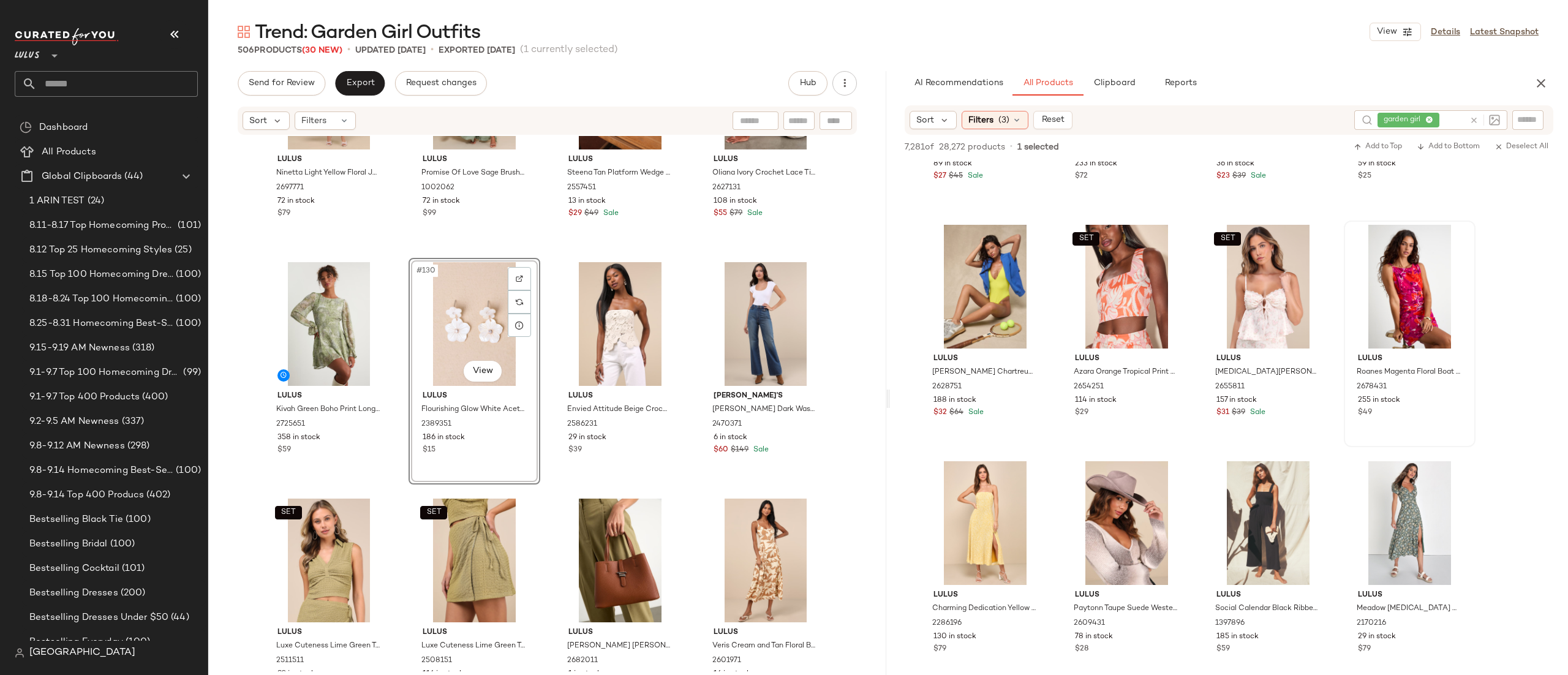
scroll to position [25738, 0]
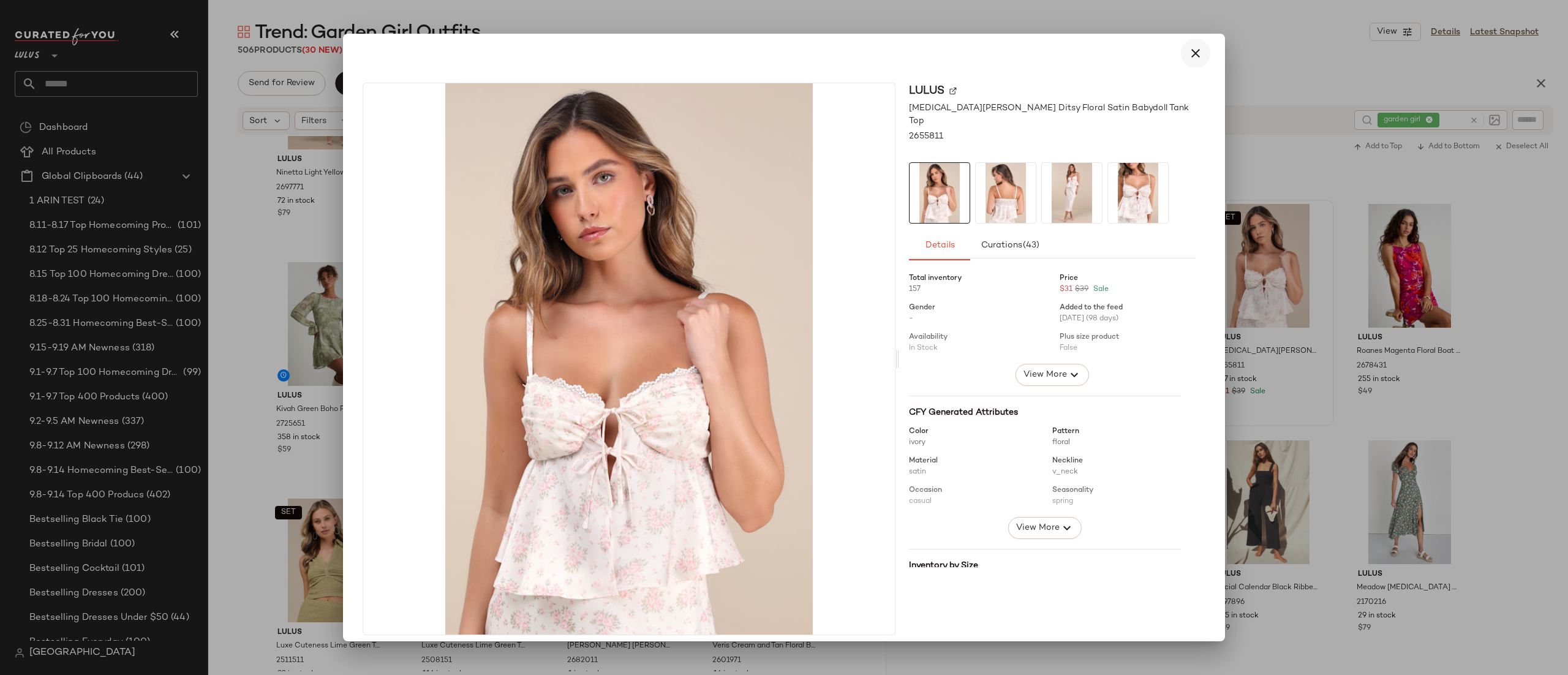
click at [1194, 57] on icon "button" at bounding box center [1196, 53] width 15 height 15
click at [1014, 185] on img at bounding box center [1005, 193] width 60 height 60
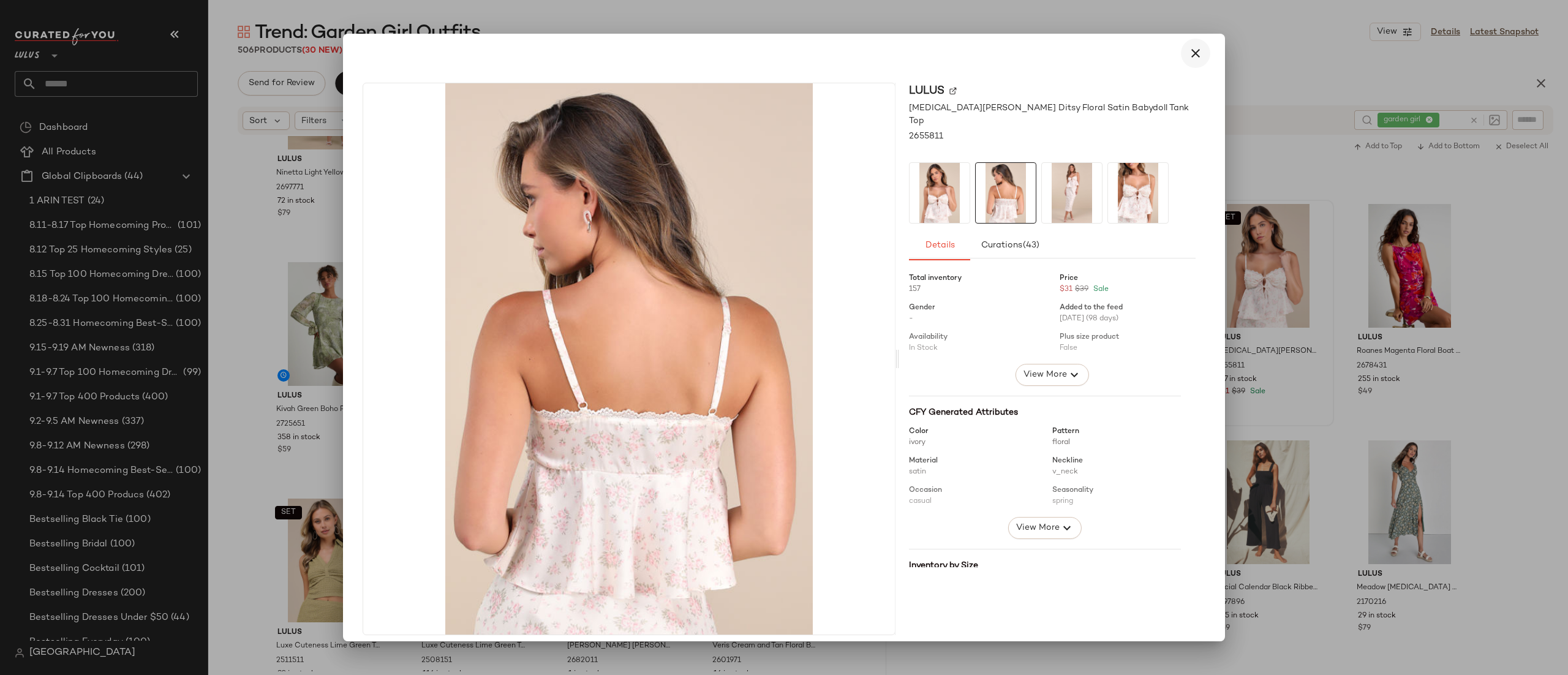
click at [1194, 53] on icon "button" at bounding box center [1196, 53] width 15 height 15
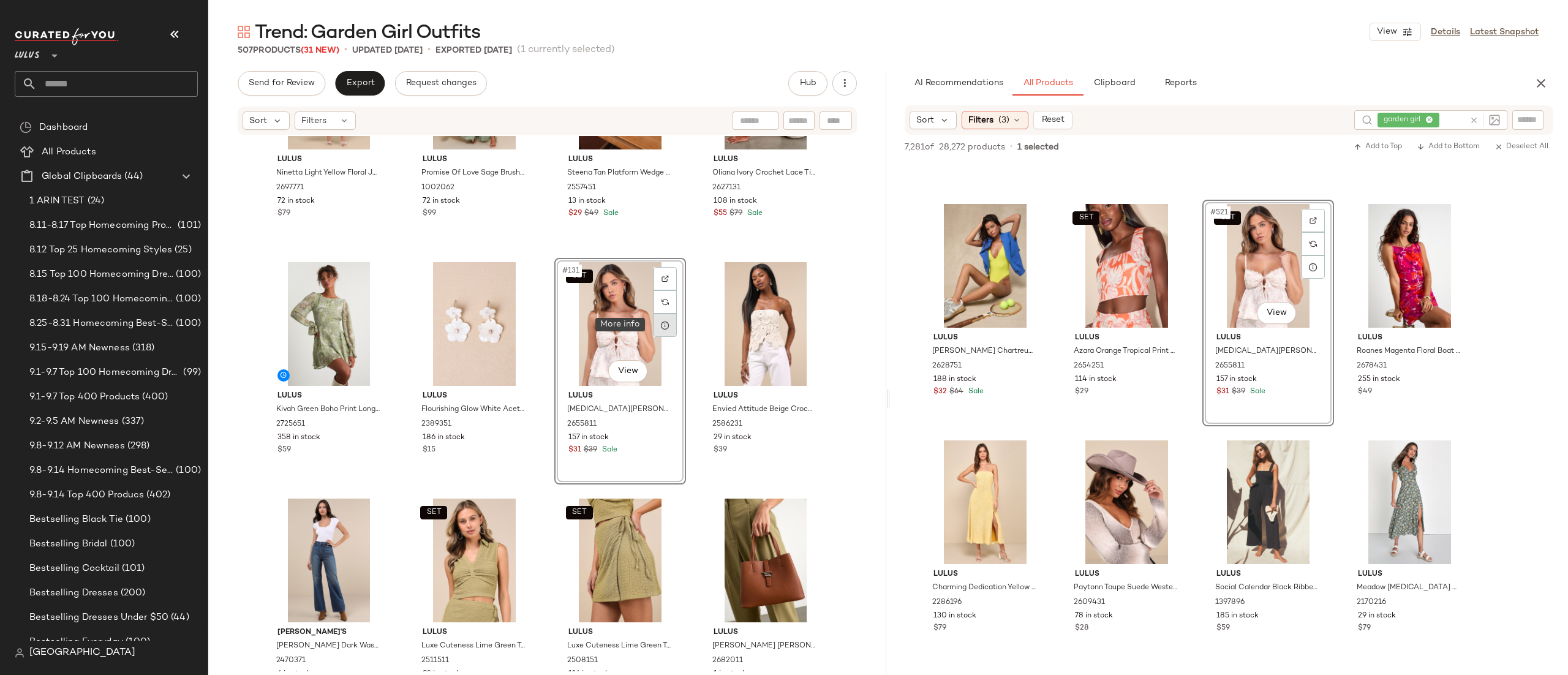
click at [667, 326] on icon at bounding box center [665, 325] width 10 height 10
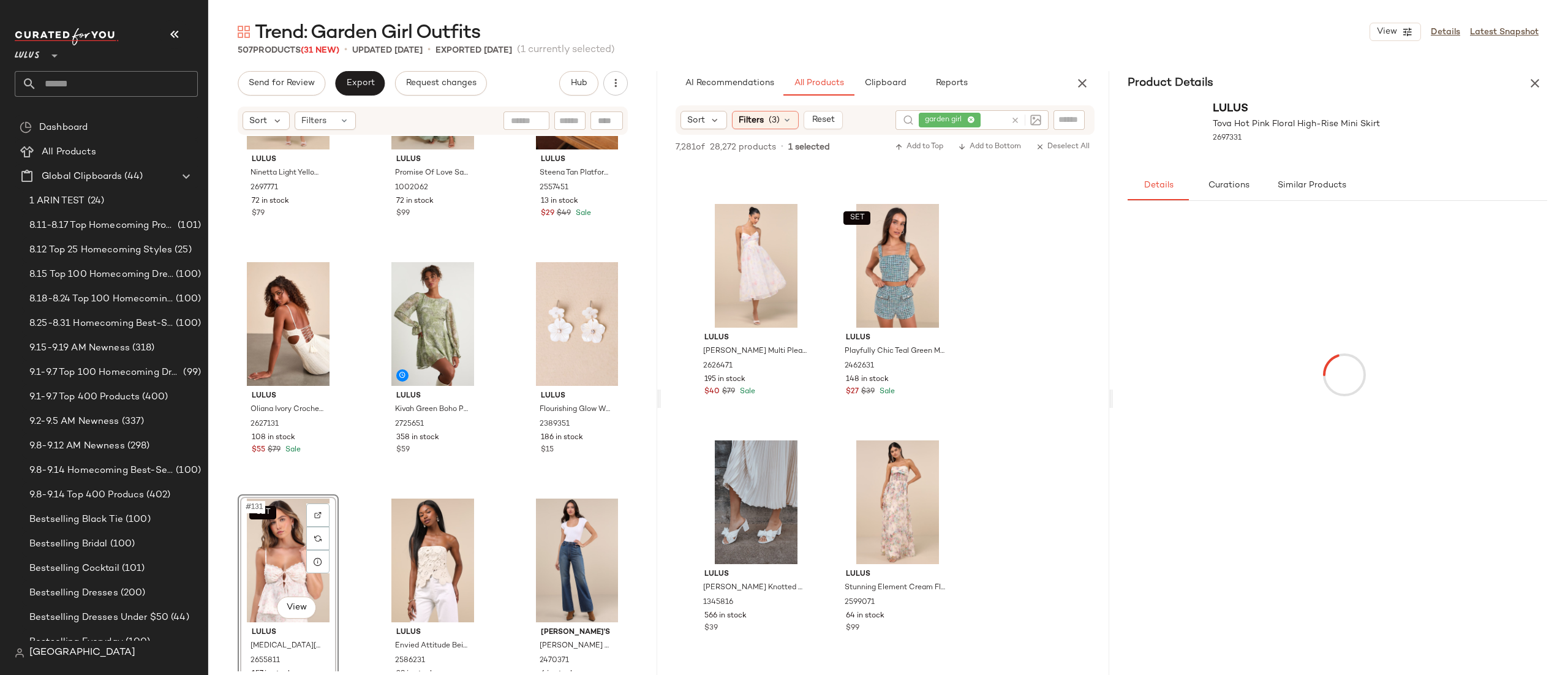
scroll to position [37562, 0]
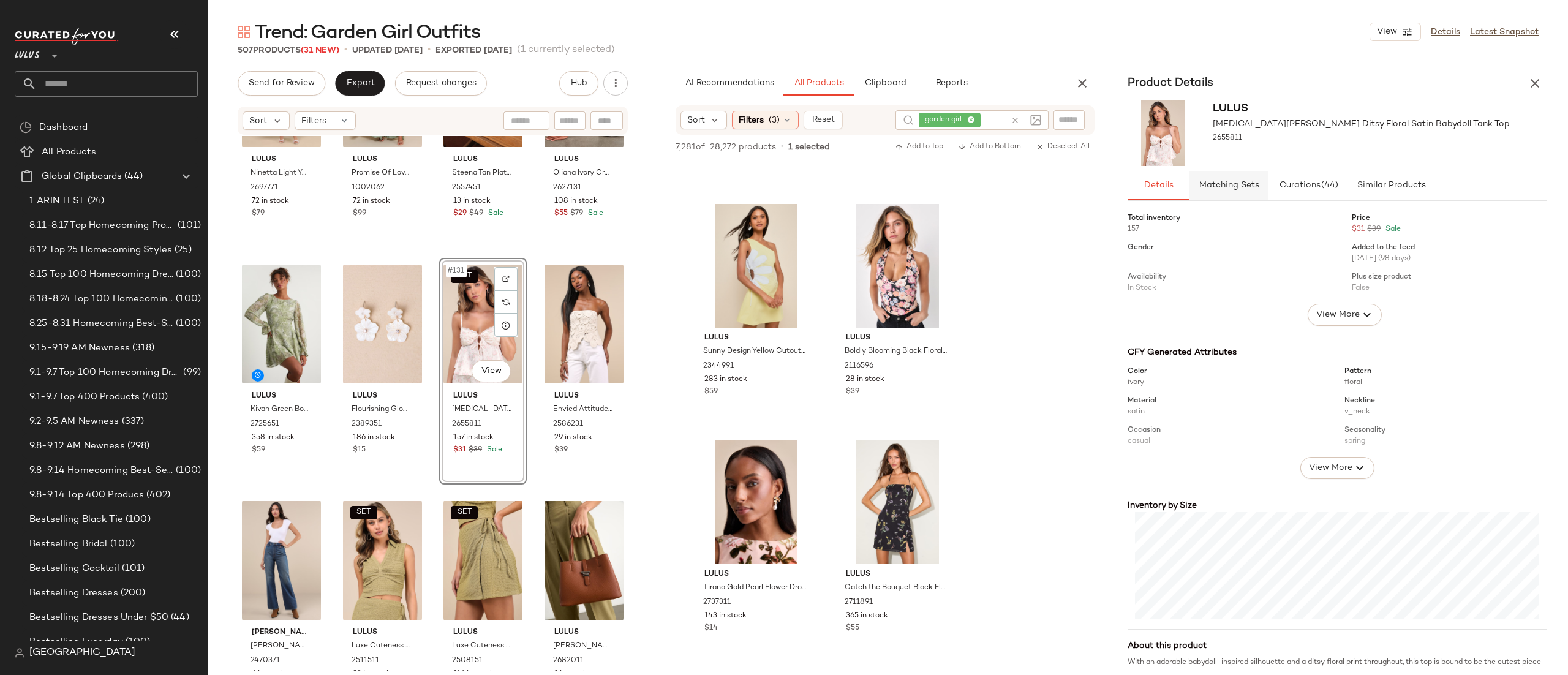
click at [1226, 185] on span "Matching Sets" at bounding box center [1228, 185] width 61 height 10
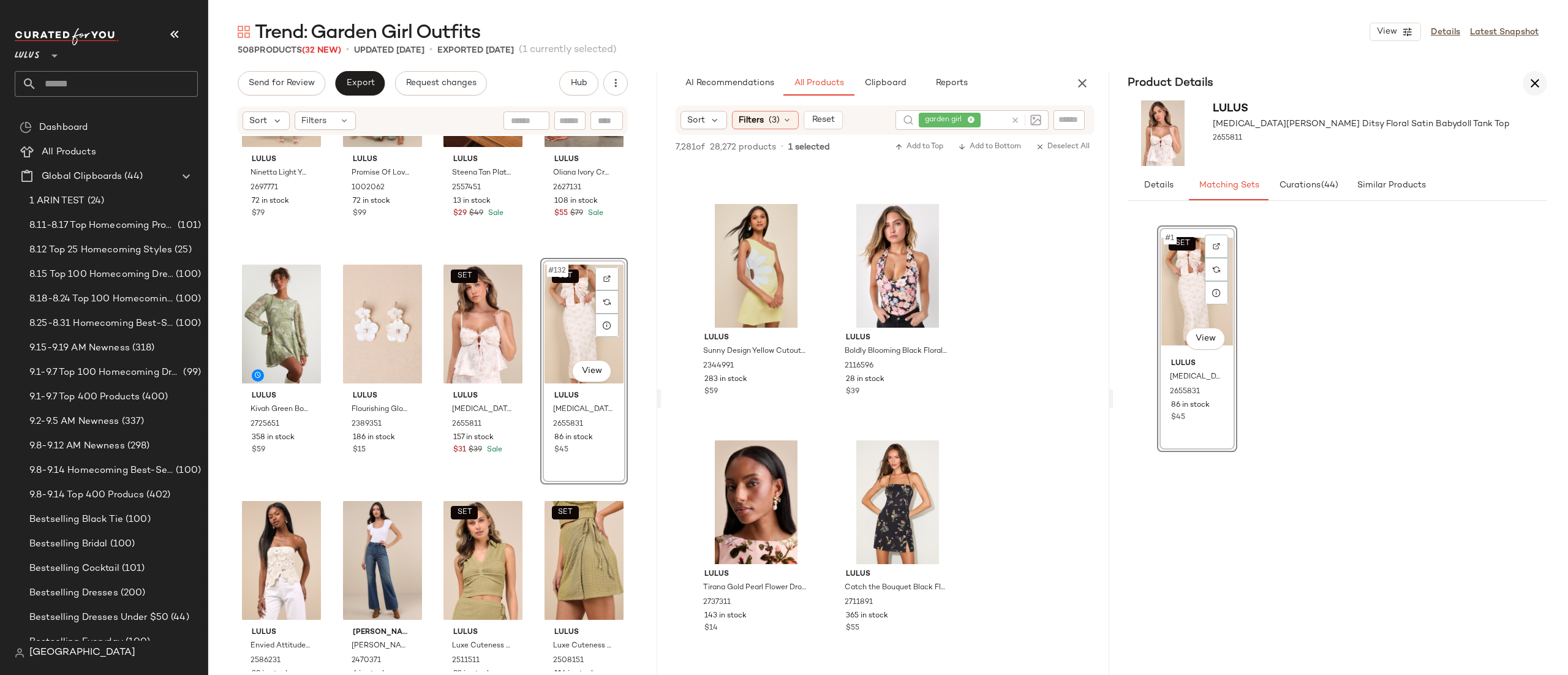
click at [1539, 80] on icon "button" at bounding box center [1535, 84] width 15 height 15
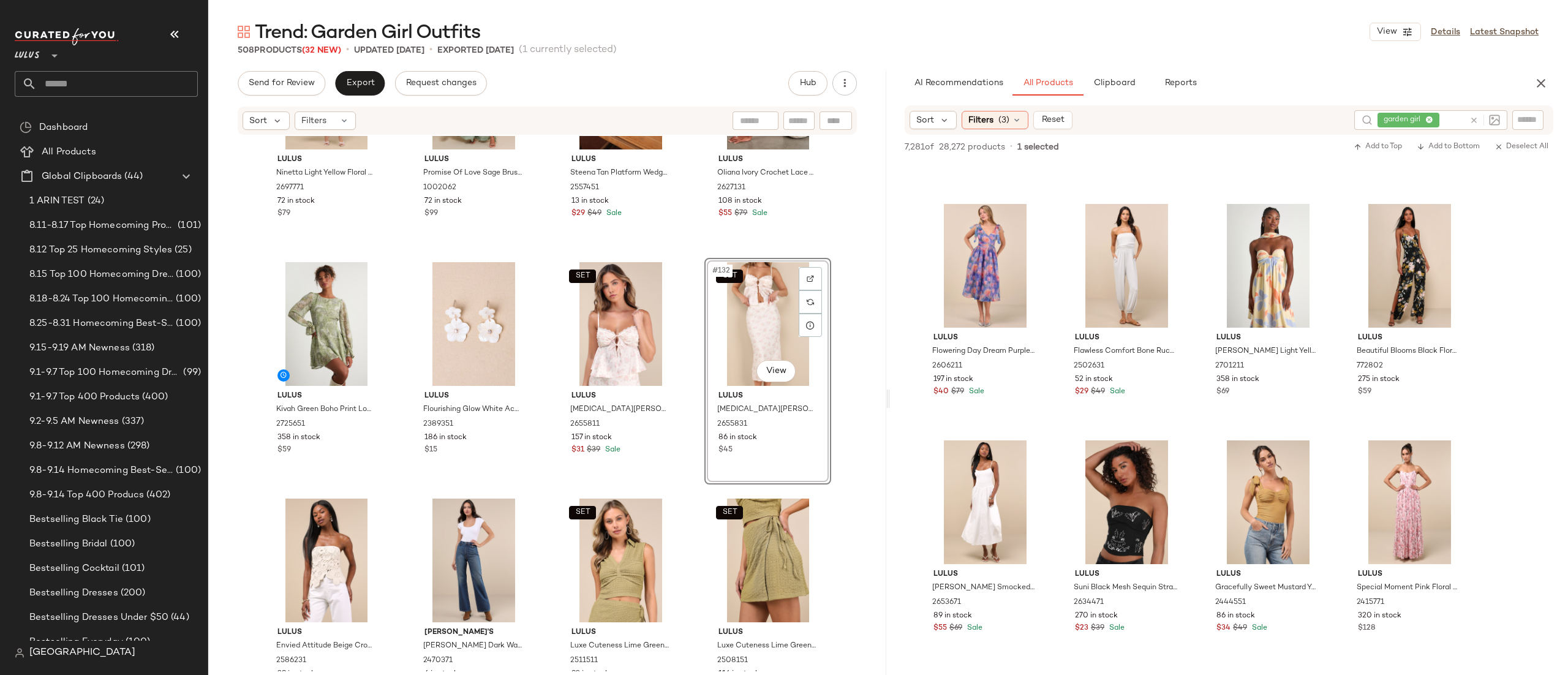
scroll to position [31650, 0]
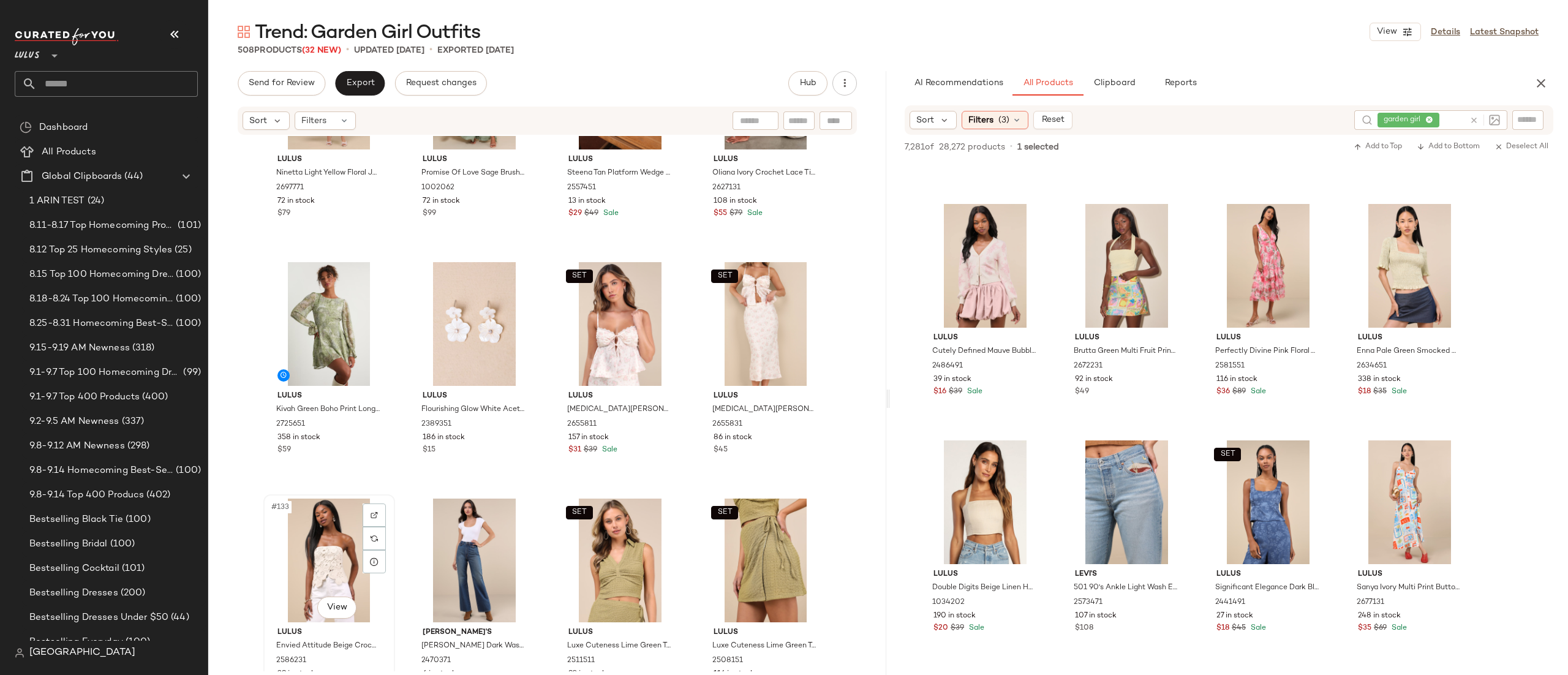
click at [319, 582] on div "#133 View" at bounding box center [328, 560] width 123 height 124
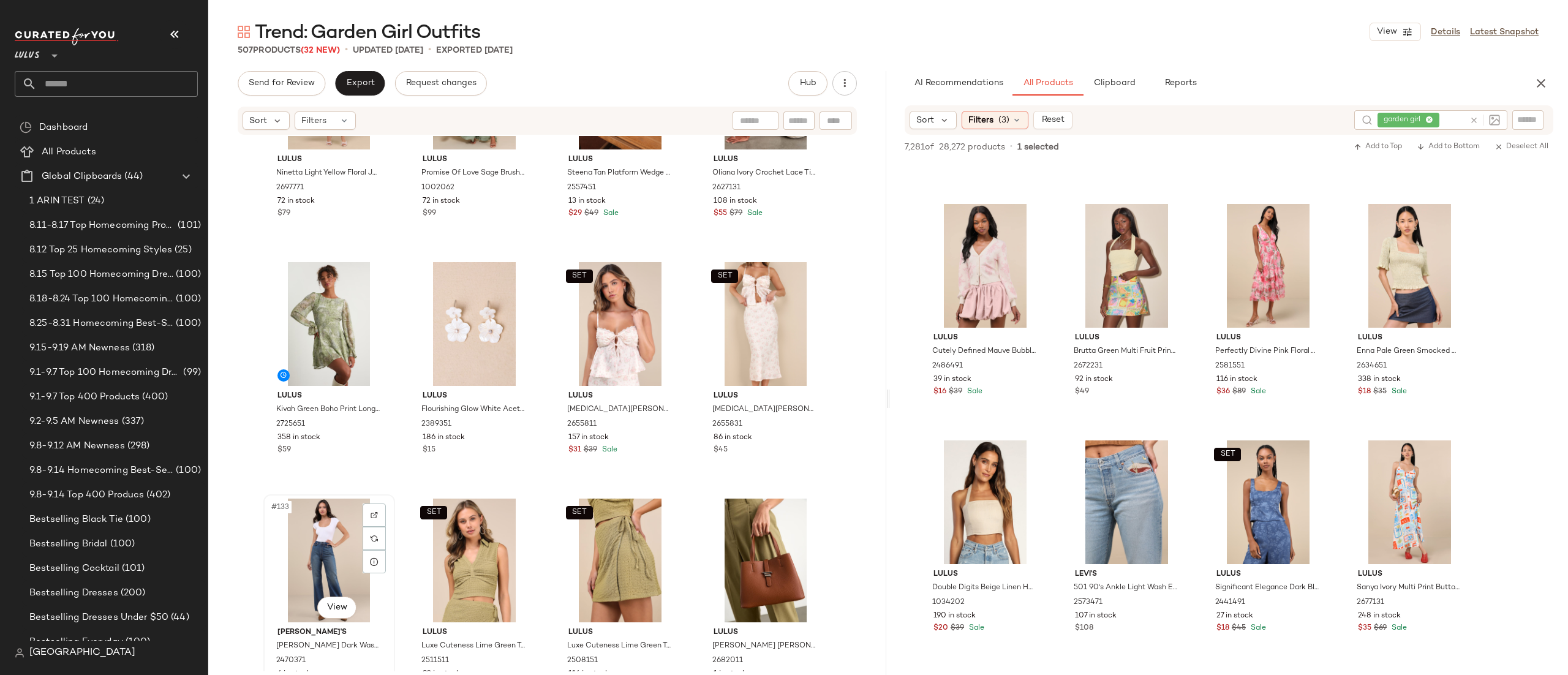
click at [324, 548] on div "#133 View" at bounding box center [328, 560] width 123 height 124
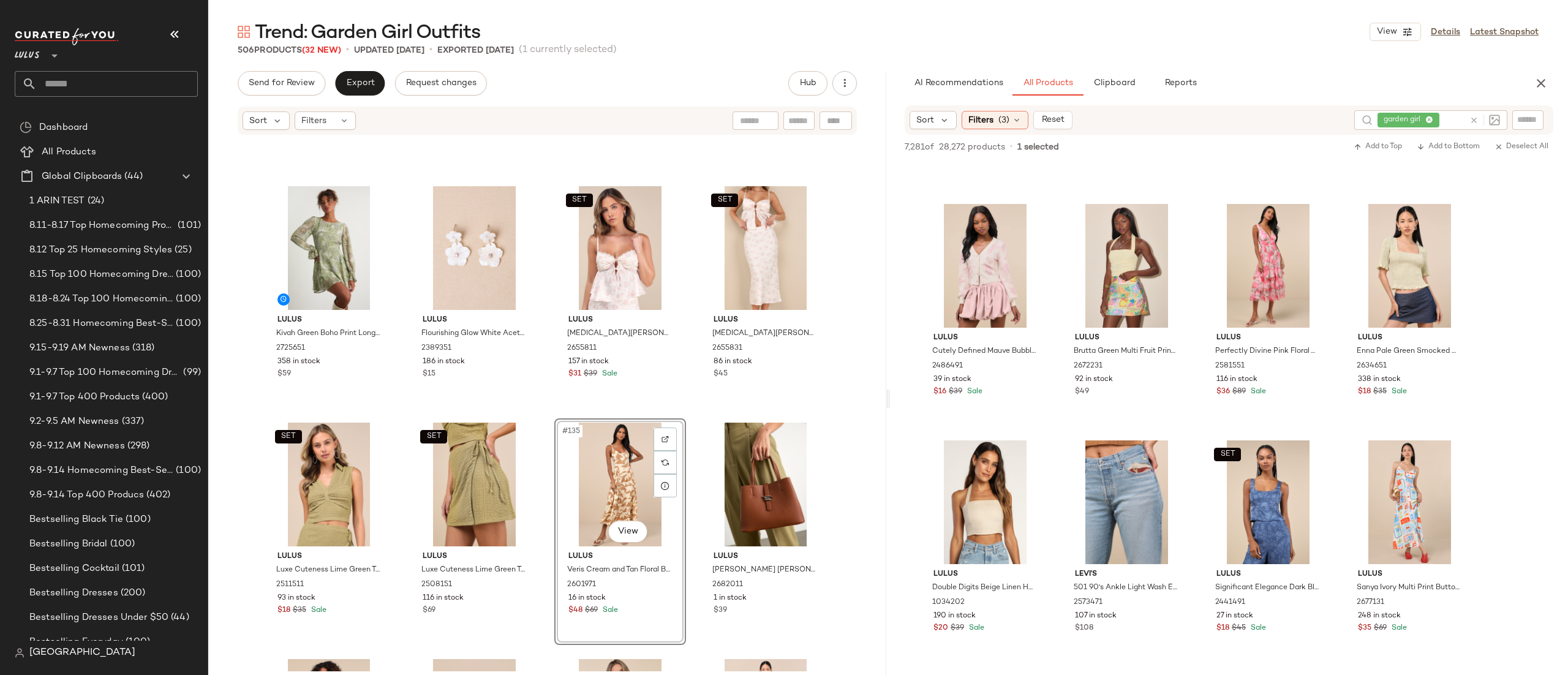
scroll to position [7621, 0]
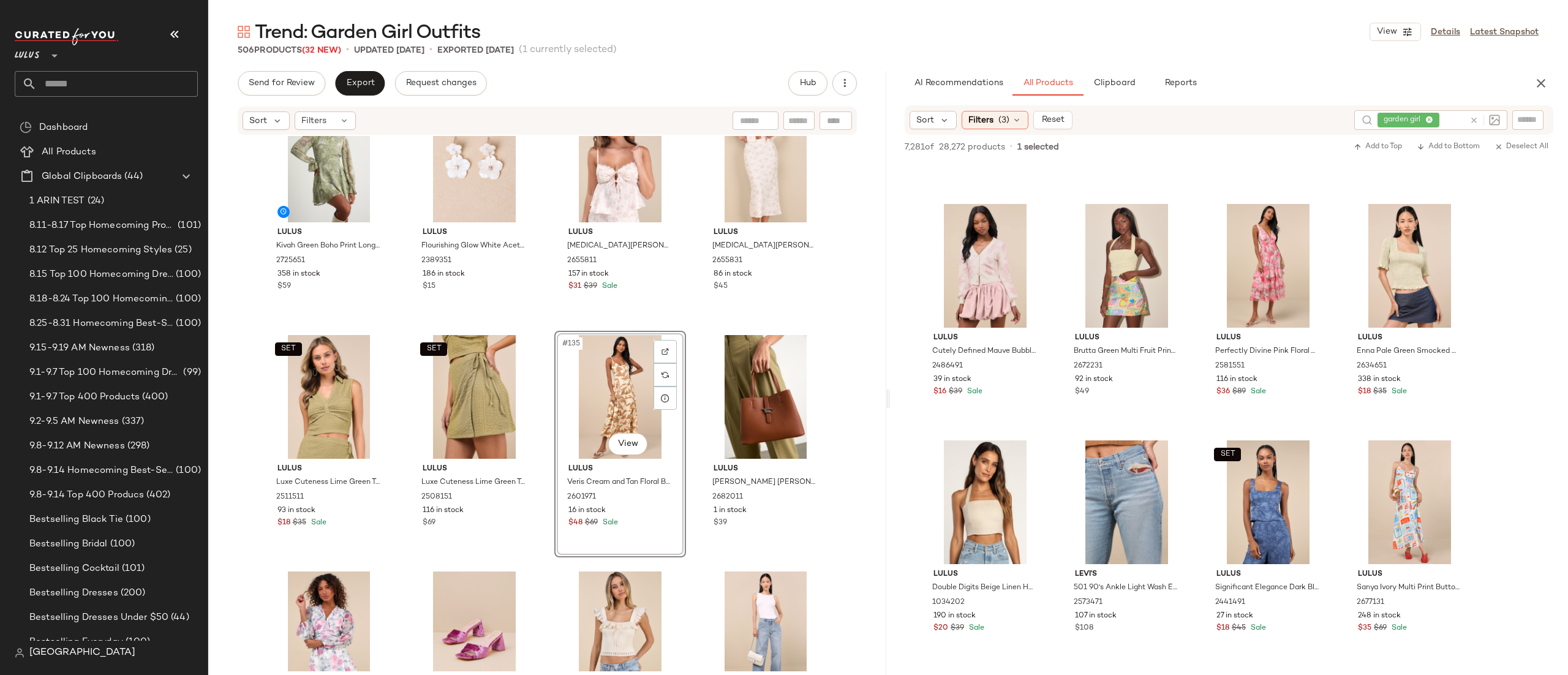
click at [691, 570] on div "Lulus Kivah Green Boho Print Long Sleeve Mini Dress 2725651 358 in stock $59 Lu…" at bounding box center [547, 404] width 678 height 536
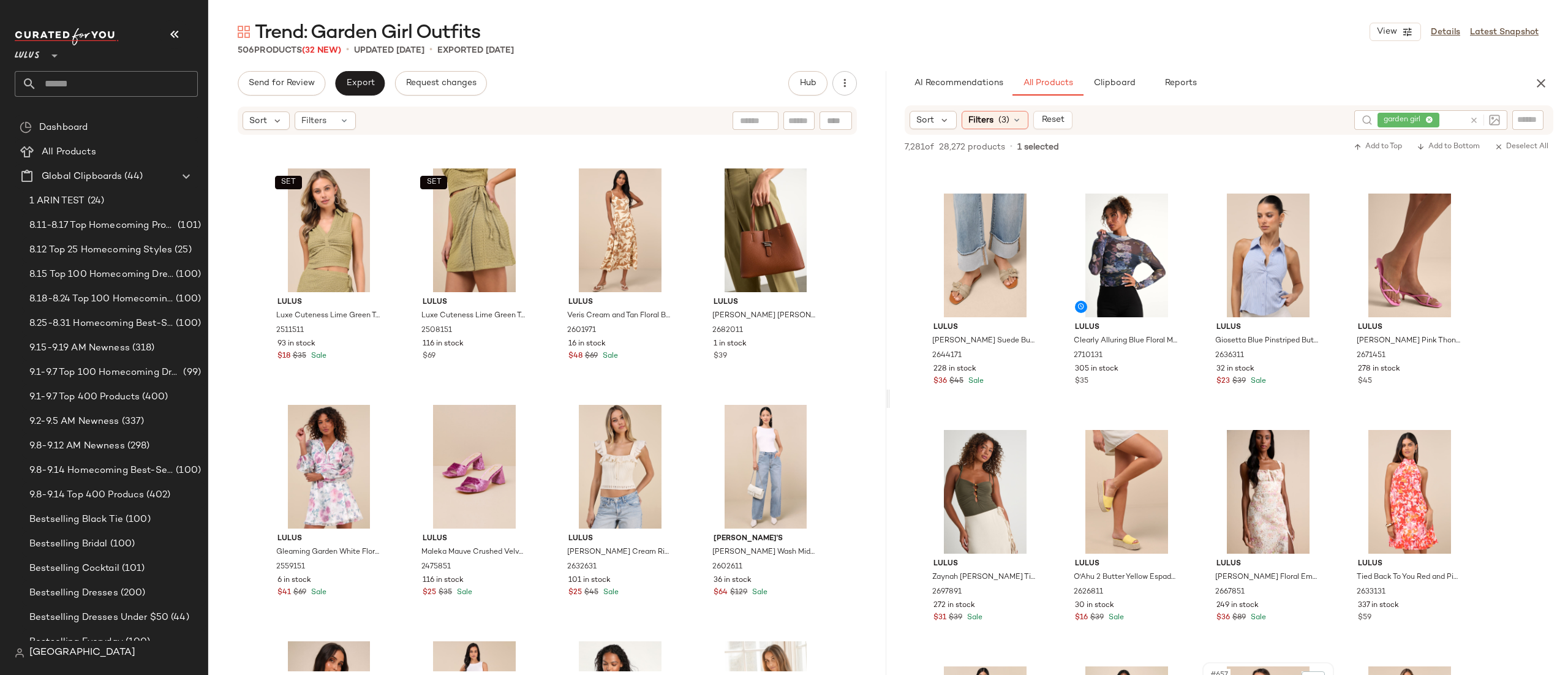
scroll to position [33571, 0]
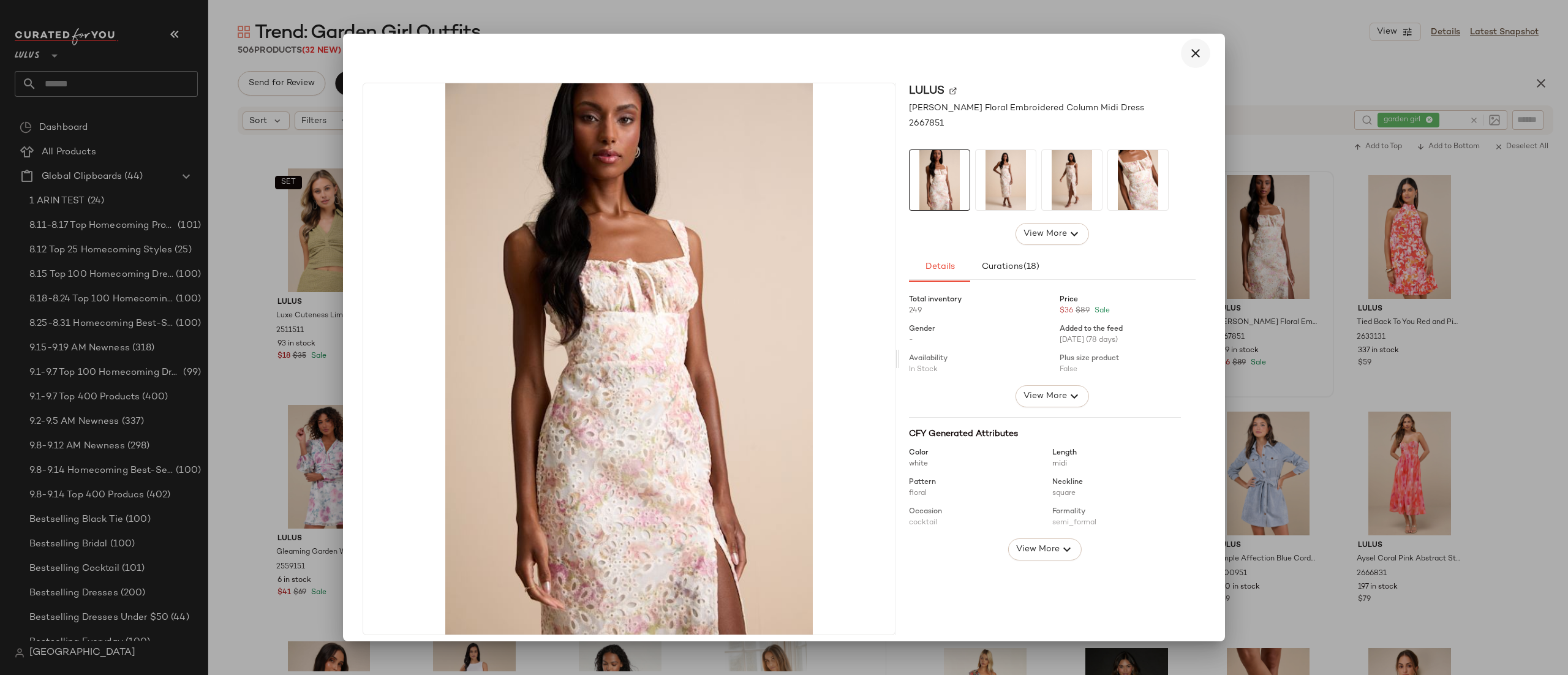
click at [1182, 44] on button "button" at bounding box center [1195, 53] width 29 height 29
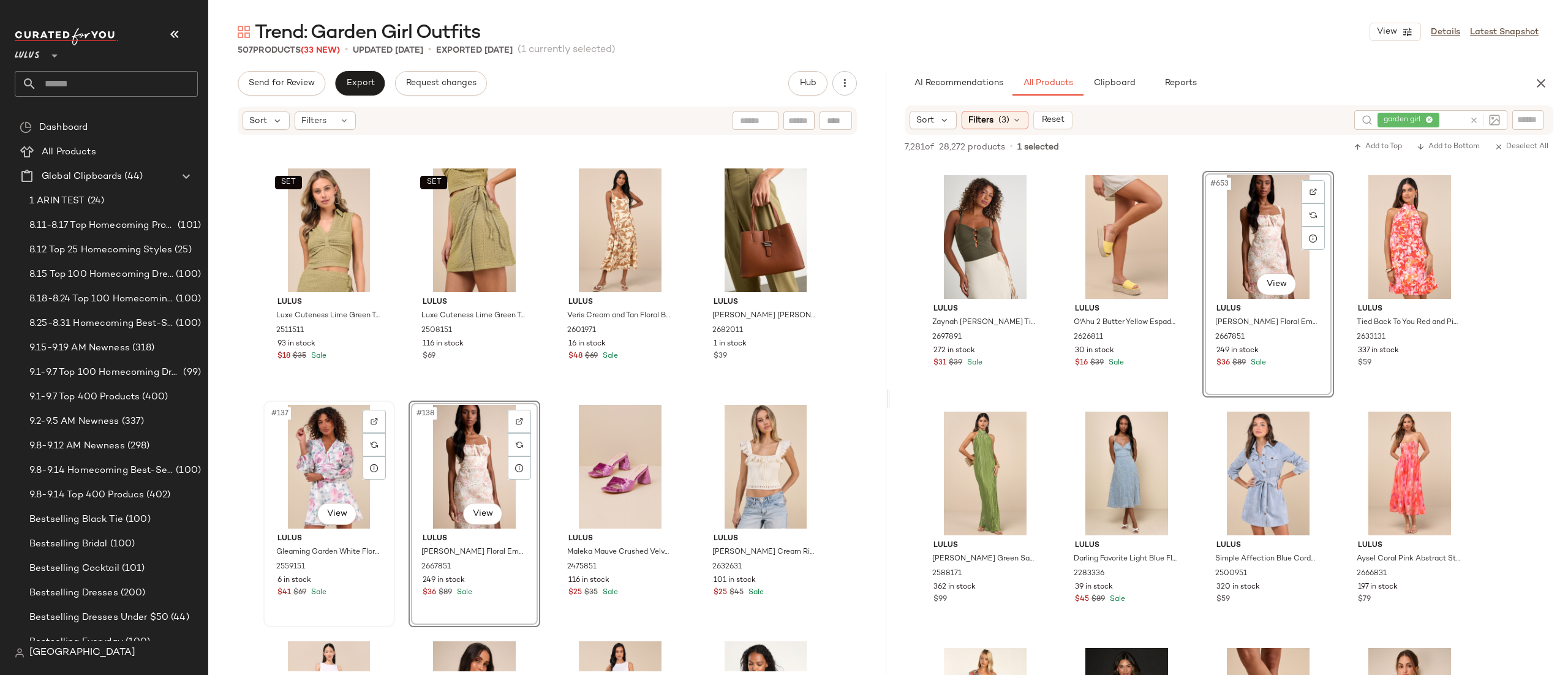
click at [323, 471] on div "#137 View" at bounding box center [328, 467] width 123 height 124
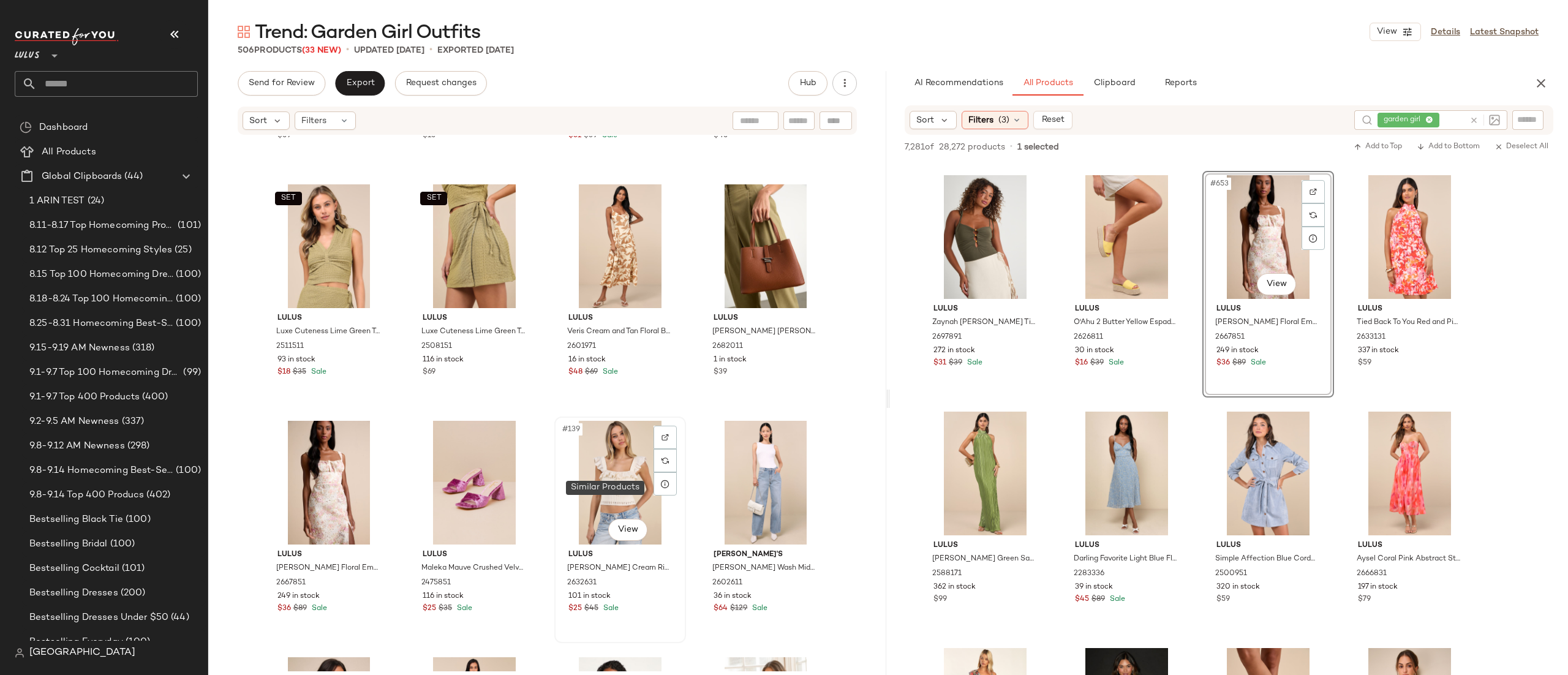
scroll to position [7744, 0]
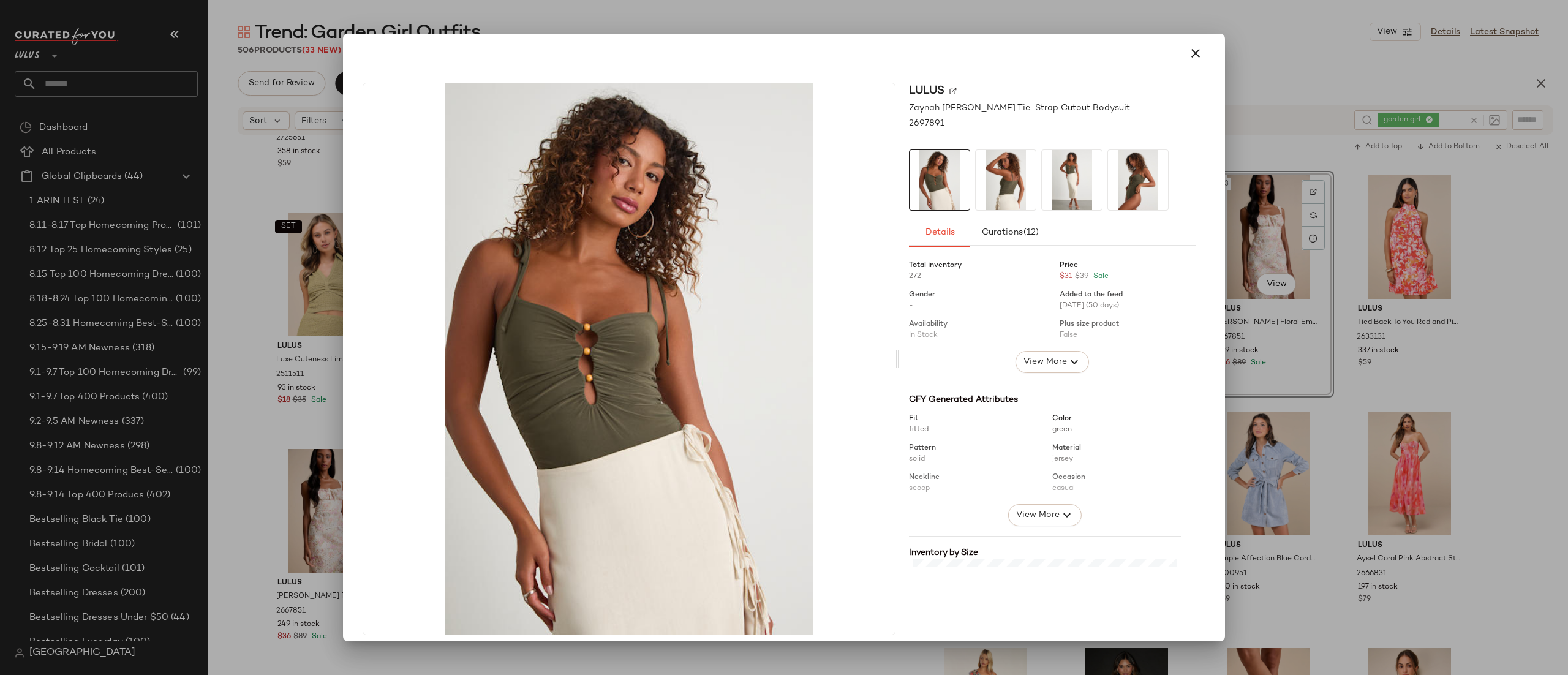
click at [1060, 182] on img at bounding box center [1072, 180] width 60 height 60
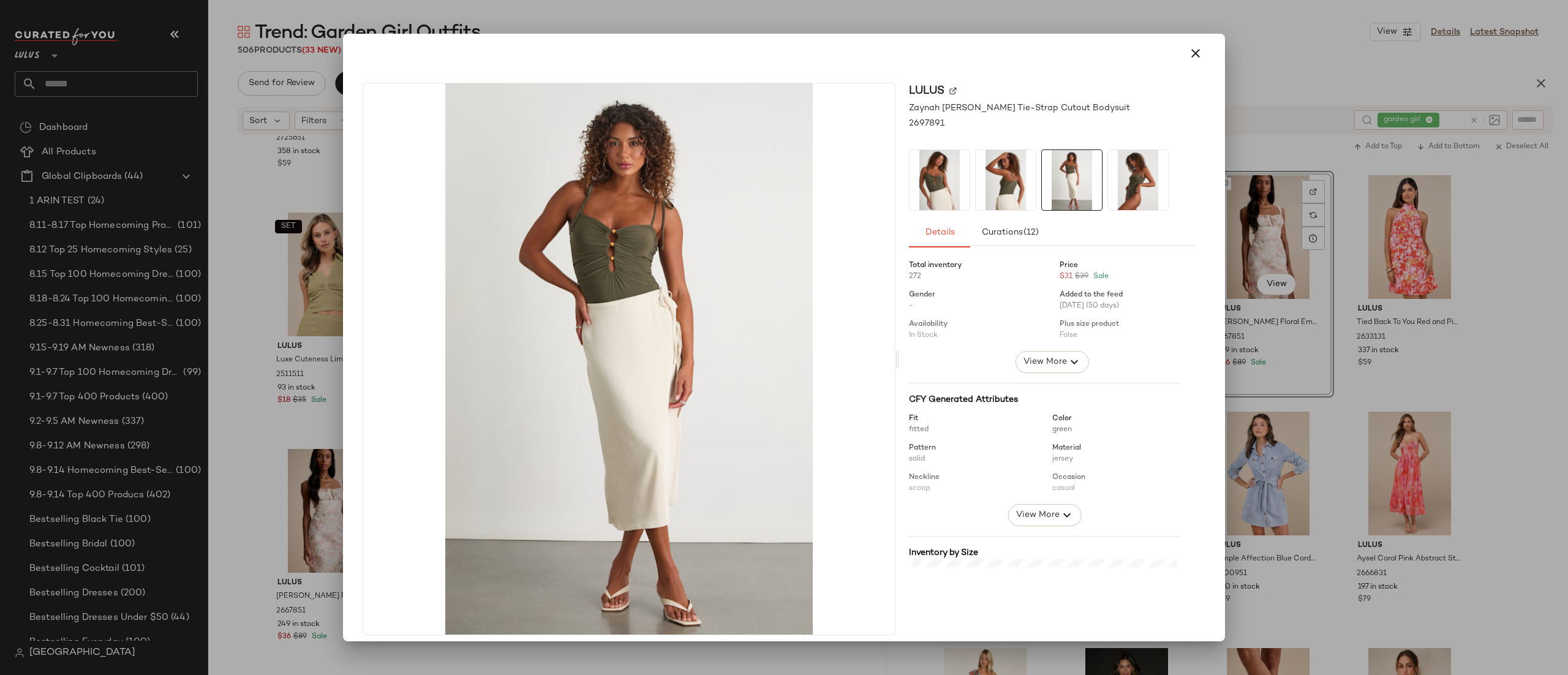
click at [976, 185] on img at bounding box center [1005, 180] width 60 height 60
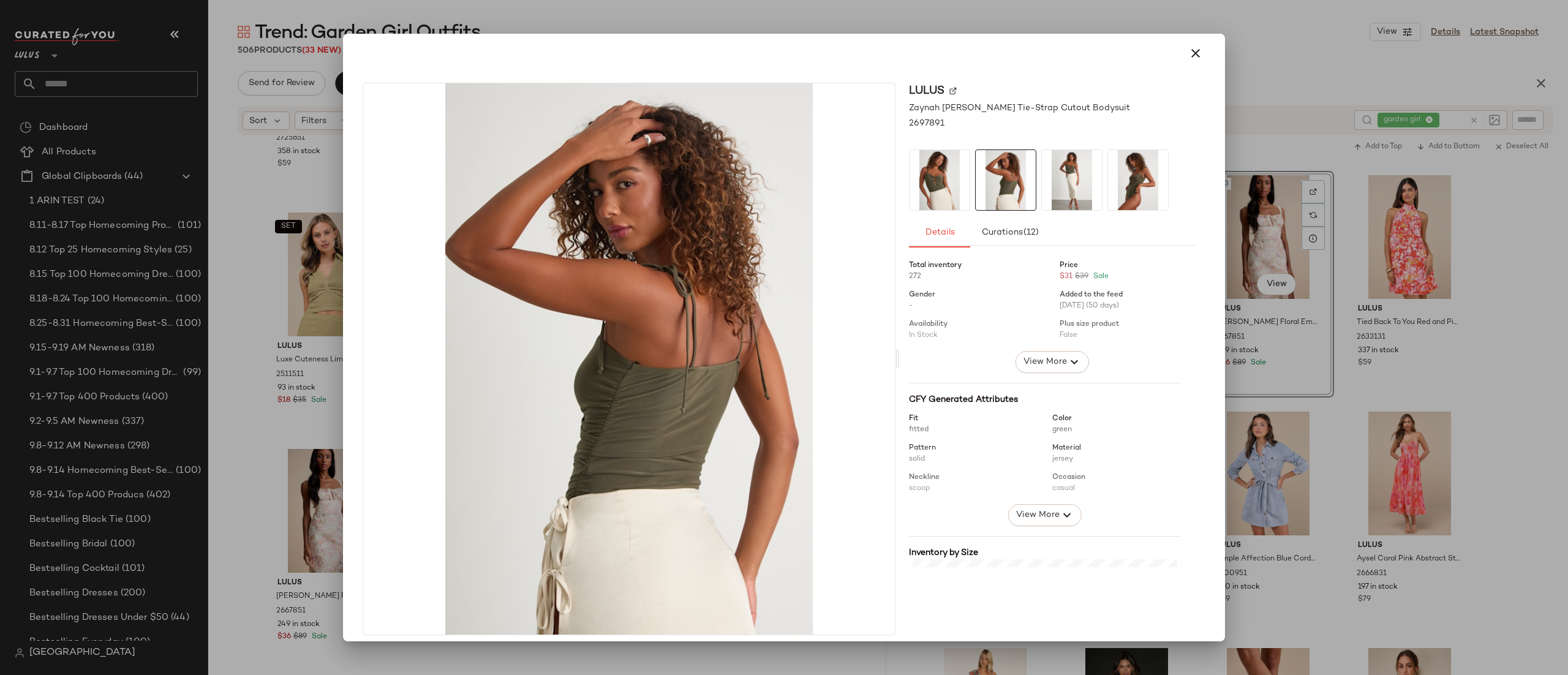
click at [925, 197] on img at bounding box center [940, 180] width 60 height 60
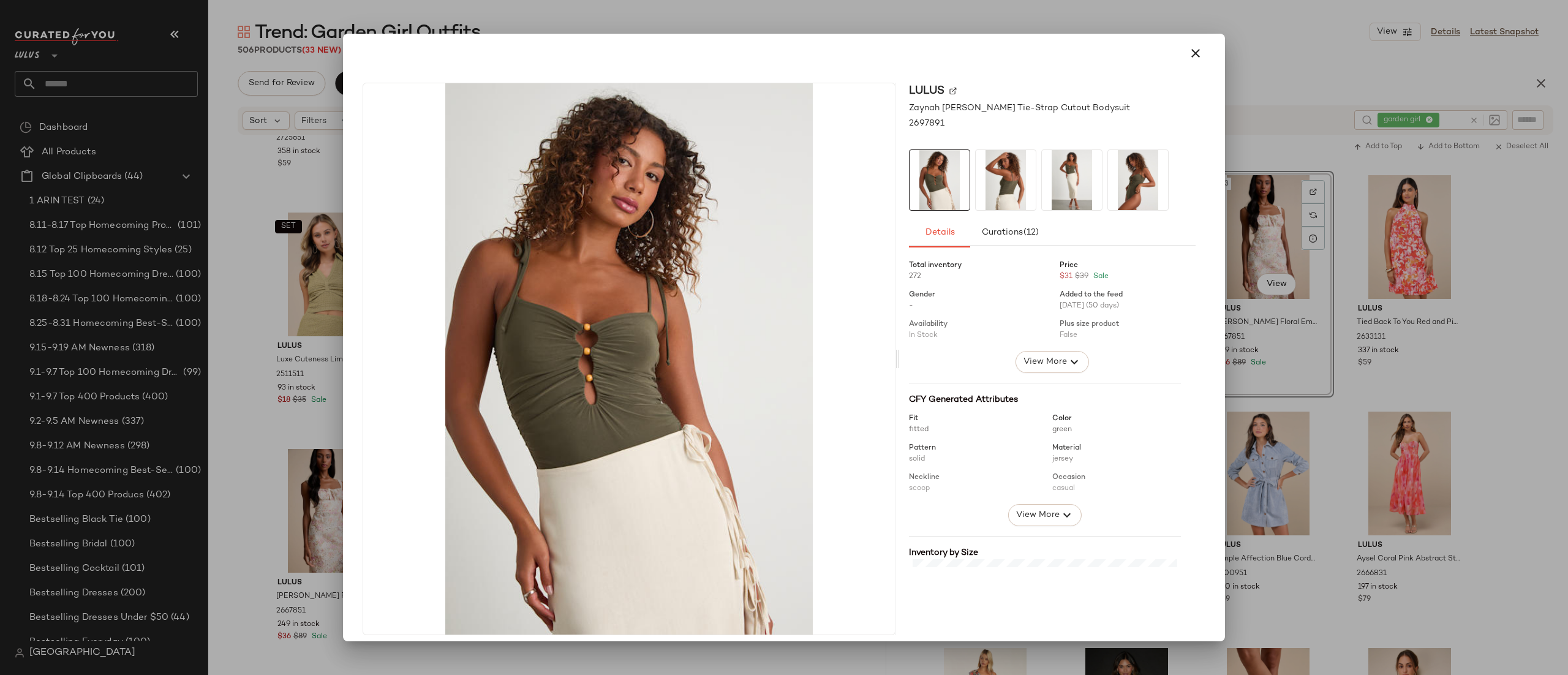
drag, startPoint x: 1193, startPoint y: 54, endPoint x: 1178, endPoint y: 74, distance: 25.0
click at [1192, 54] on icon "button" at bounding box center [1196, 53] width 15 height 15
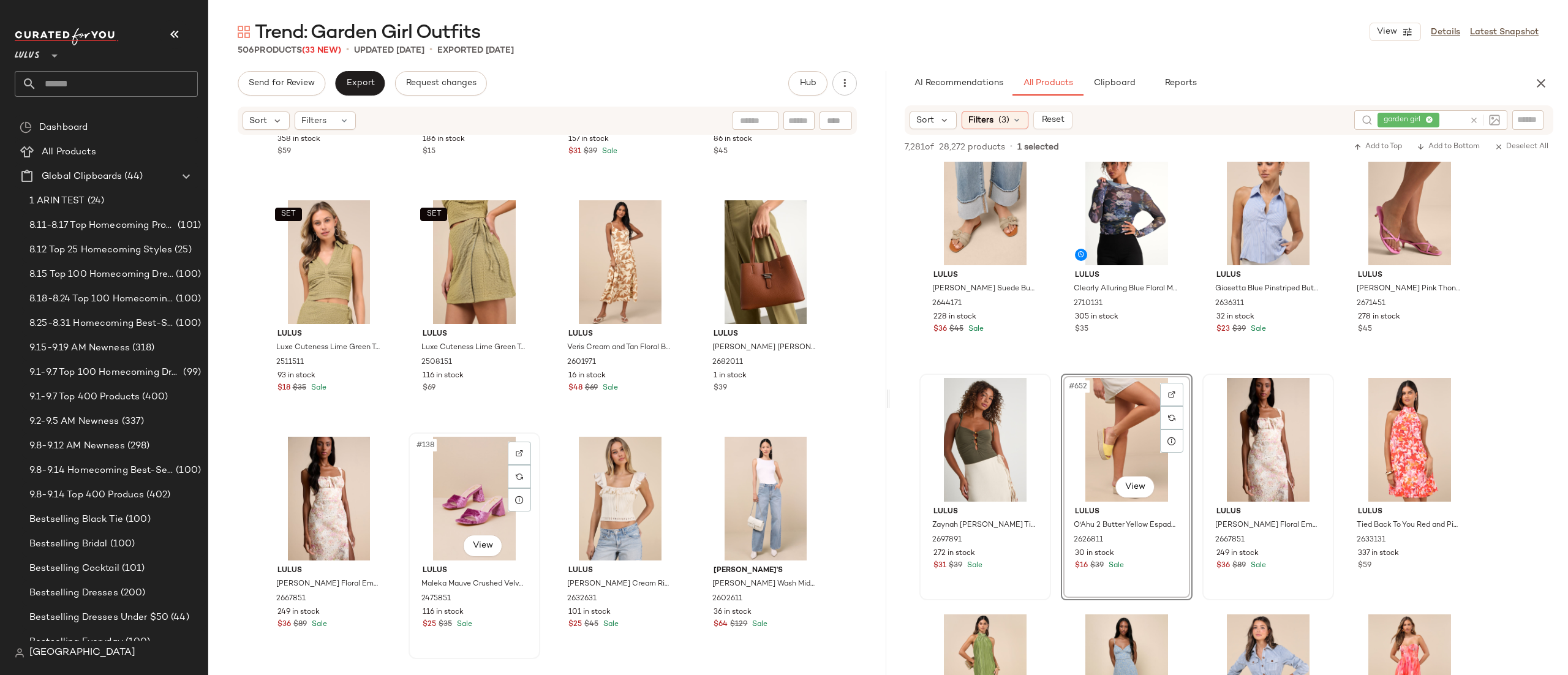
scroll to position [7756, 0]
click at [536, 496] on div at bounding box center [474, 499] width 123 height 124
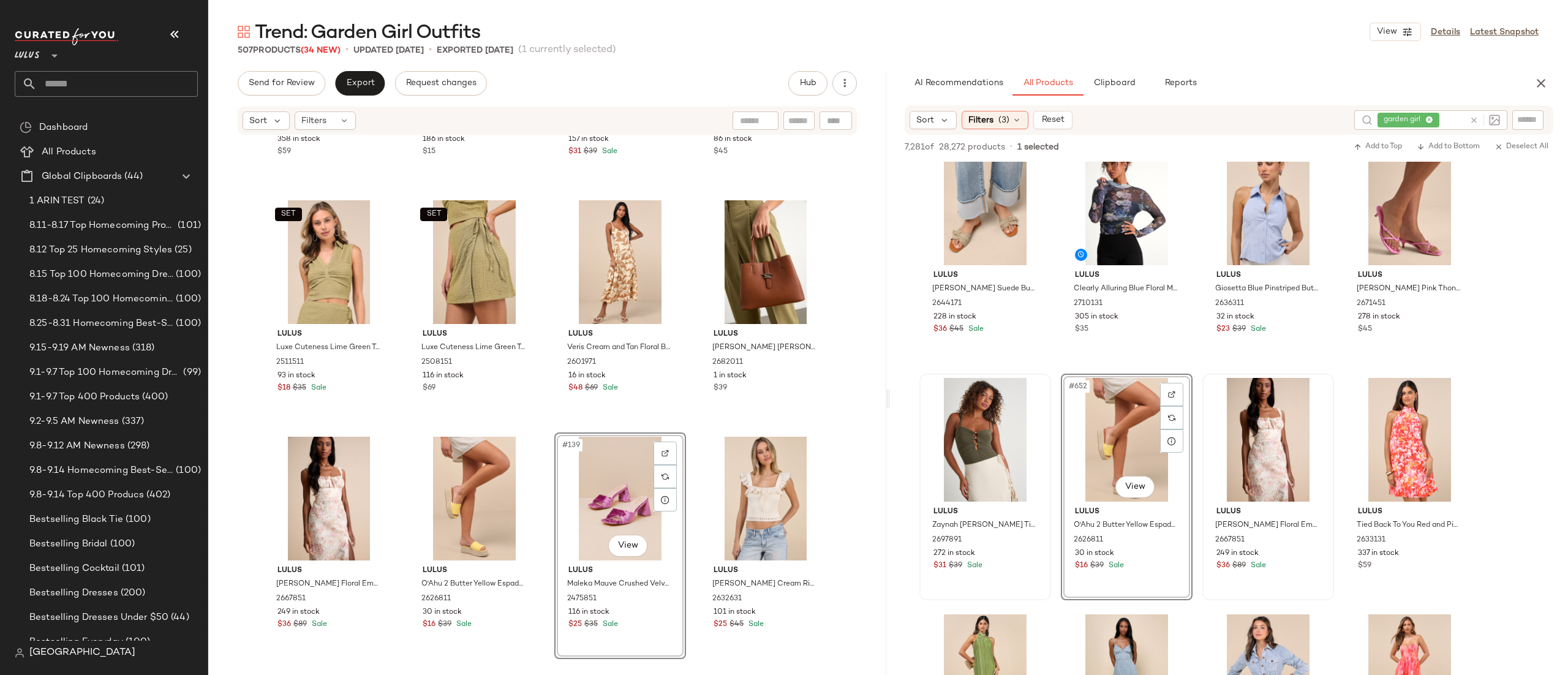
click at [589, 495] on div "#139 View" at bounding box center [620, 499] width 123 height 124
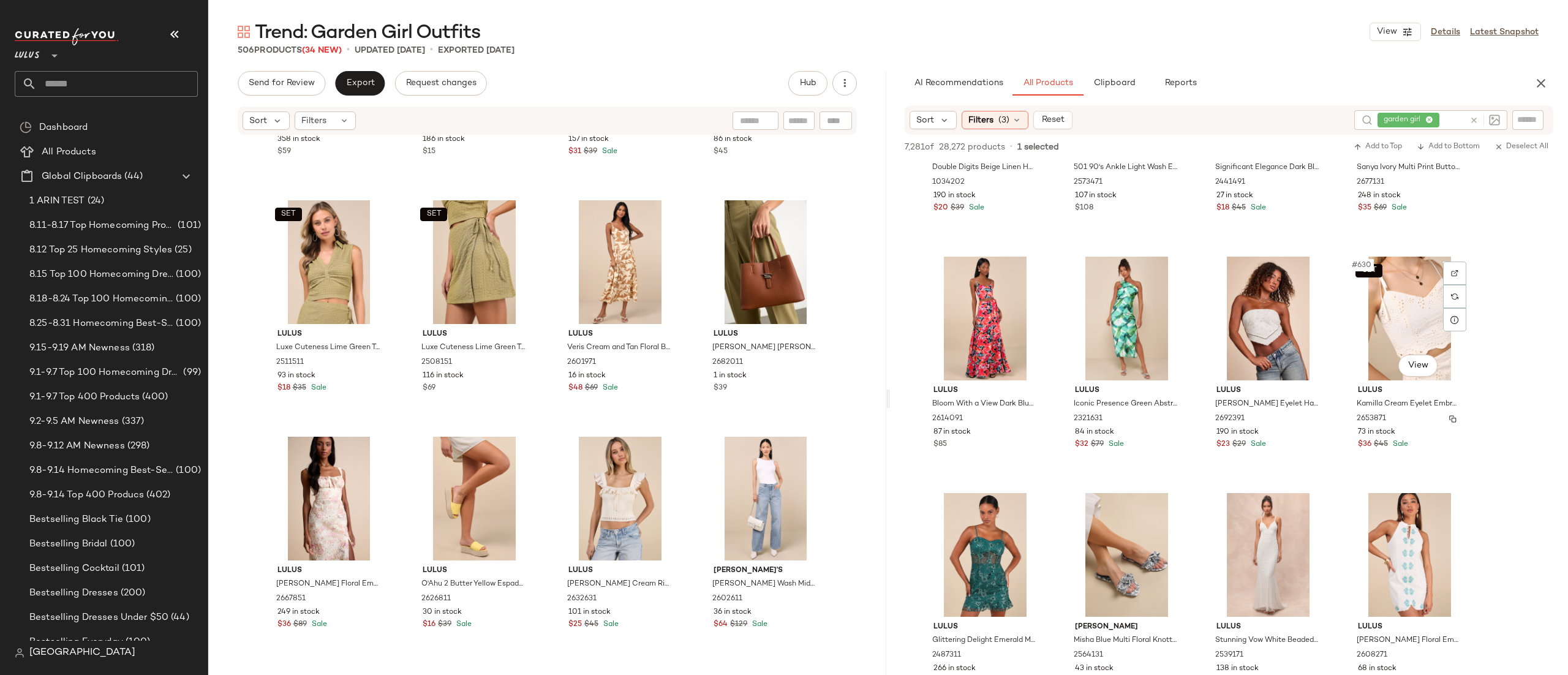
scroll to position [32321, 0]
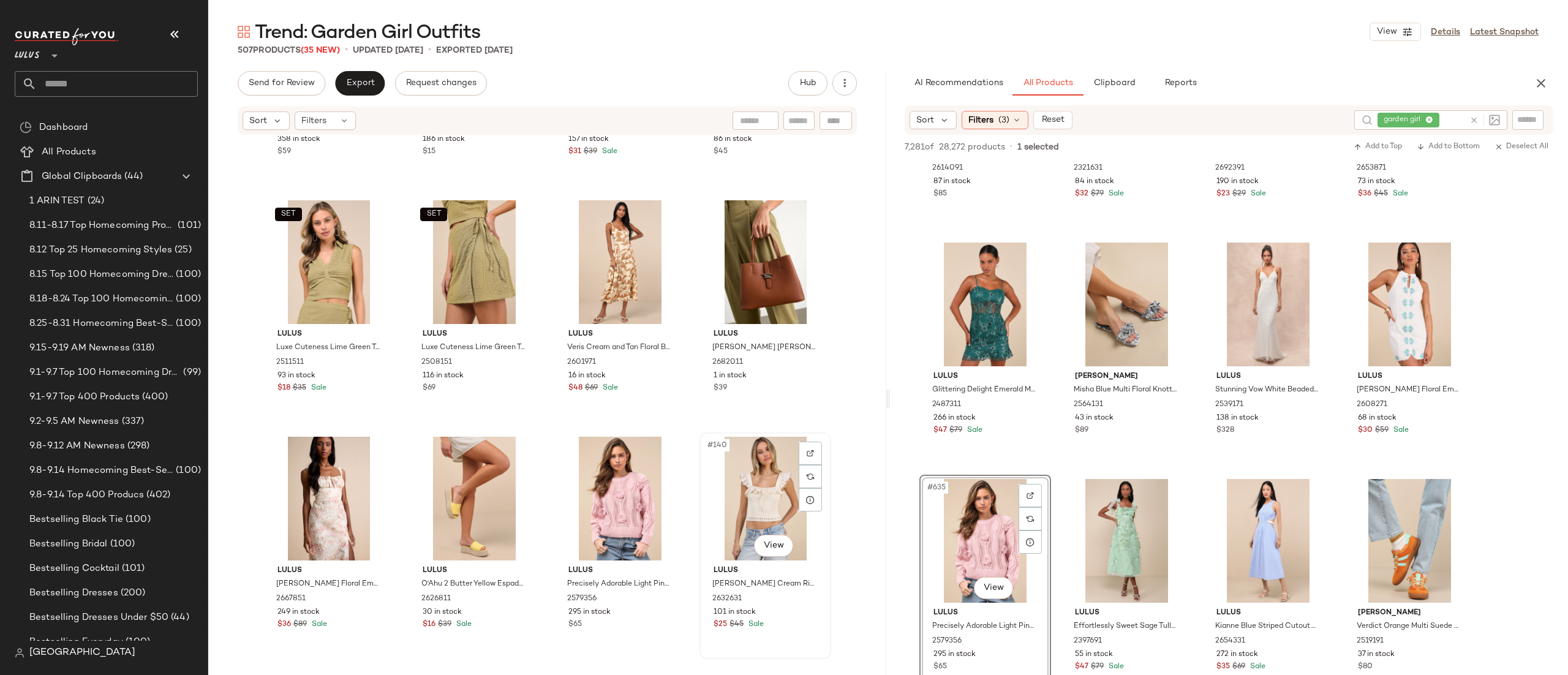
click at [753, 490] on div "#140 View" at bounding box center [764, 499] width 123 height 124
click at [1134, 369] on div "[PERSON_NAME] Misha Blue Multi Floral Knotted Pearl Slide Sandals 2564131 43 in…" at bounding box center [1126, 402] width 123 height 71
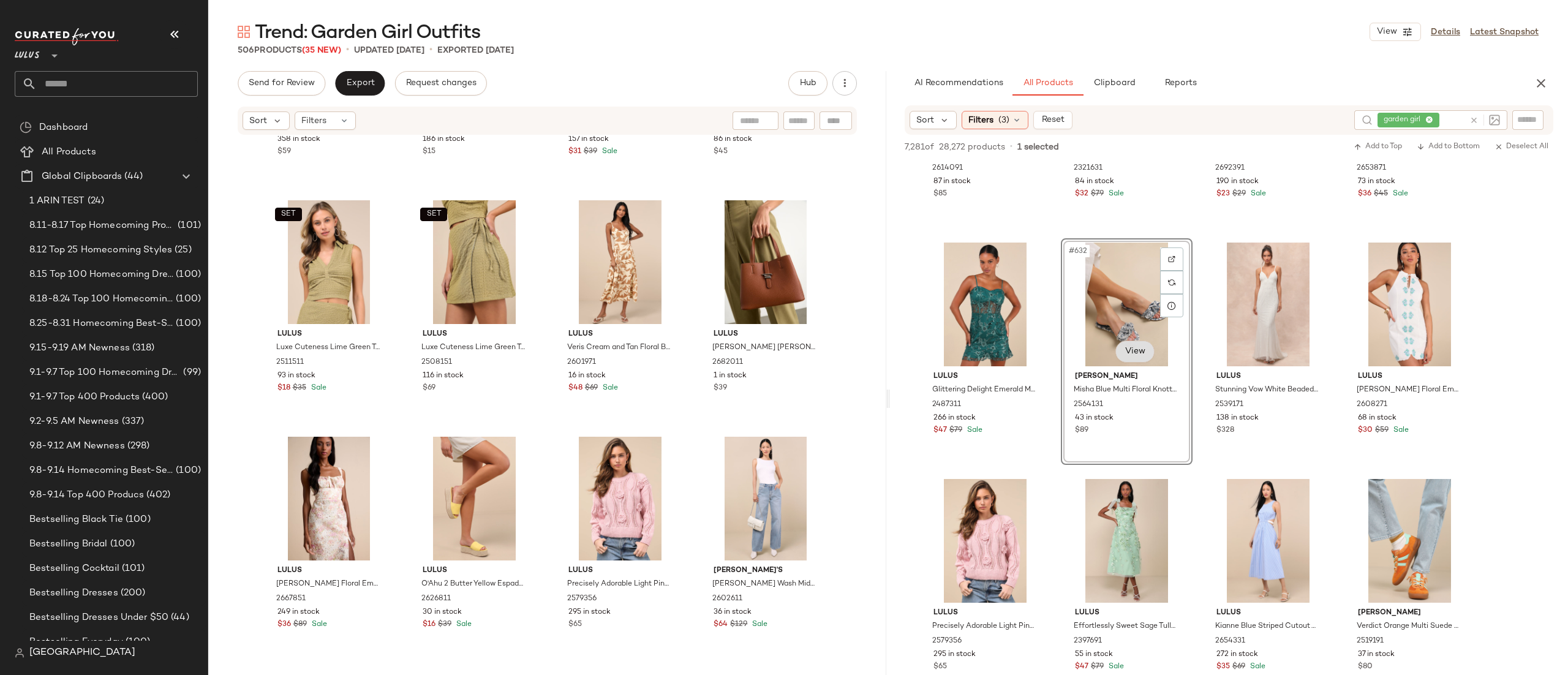
click at [1131, 357] on body "Lulus ** Dashboard All Products Global Clipboards (44) 1 ARIN TEST (24) 8.11-8.…" at bounding box center [784, 338] width 1568 height 675
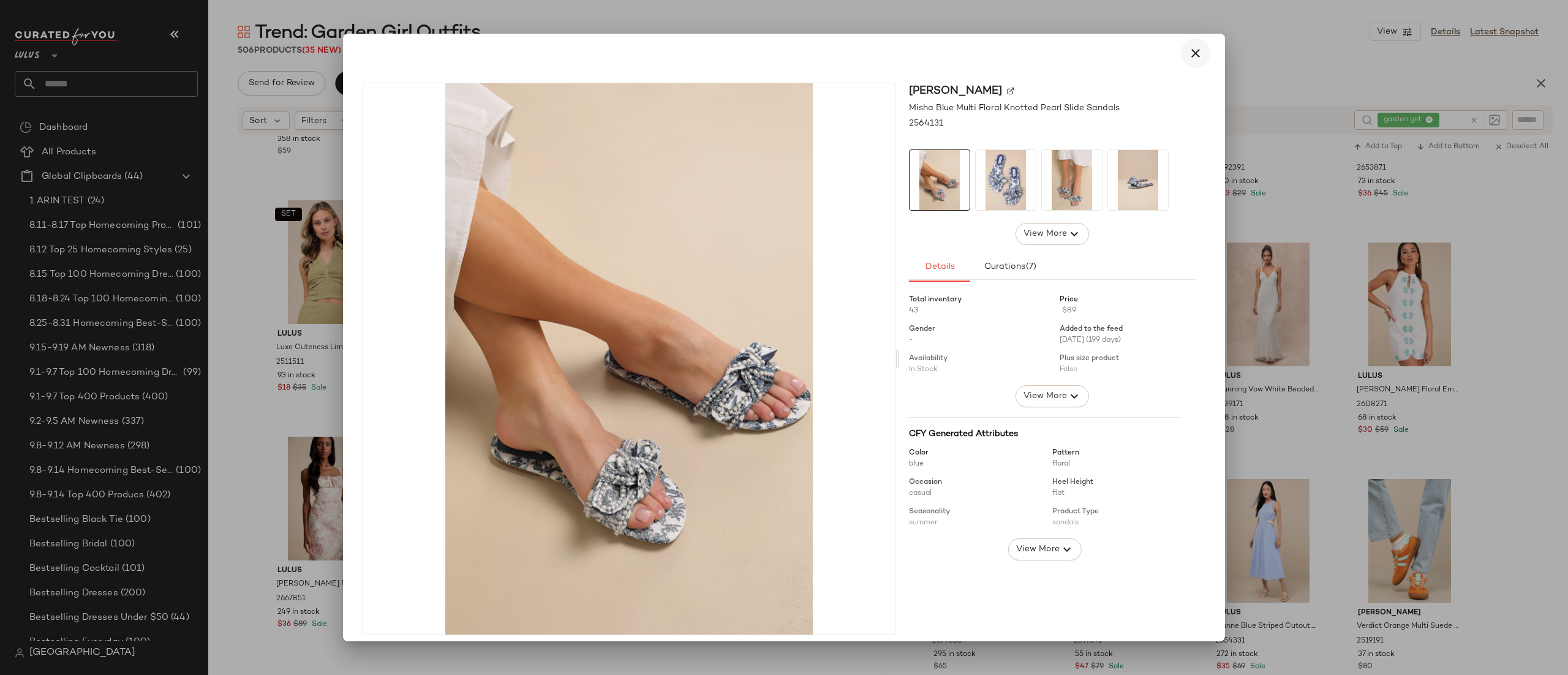
click at [1188, 51] on icon "button" at bounding box center [1196, 53] width 15 height 15
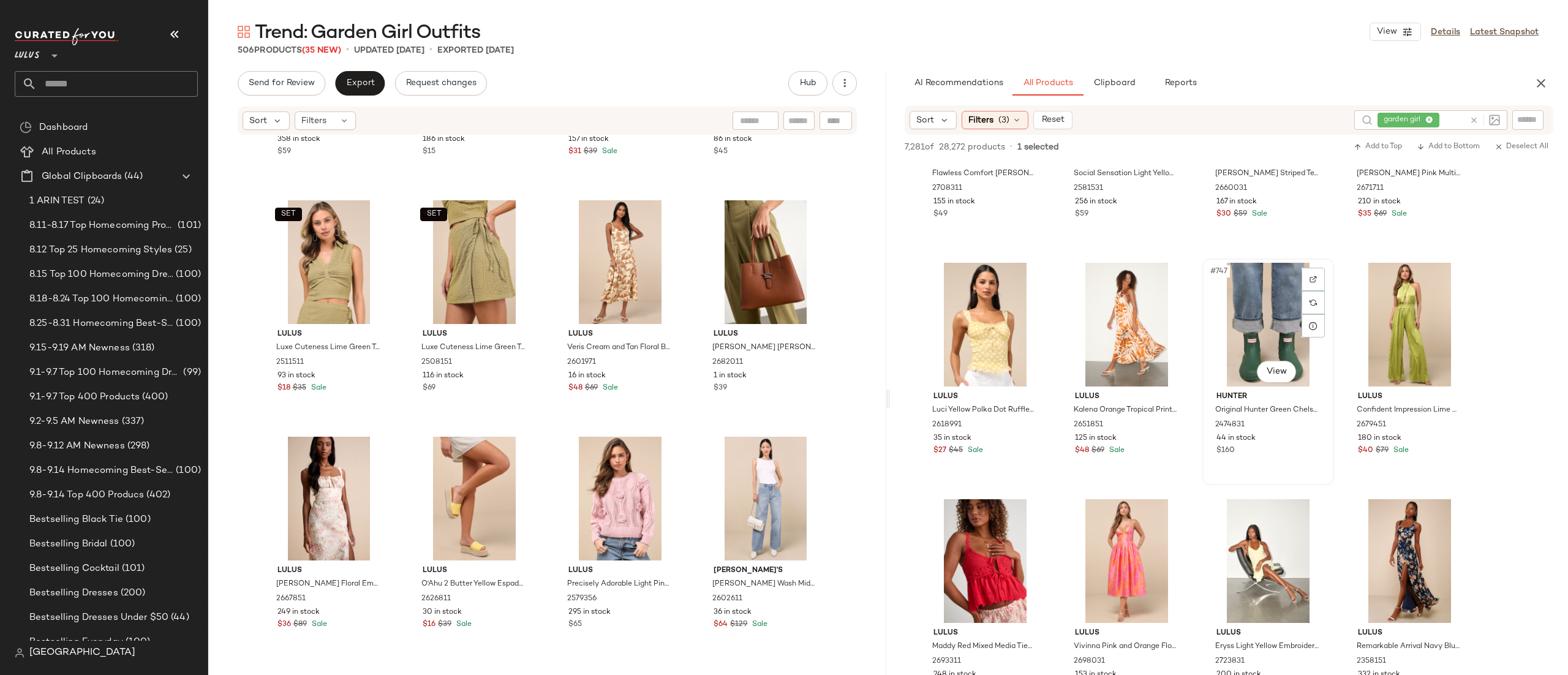
scroll to position [43944, 0]
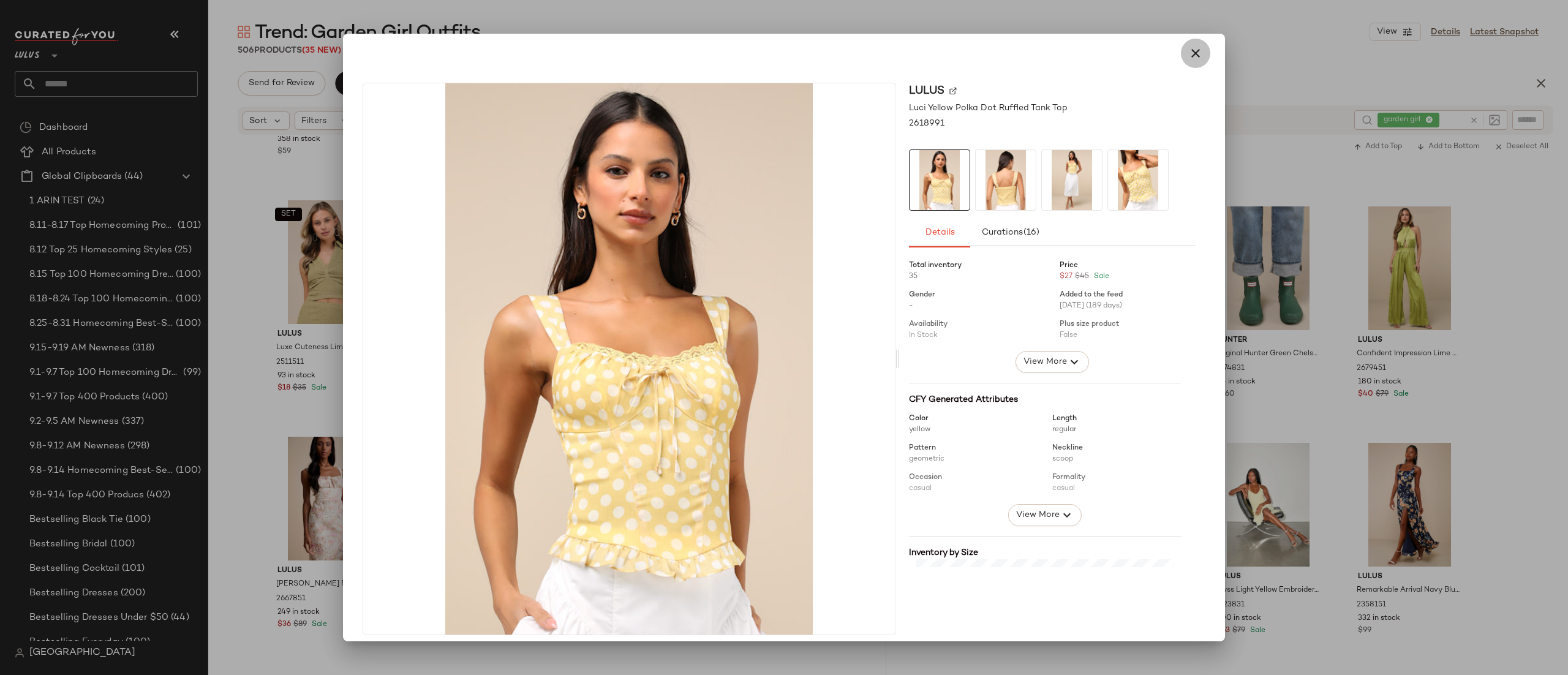
click at [1188, 58] on icon "button" at bounding box center [1196, 53] width 15 height 15
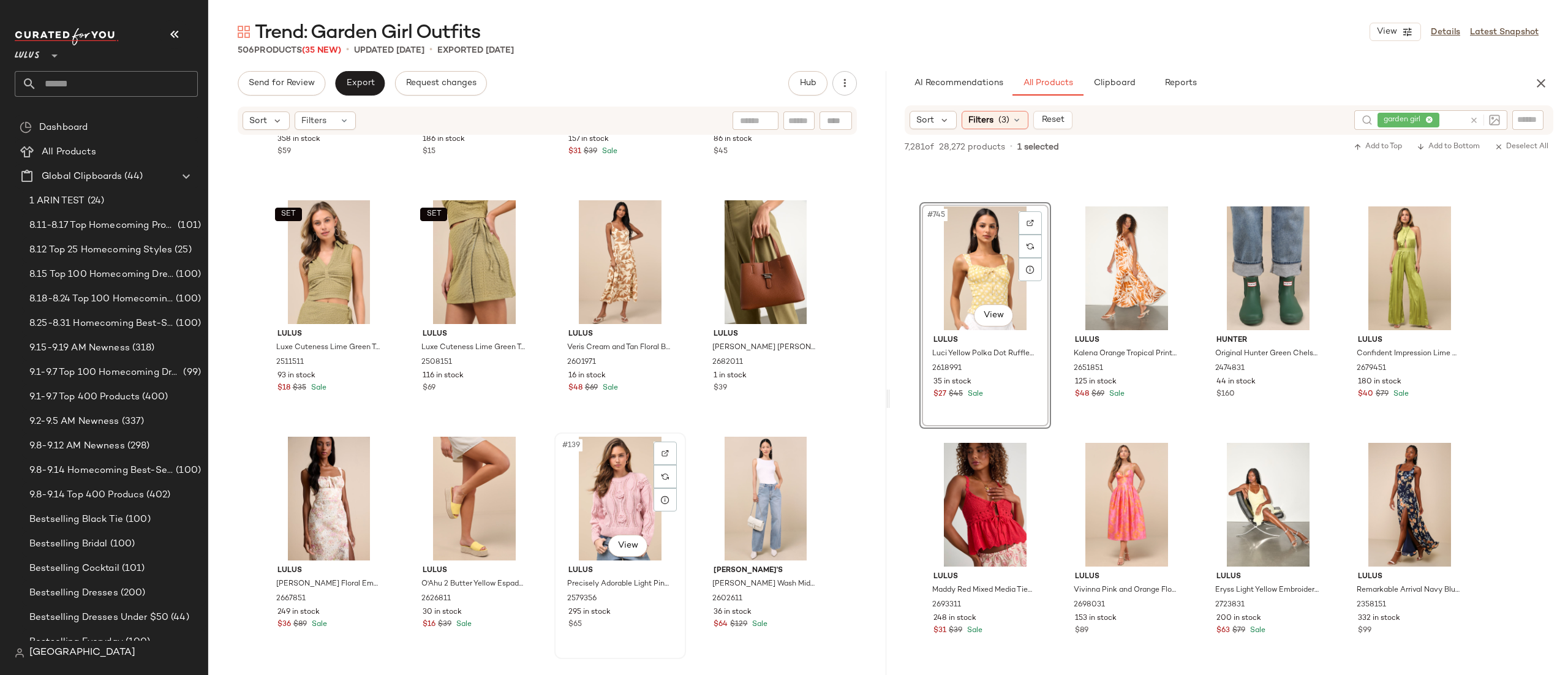
click at [605, 501] on div "#139 View" at bounding box center [620, 499] width 123 height 124
click at [761, 478] on div "#140 View" at bounding box center [764, 499] width 123 height 124
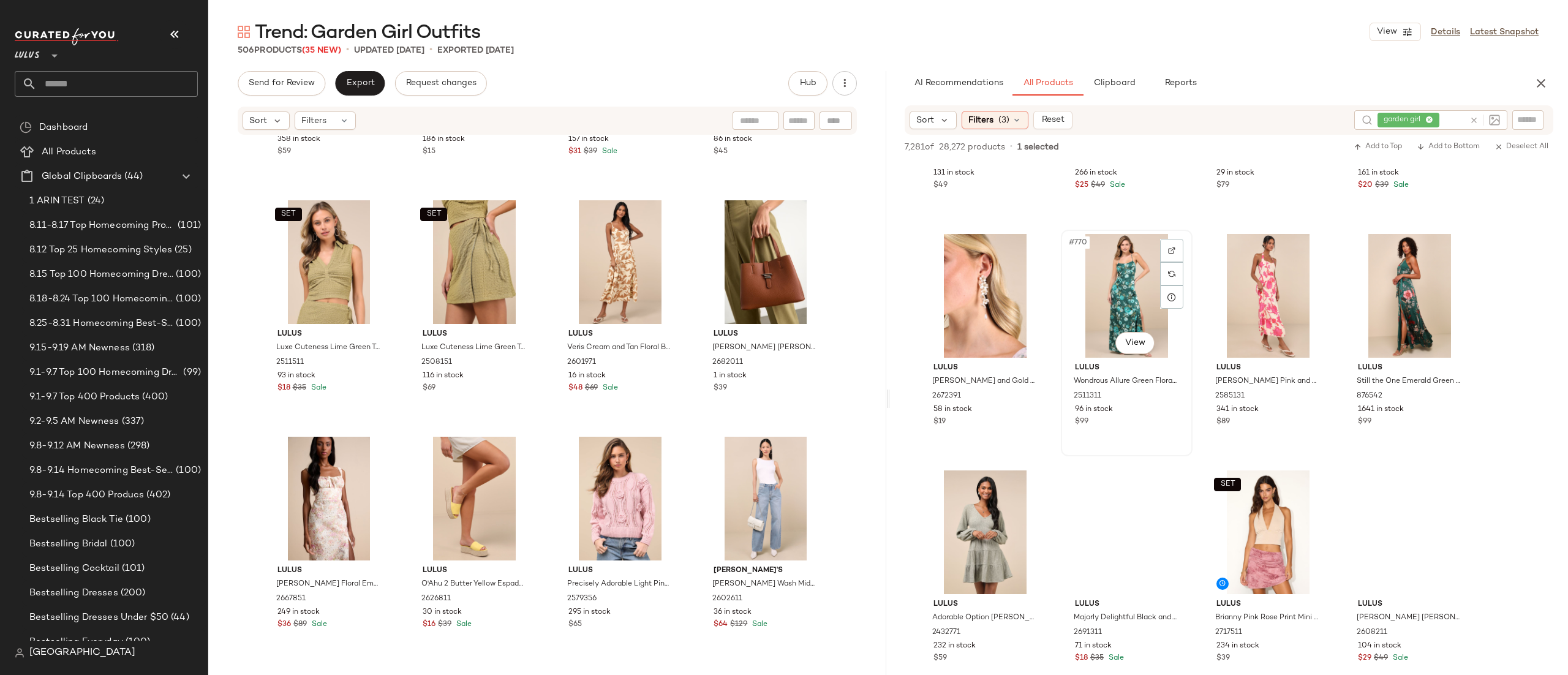
scroll to position [45339, 0]
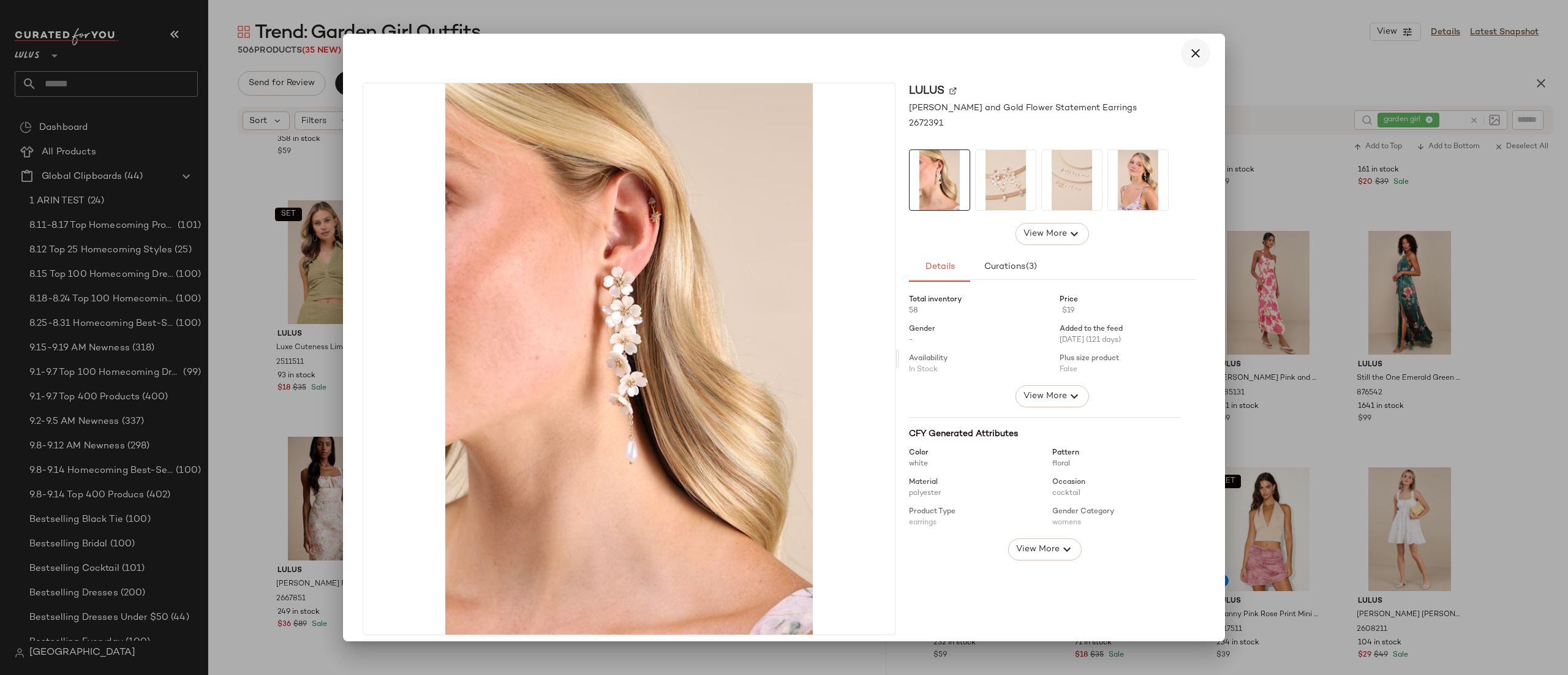
click at [1194, 47] on icon "button" at bounding box center [1196, 53] width 15 height 15
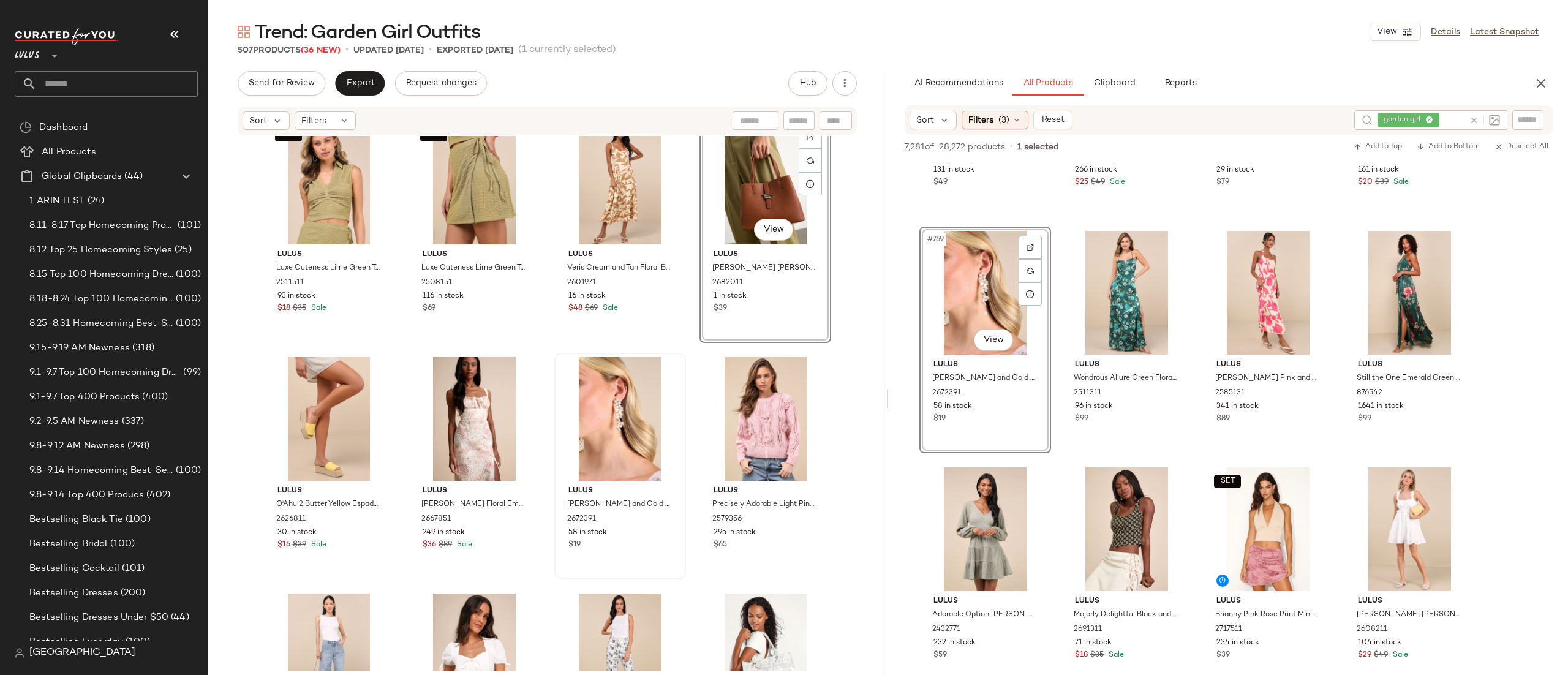
scroll to position [7854, 0]
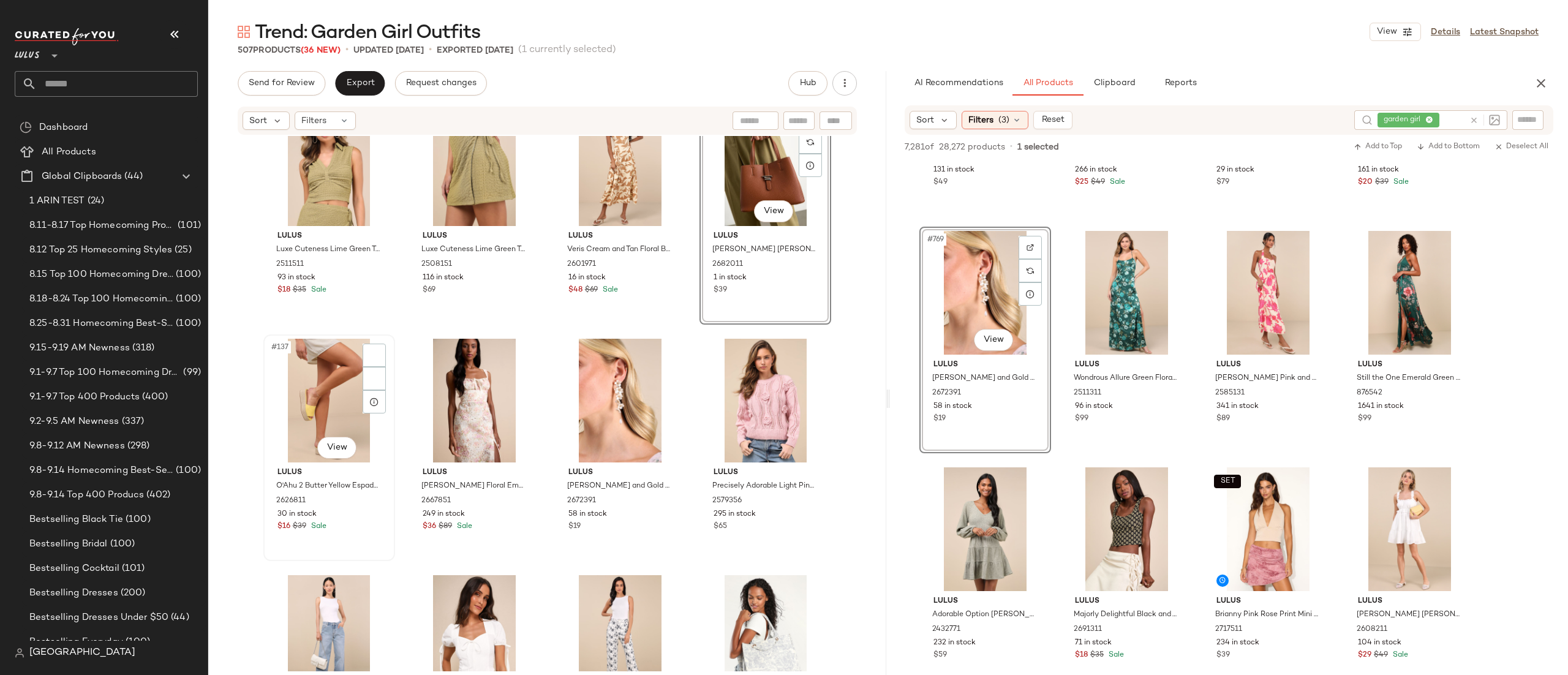
click at [293, 400] on div "#137 View" at bounding box center [328, 401] width 123 height 124
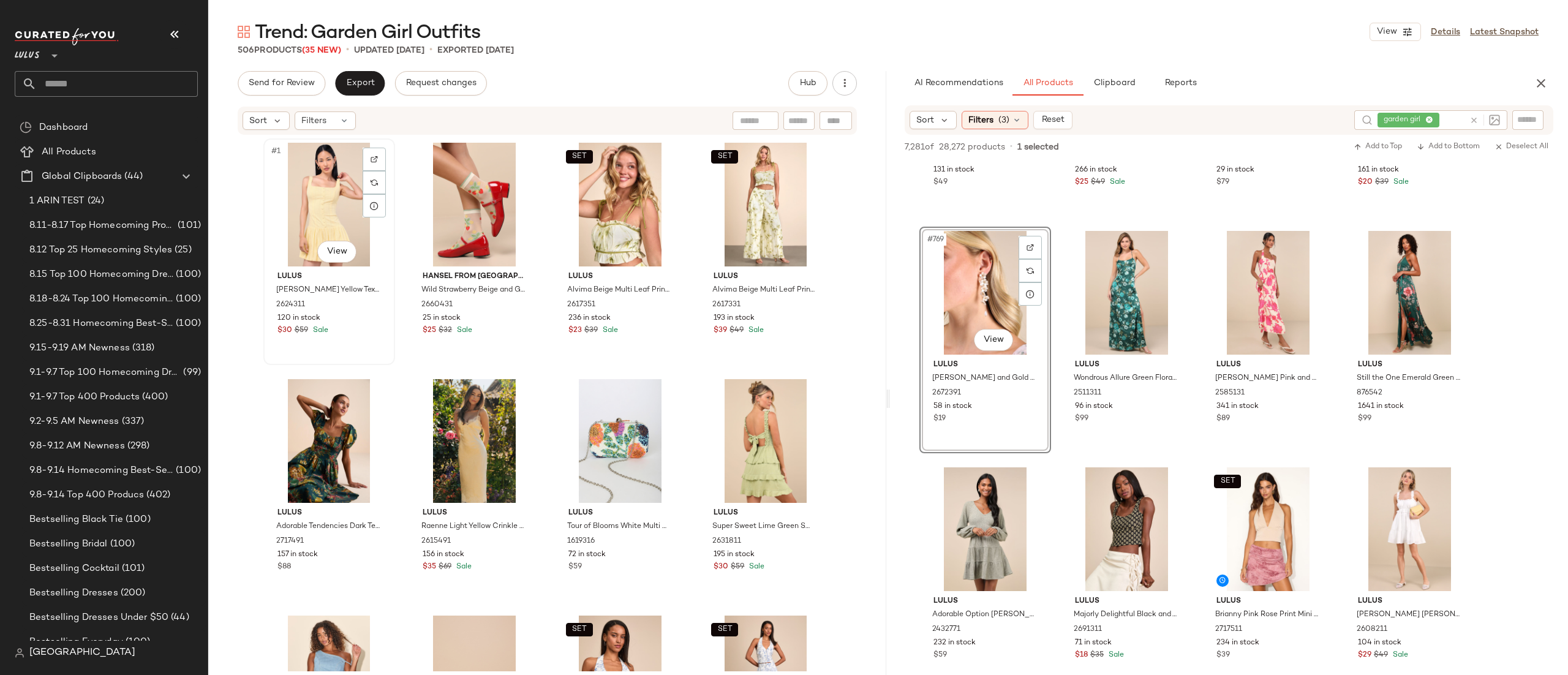
click at [322, 193] on div "#1 View" at bounding box center [328, 204] width 123 height 124
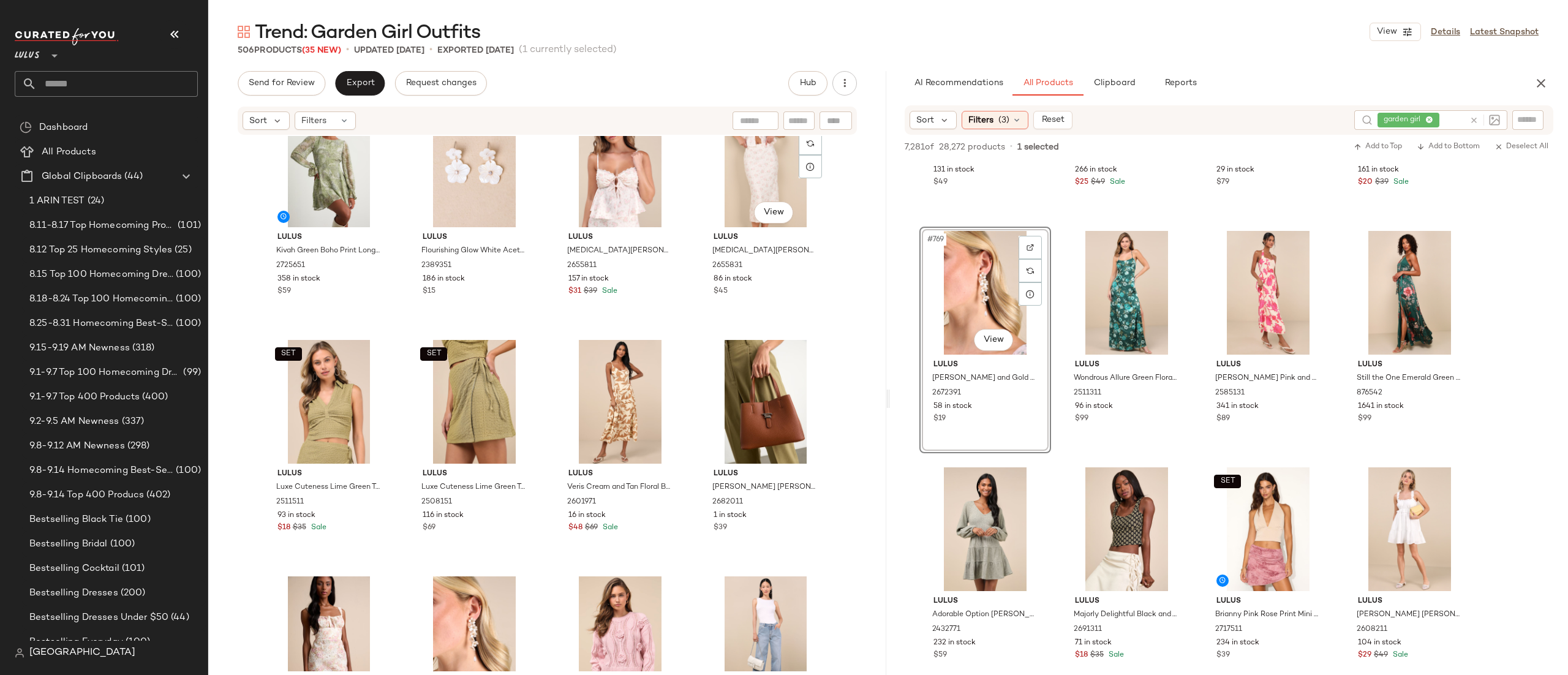
scroll to position [8499, 0]
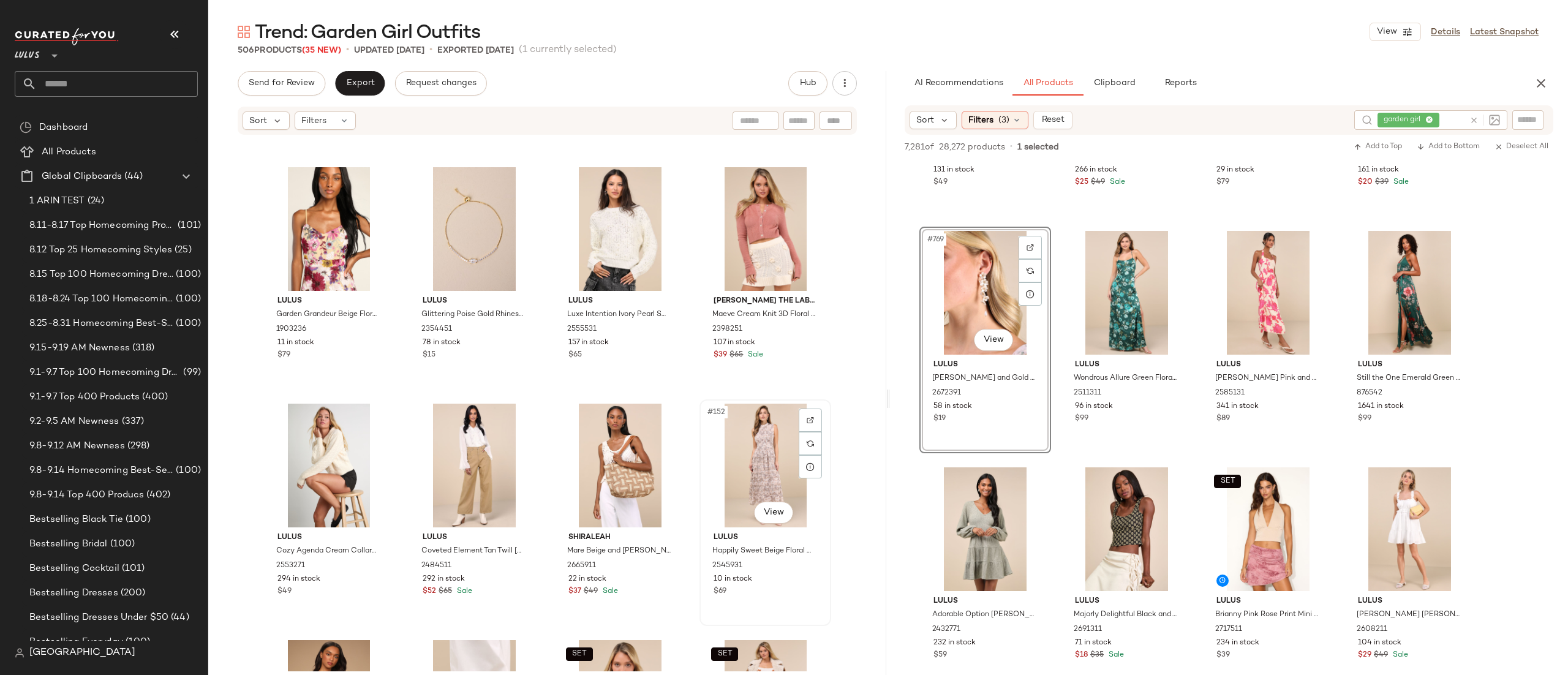
click at [738, 438] on div "#152 View" at bounding box center [764, 466] width 123 height 124
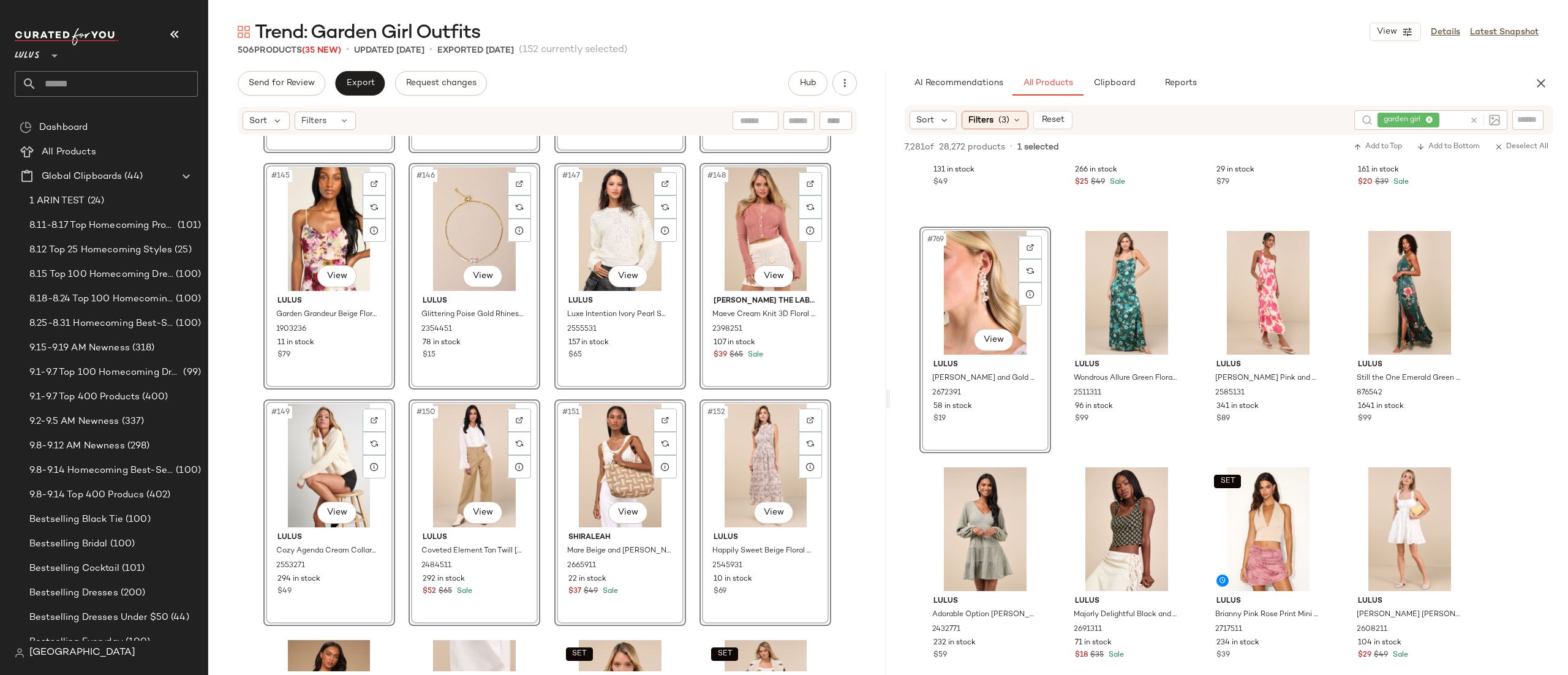
click at [540, 392] on div "#141 View Lulus Darling Intention White Textured Bow Puff Sleeve Top 2416451 9 …" at bounding box center [547, 404] width 678 height 536
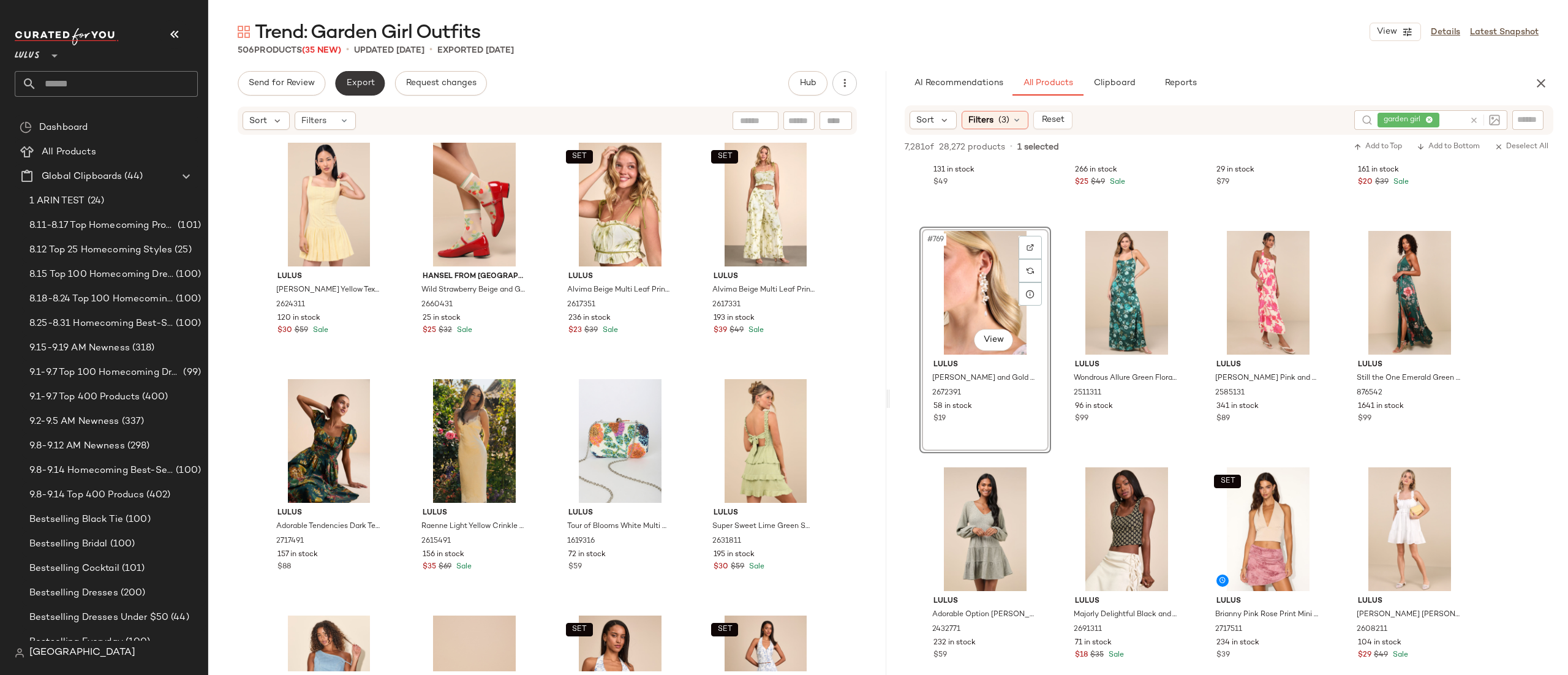
click at [362, 91] on button "Export" at bounding box center [360, 83] width 50 height 25
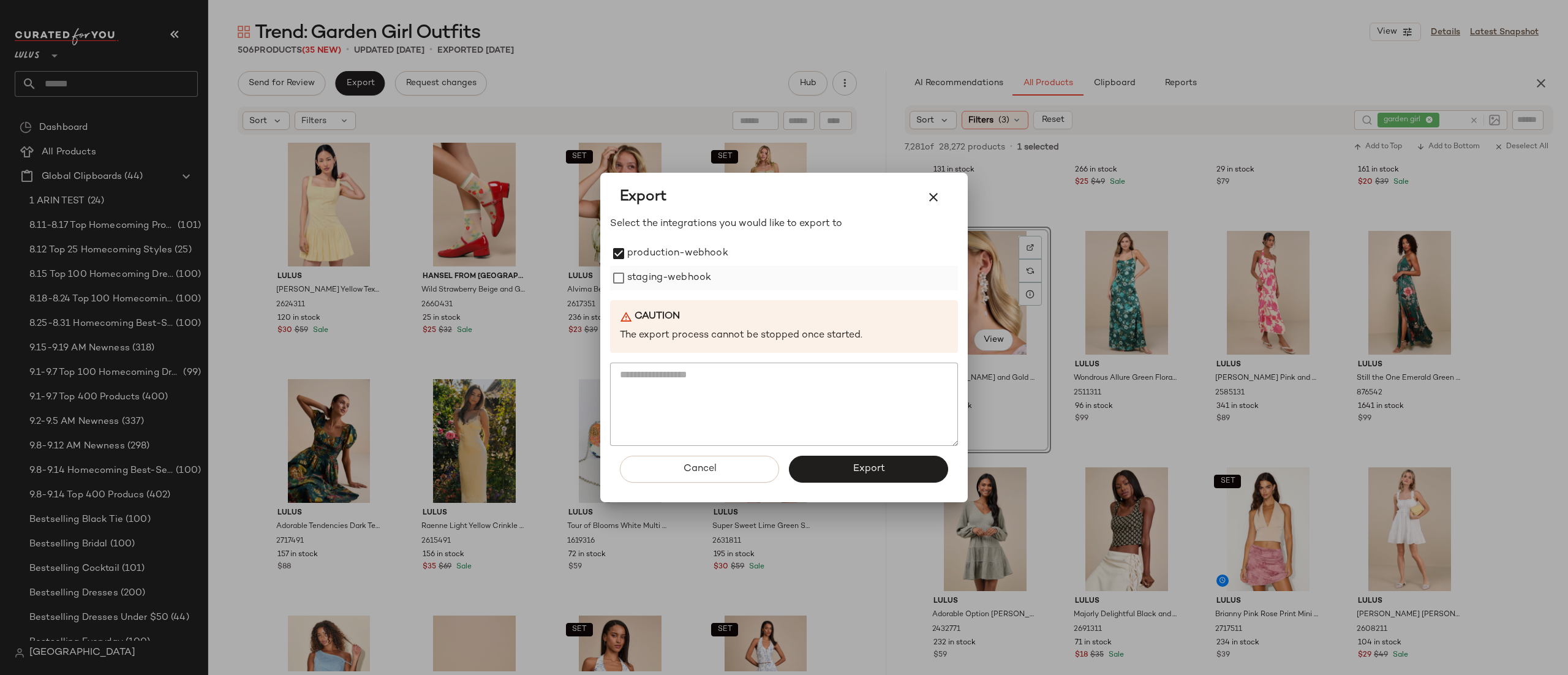
click at [630, 275] on label "staging-webhook" at bounding box center [669, 278] width 84 height 25
click at [822, 476] on button "Export" at bounding box center [868, 469] width 159 height 27
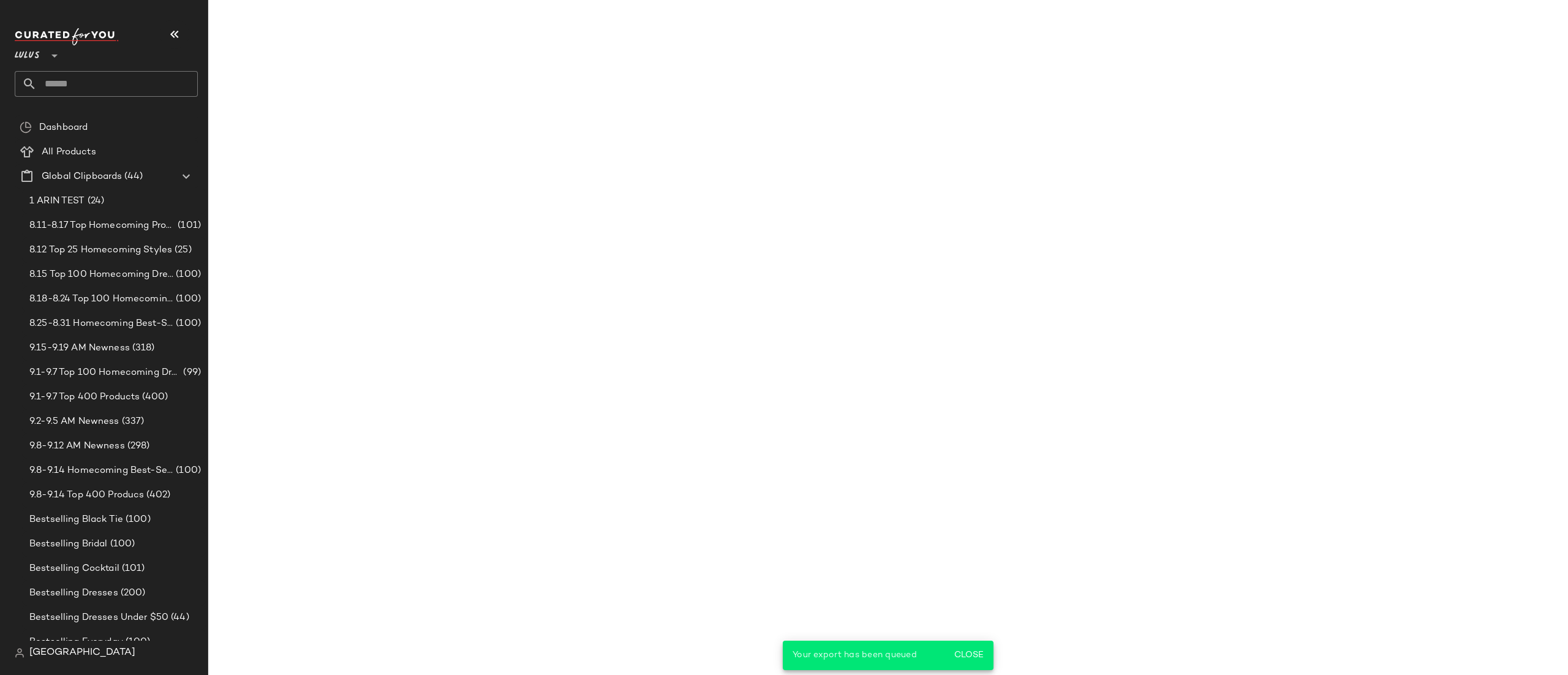
scroll to position [49122, 0]
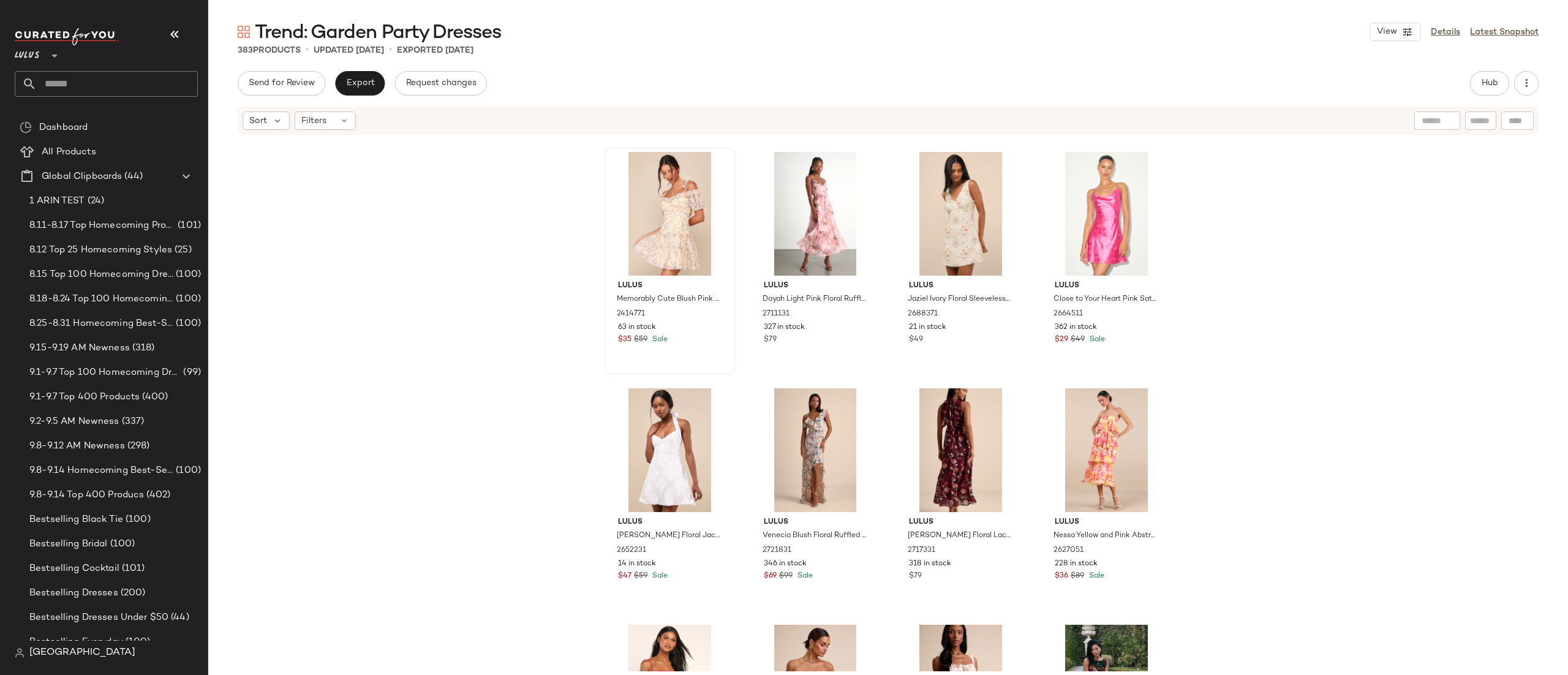
scroll to position [972, 0]
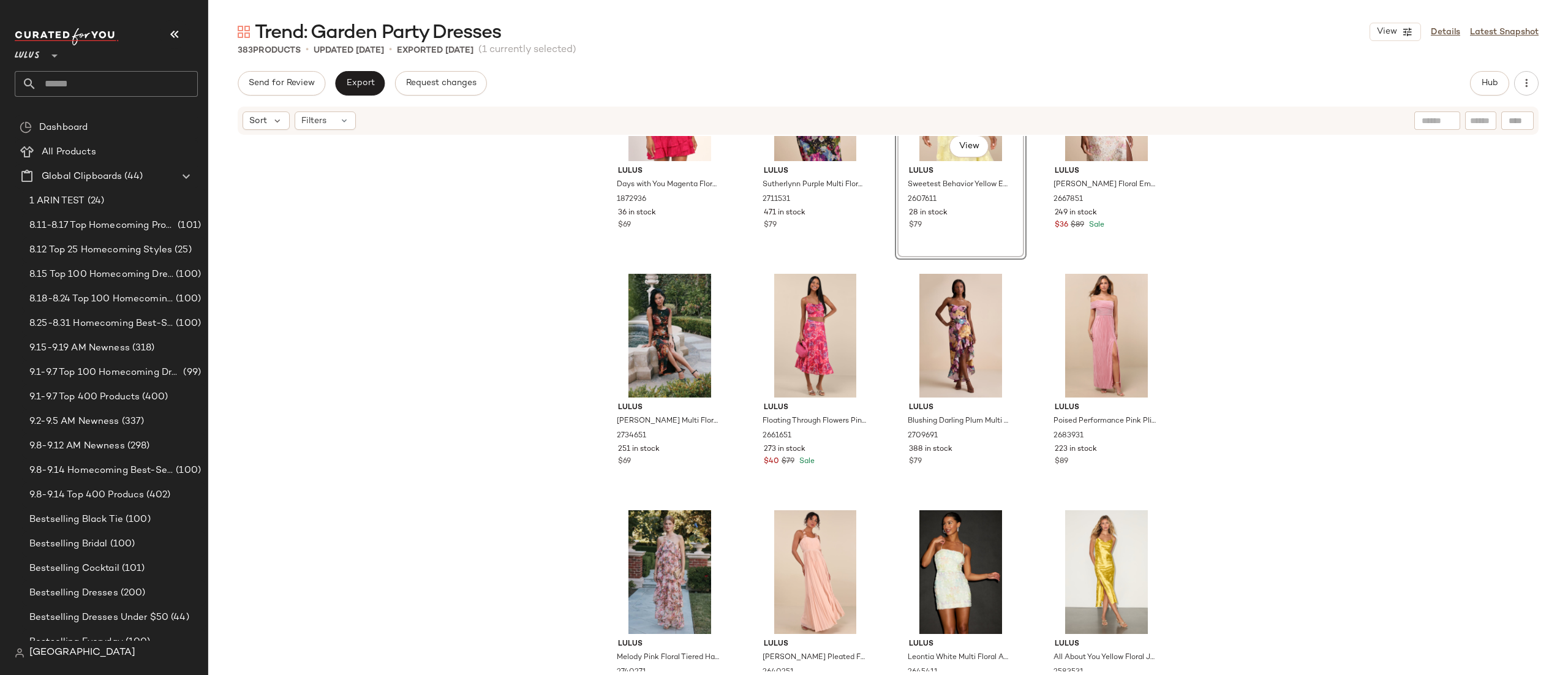
scroll to position [1812, 0]
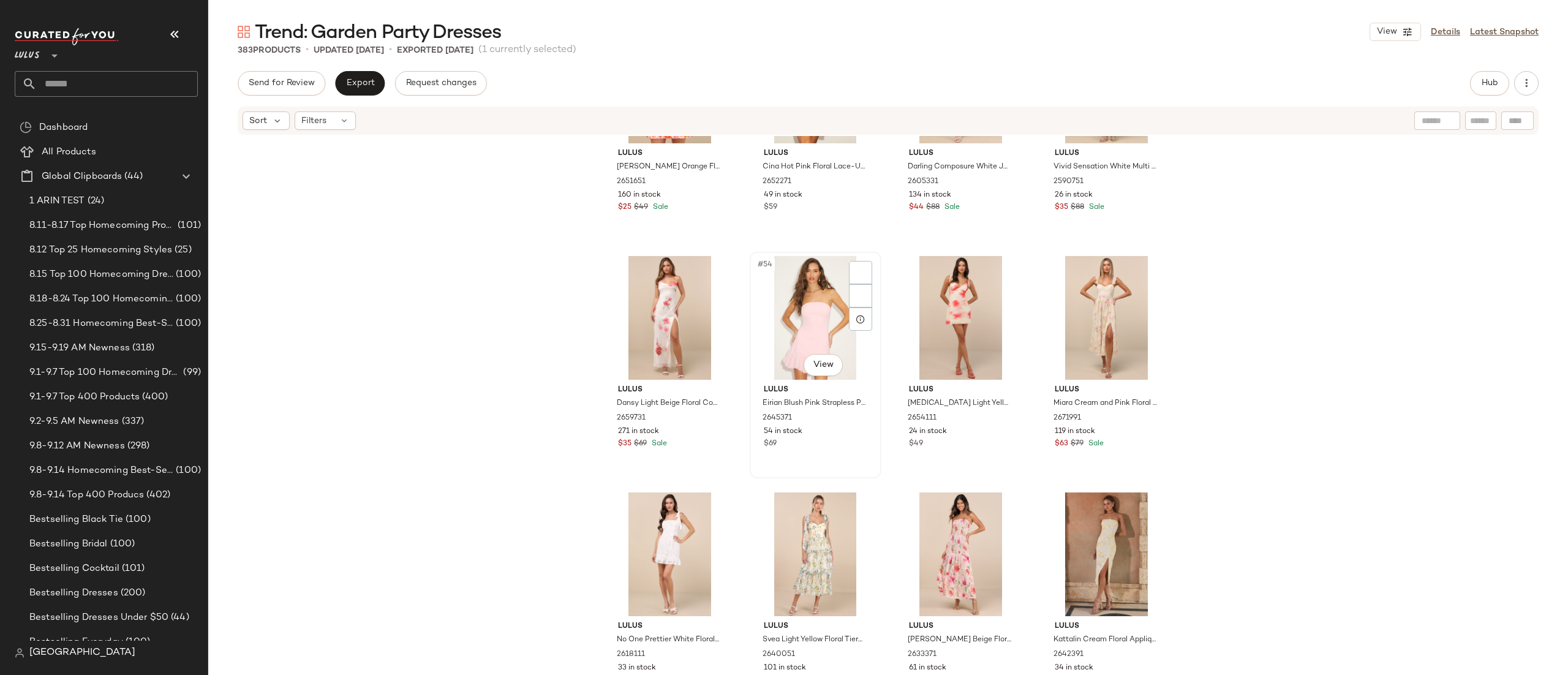
scroll to position [3031, 0]
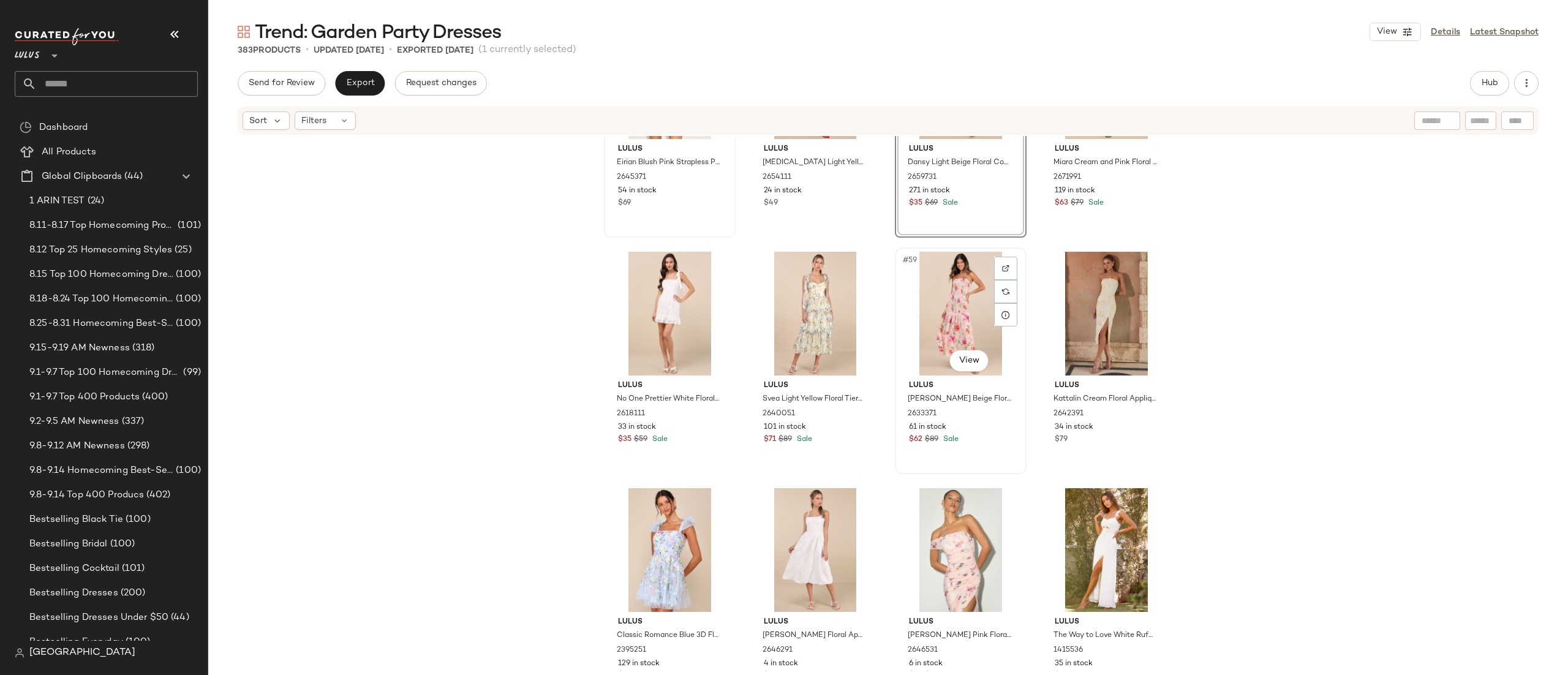
scroll to position [3294, 0]
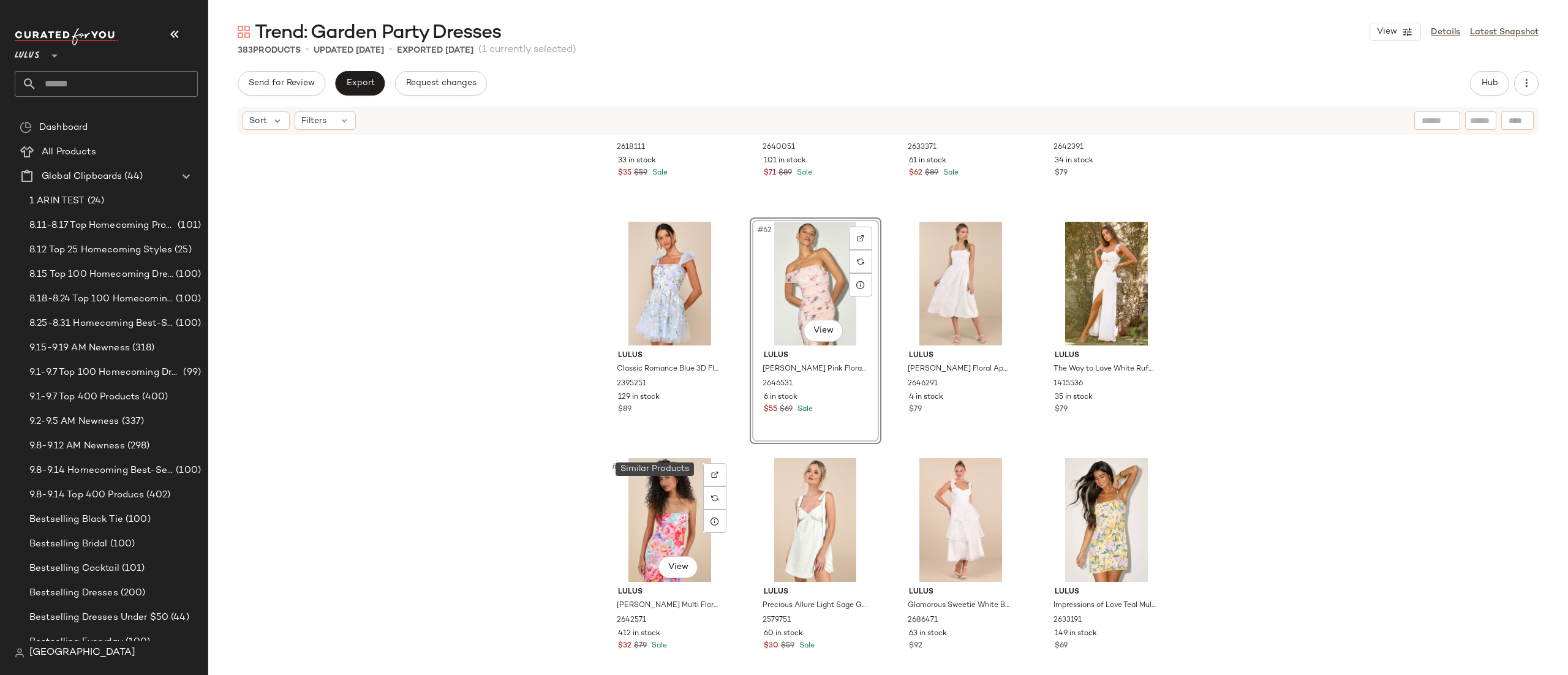
scroll to position [3505, 0]
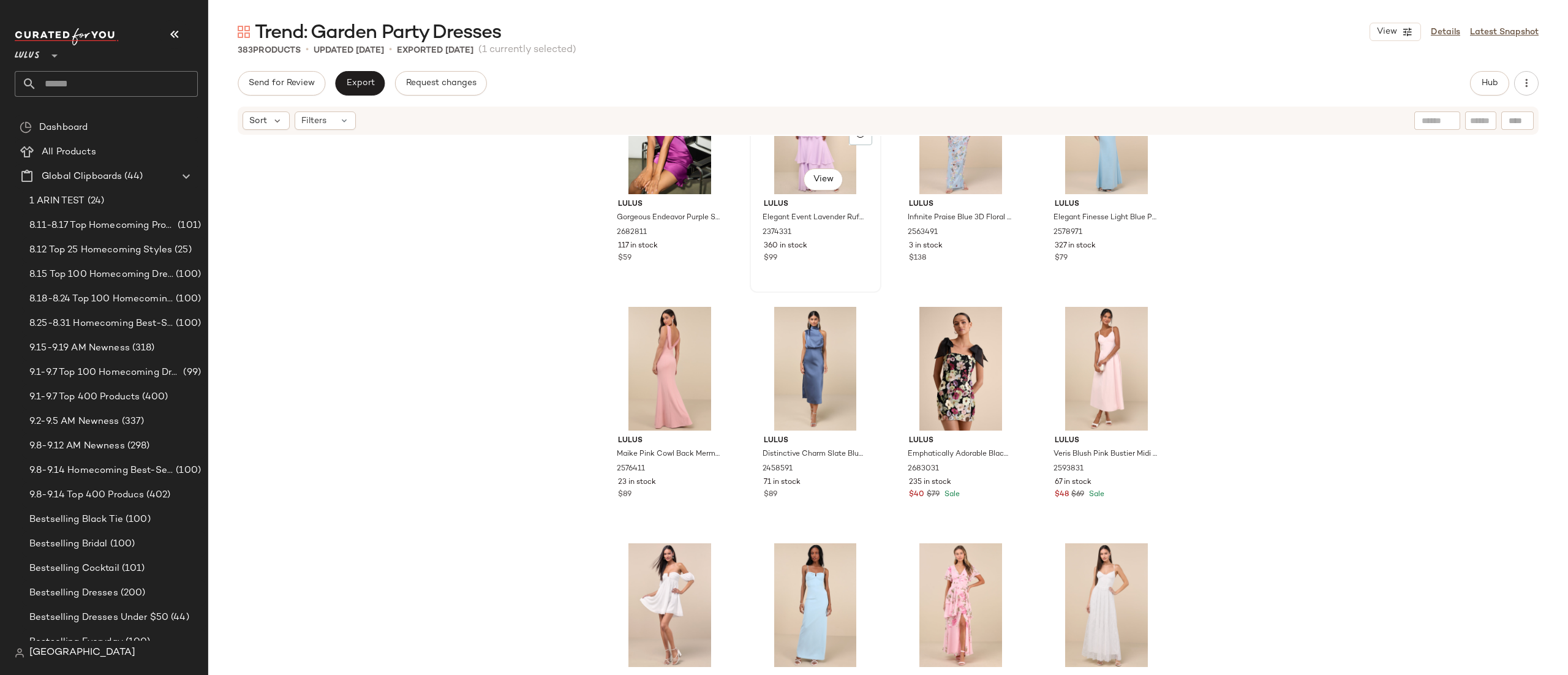
scroll to position [5331, 0]
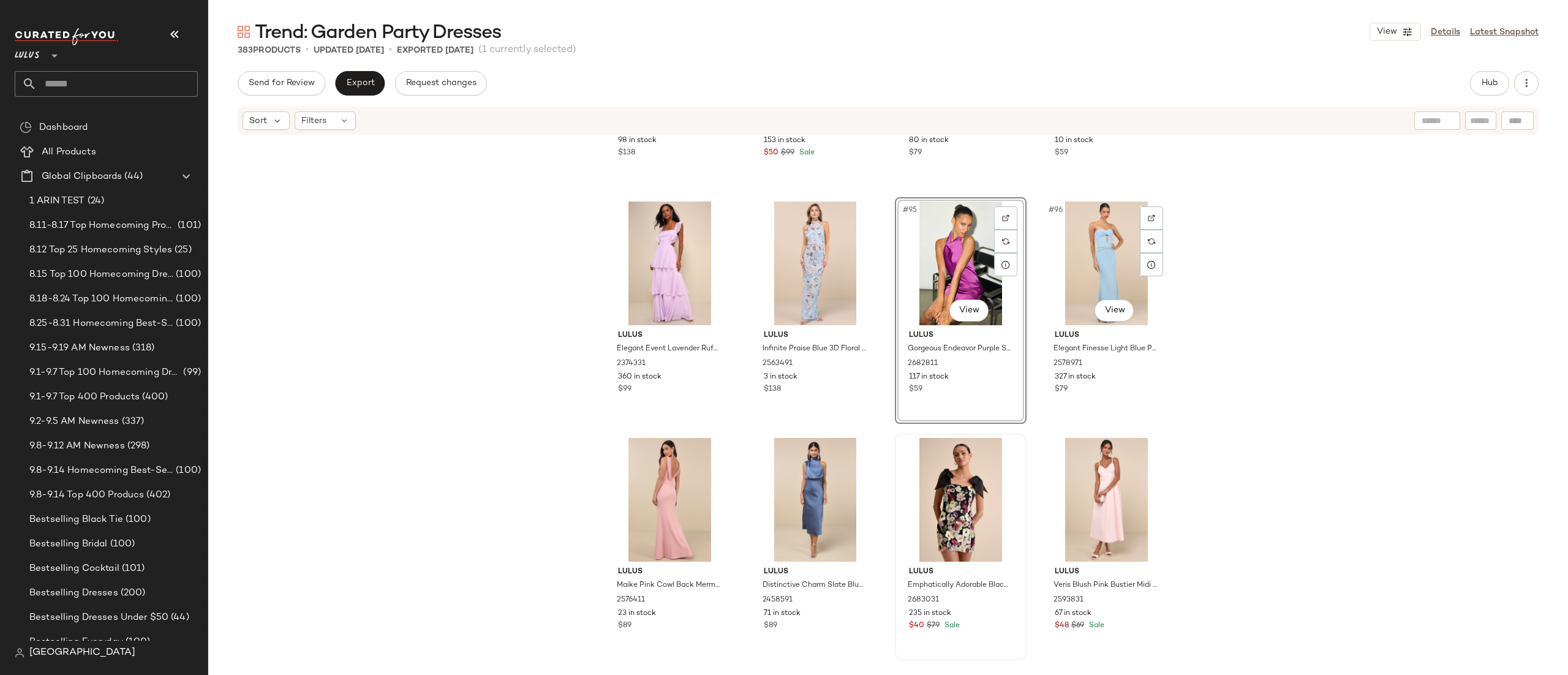
scroll to position [5641, 0]
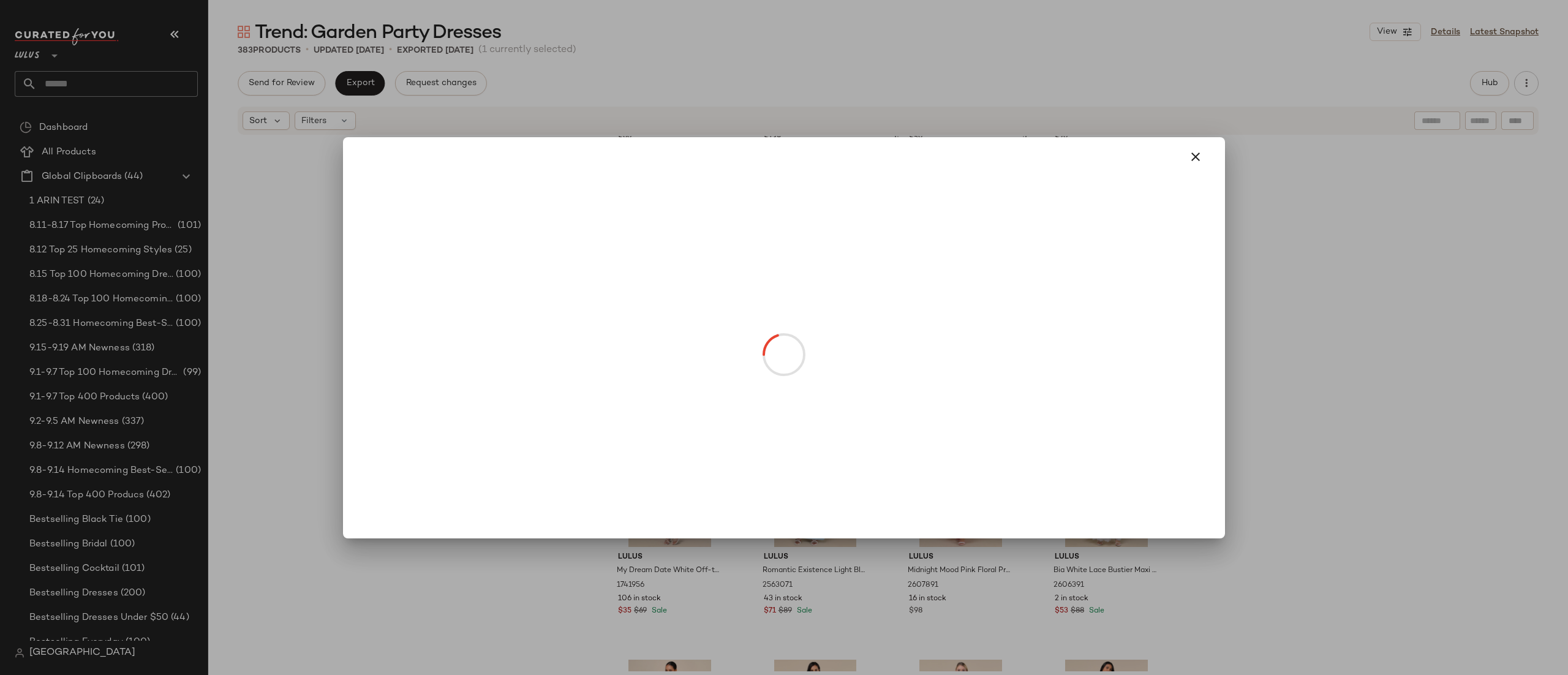
drag, startPoint x: 946, startPoint y: 286, endPoint x: 723, endPoint y: 298, distance: 223.3
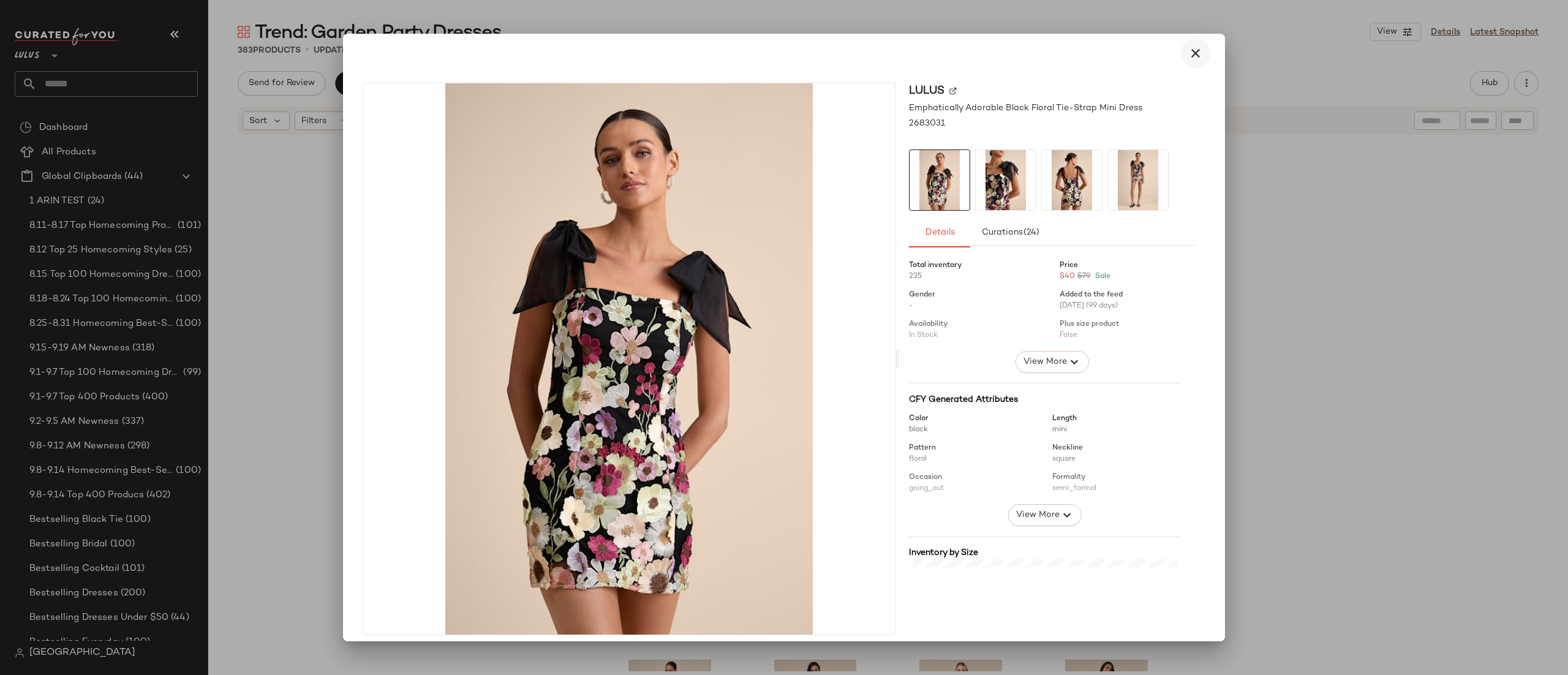
click at [1188, 58] on icon "button" at bounding box center [1196, 53] width 15 height 15
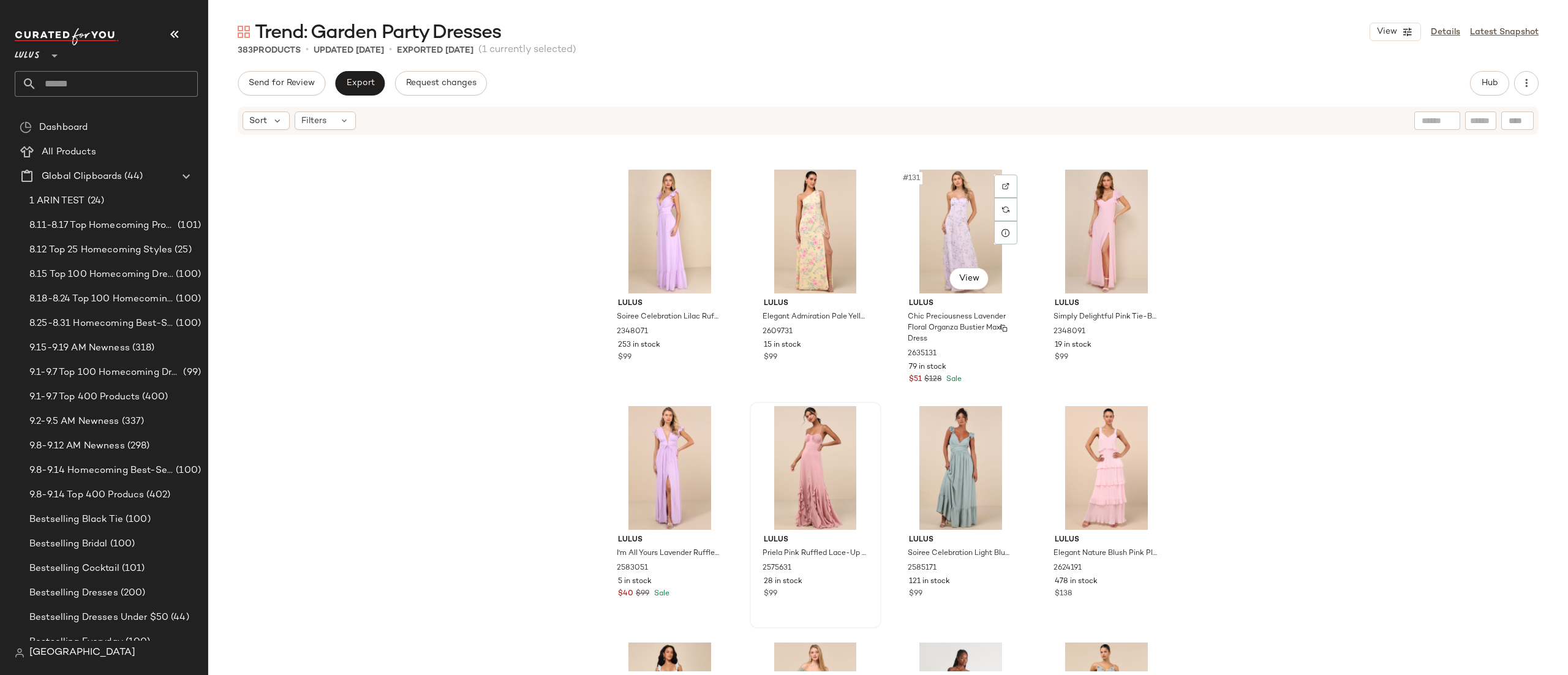
scroll to position [7656, 0]
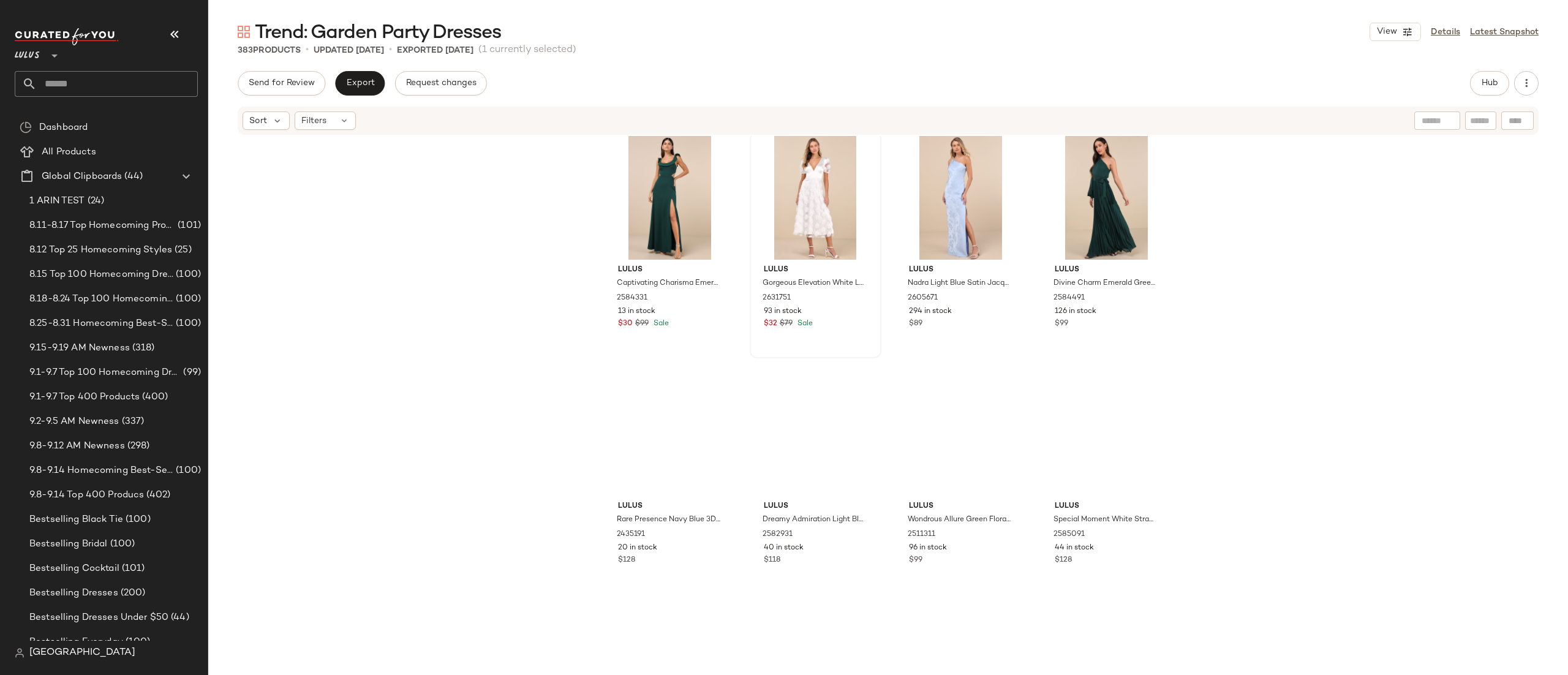
scroll to position [9256, 0]
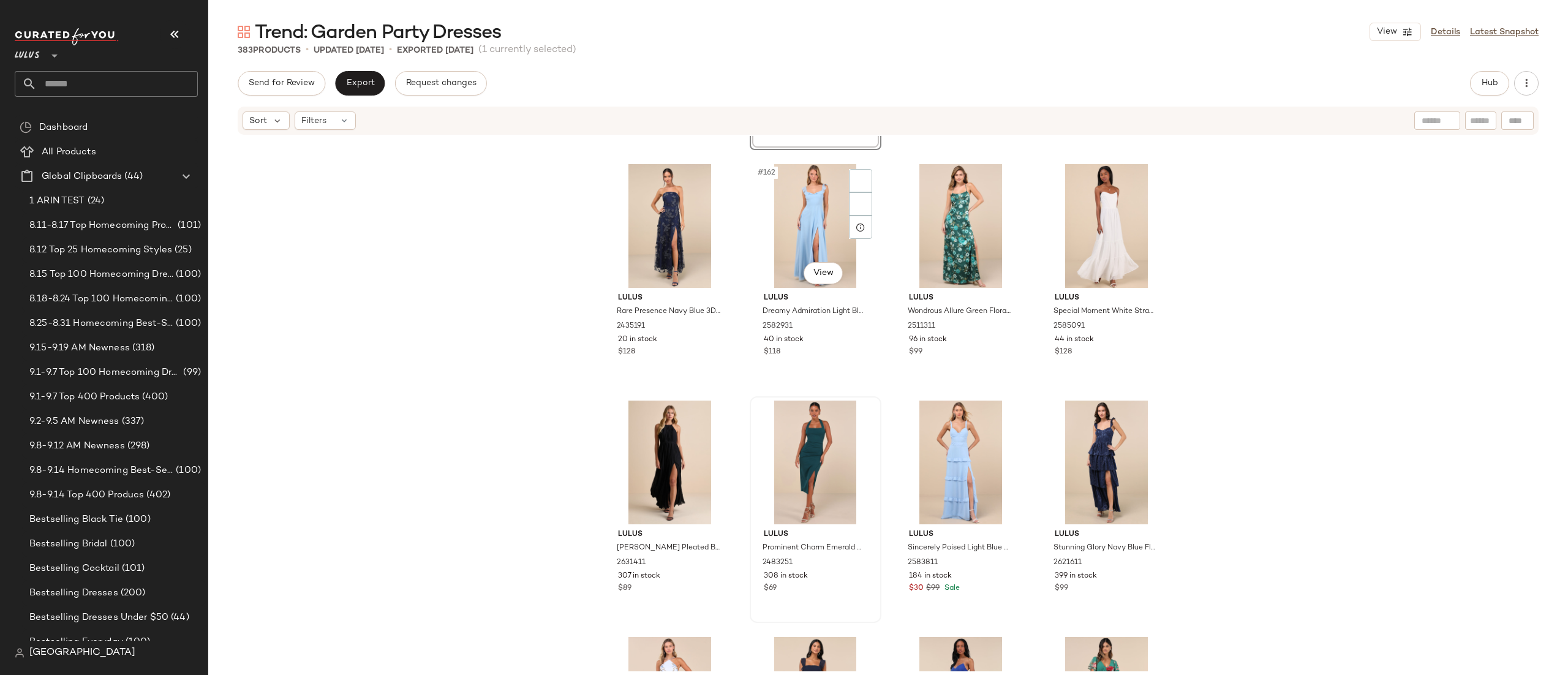
scroll to position [9474, 0]
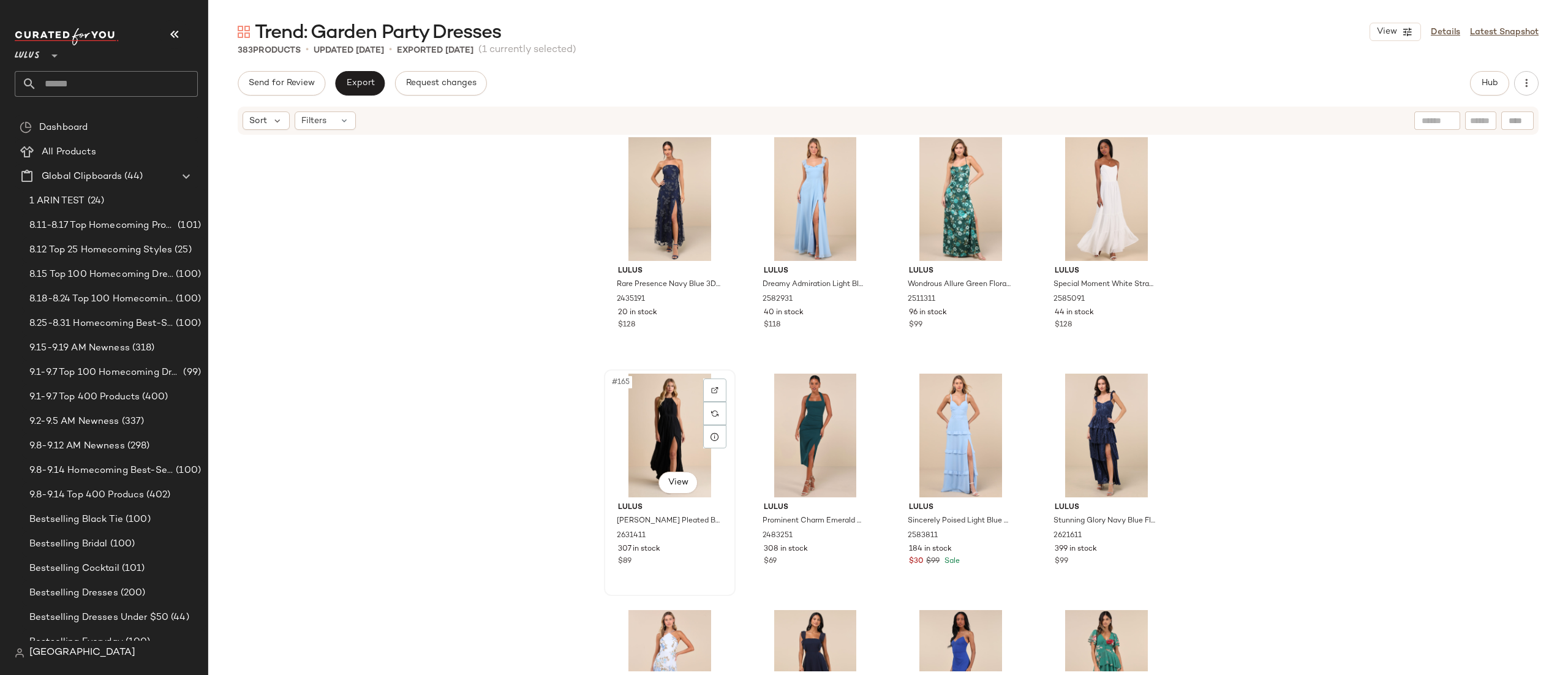
click at [682, 424] on div "#165 View" at bounding box center [670, 435] width 123 height 124
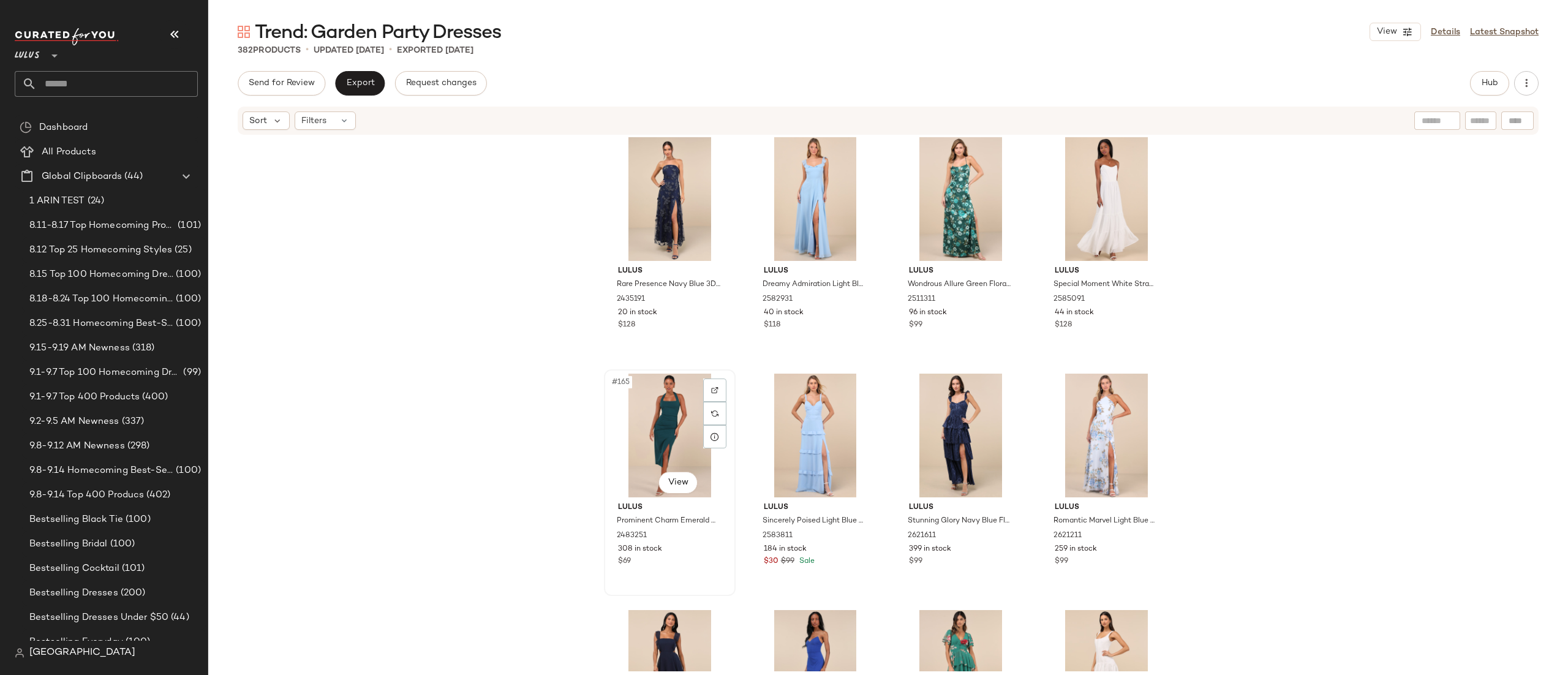
click at [670, 426] on div "#165 View" at bounding box center [670, 435] width 123 height 124
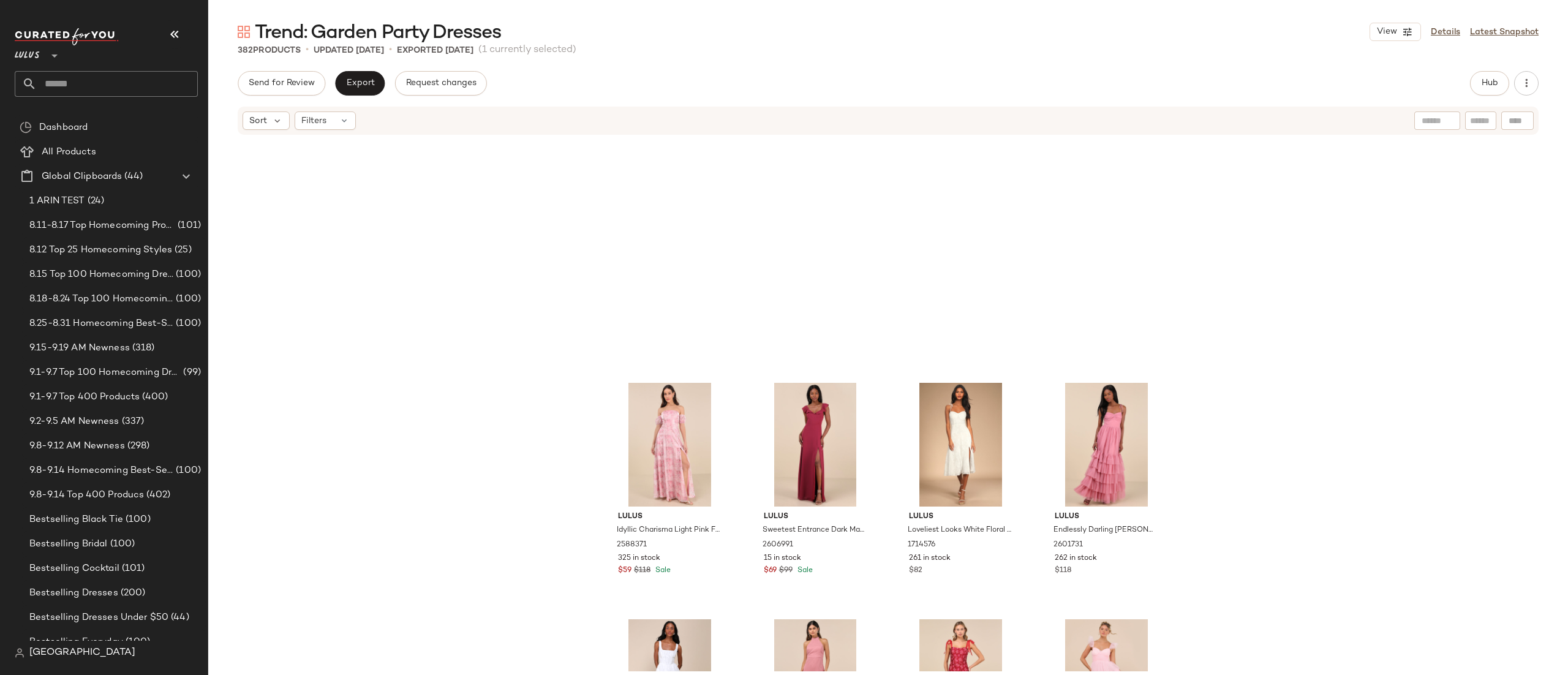
scroll to position [10373, 0]
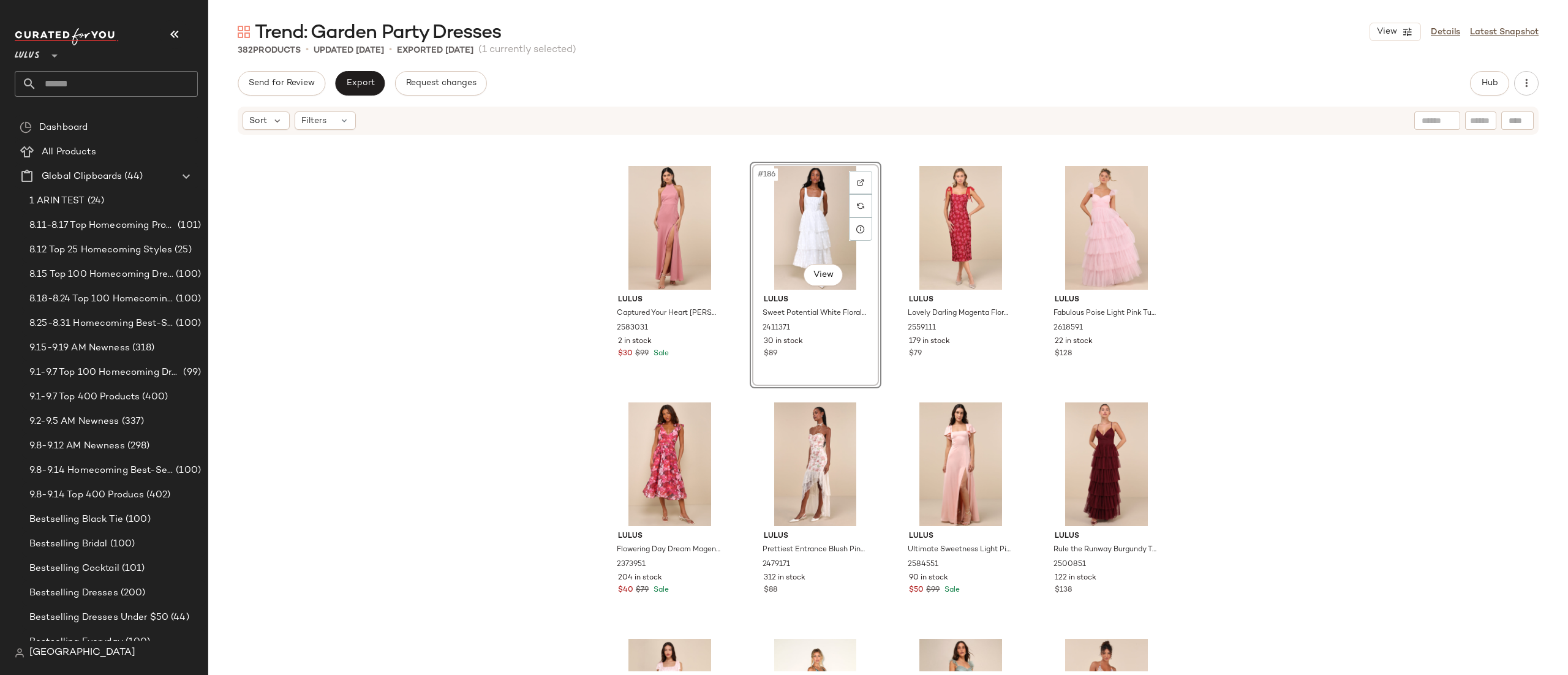
scroll to position [10838, 0]
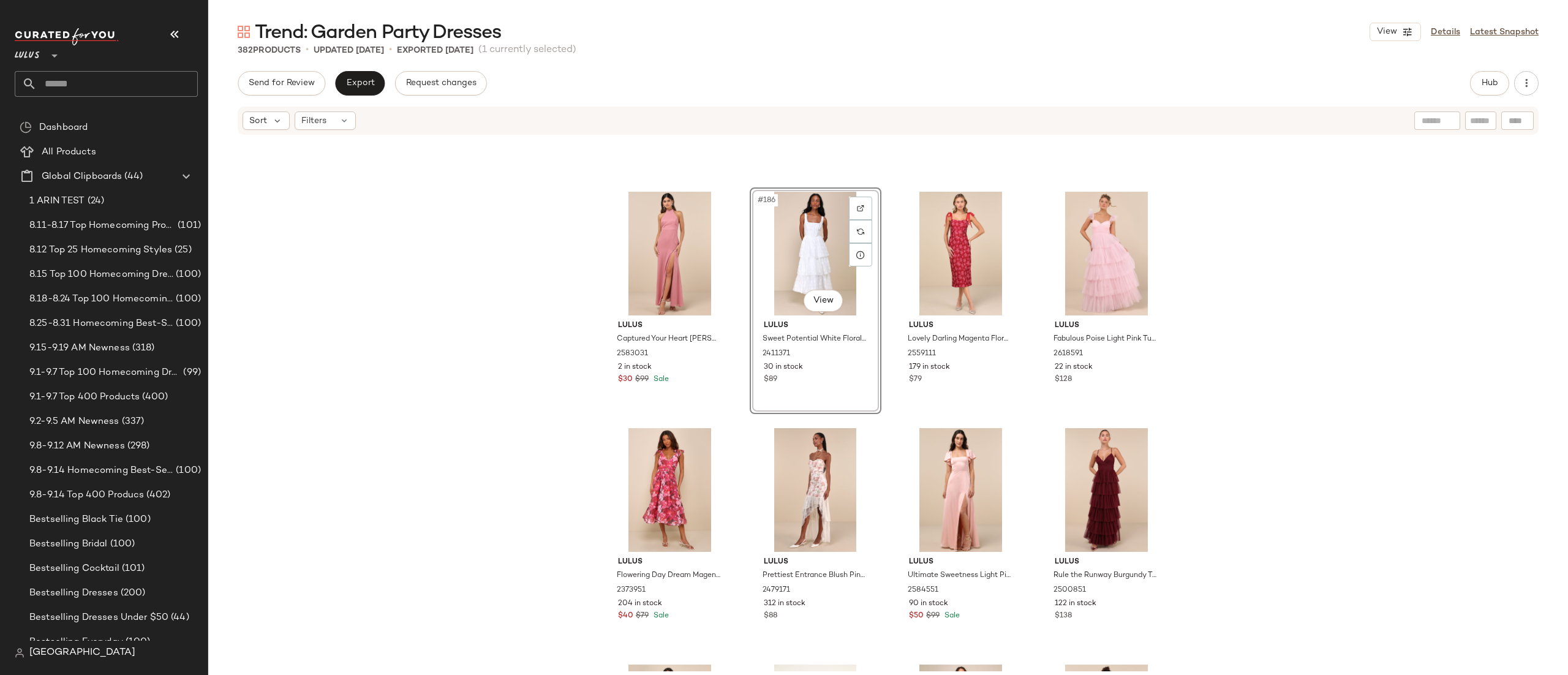
click at [887, 382] on div "Lulus Captured Your Heart Dusty Rose Halter Maxi Dress 2583031 2 in stock $30 $…" at bounding box center [887, 404] width 1359 height 536
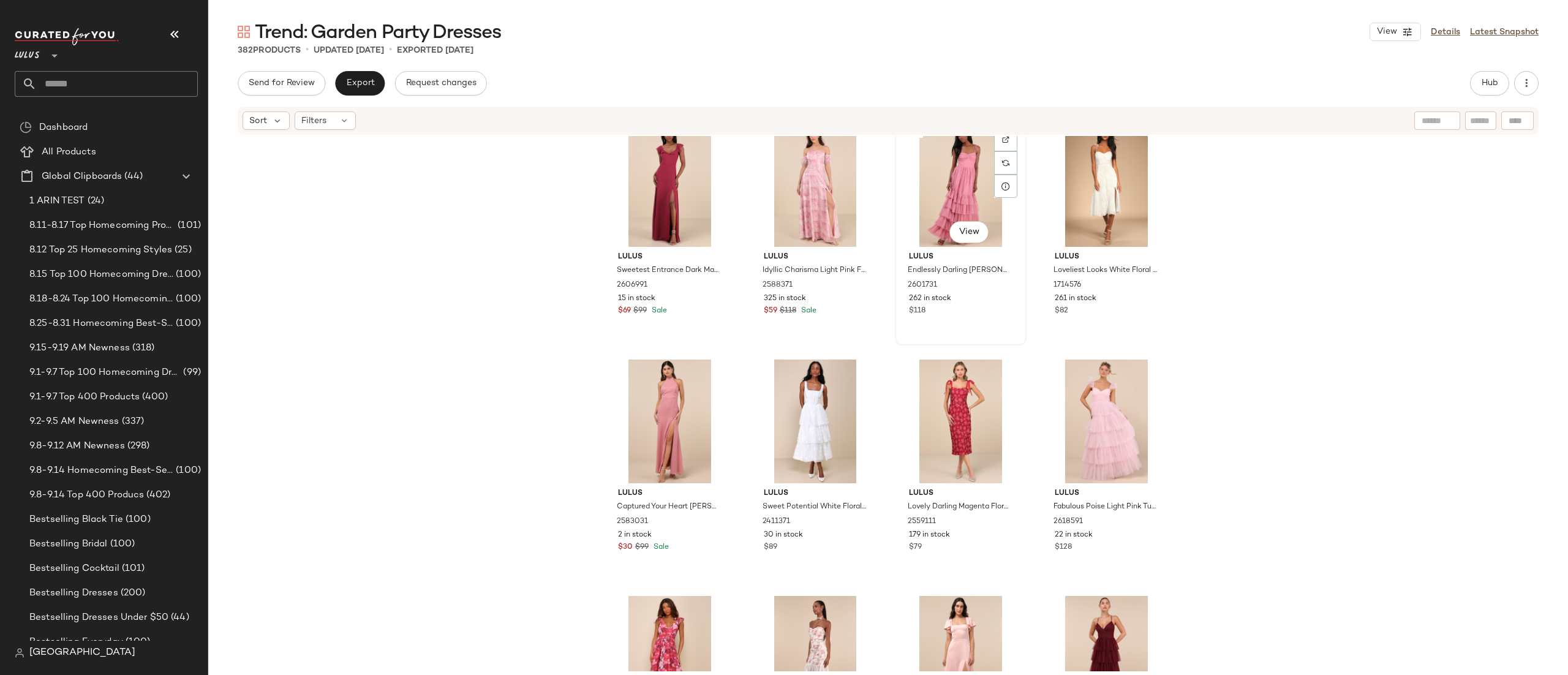
scroll to position [10666, 0]
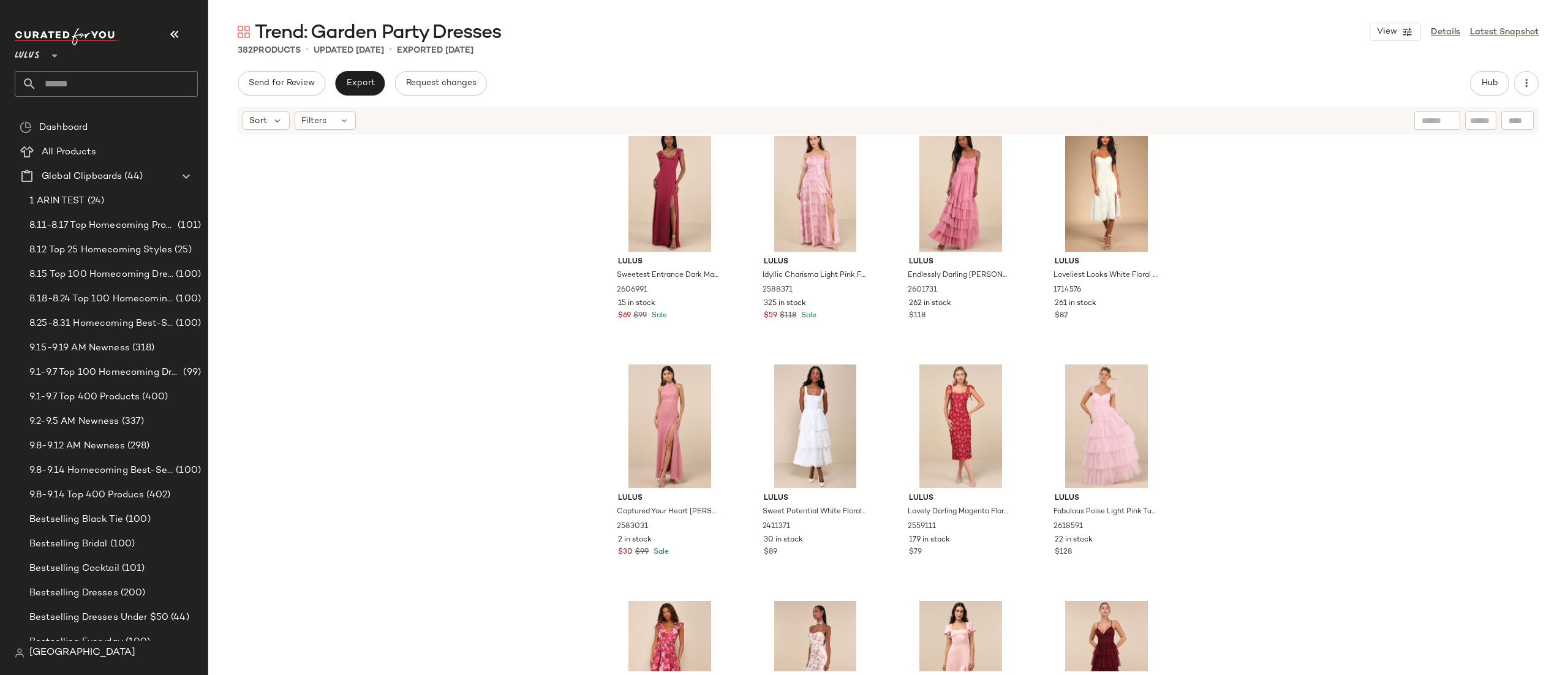
click at [883, 341] on div "Lulus Sweetest Entrance Dark Magenta Ruffled Tie-Back Maxi Dress 2606991 15 in …" at bounding box center [887, 404] width 1359 height 536
click at [892, 304] on div "Lulus Sweetest Entrance Dark Magenta Ruffled Tie-Back Maxi Dress 2606991 15 in …" at bounding box center [887, 404] width 1359 height 536
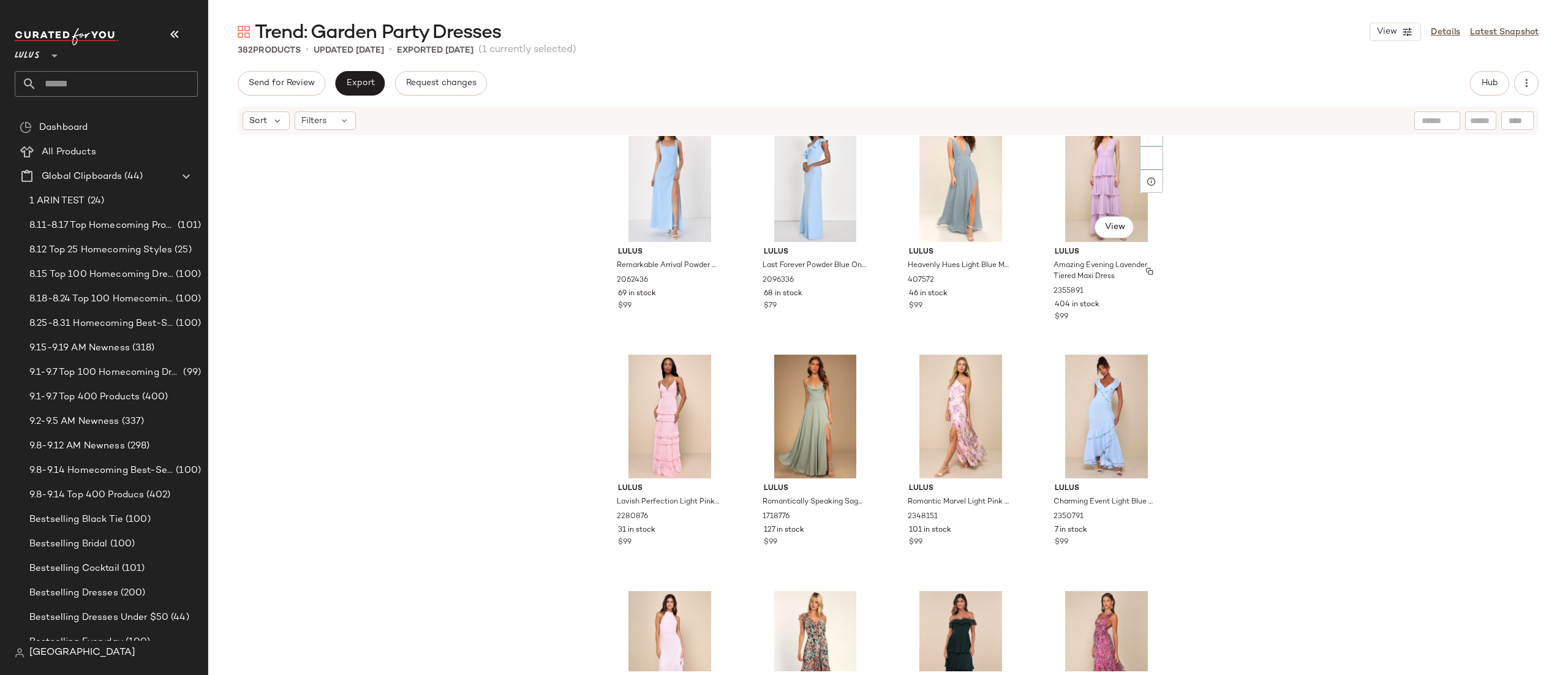
scroll to position [12704, 0]
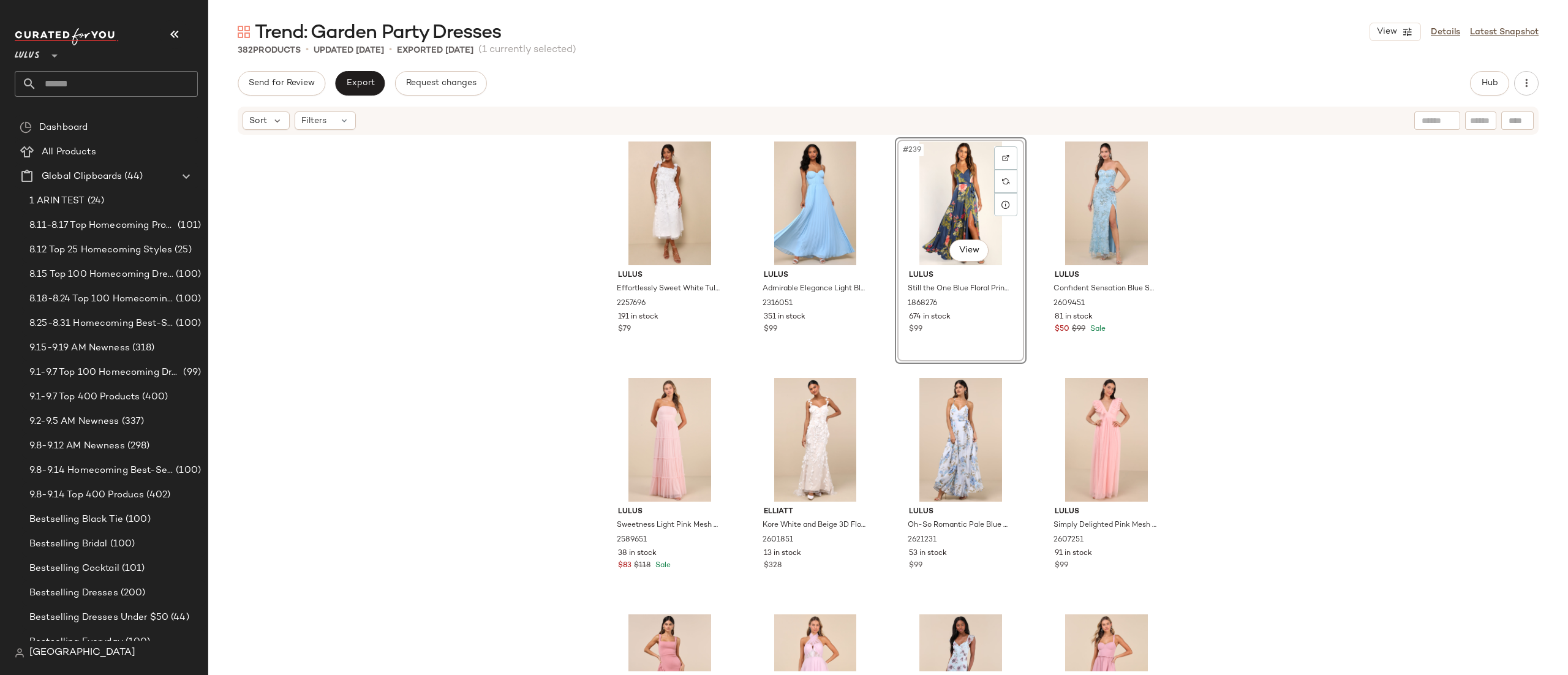
scroll to position [14185, 0]
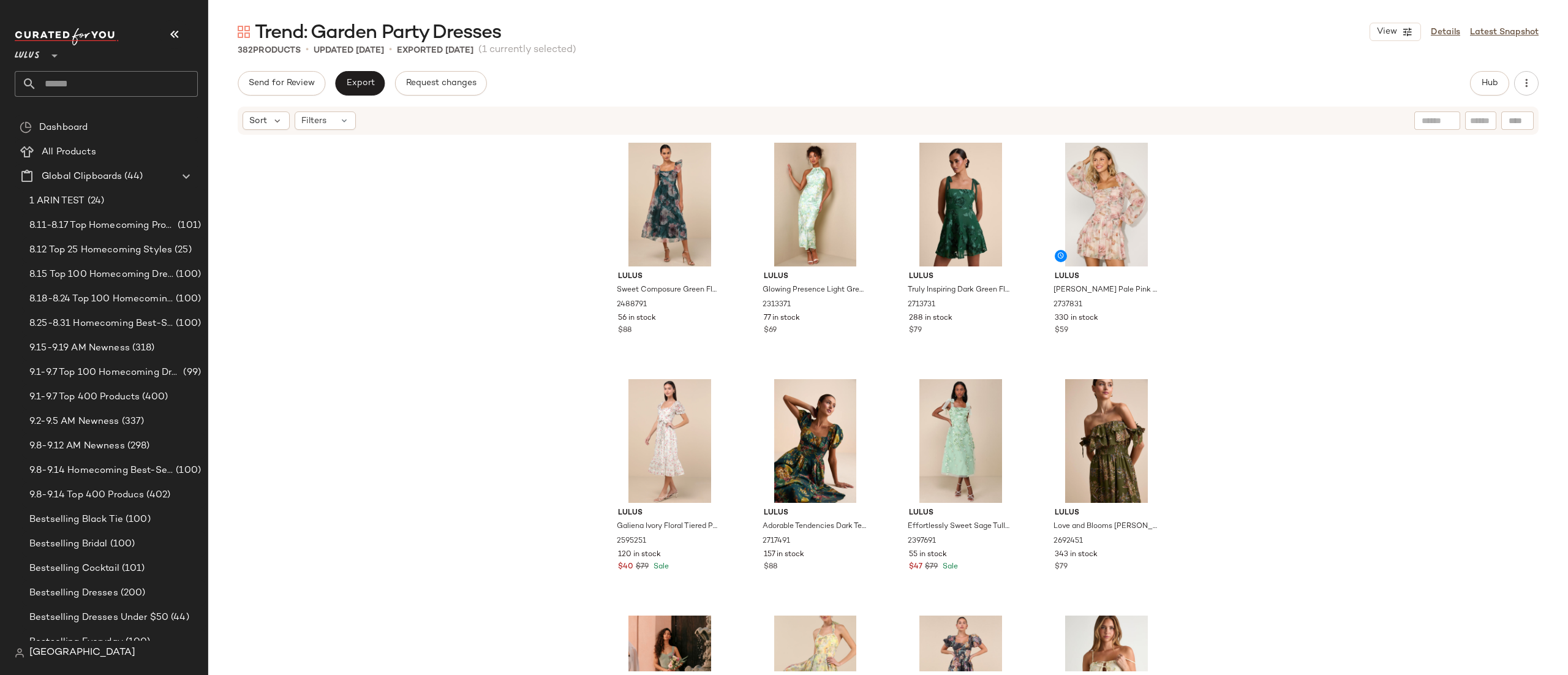
click at [386, 78] on div "Send for Review Export Request changes" at bounding box center [362, 83] width 249 height 25
click at [372, 82] on span "Export" at bounding box center [360, 83] width 29 height 10
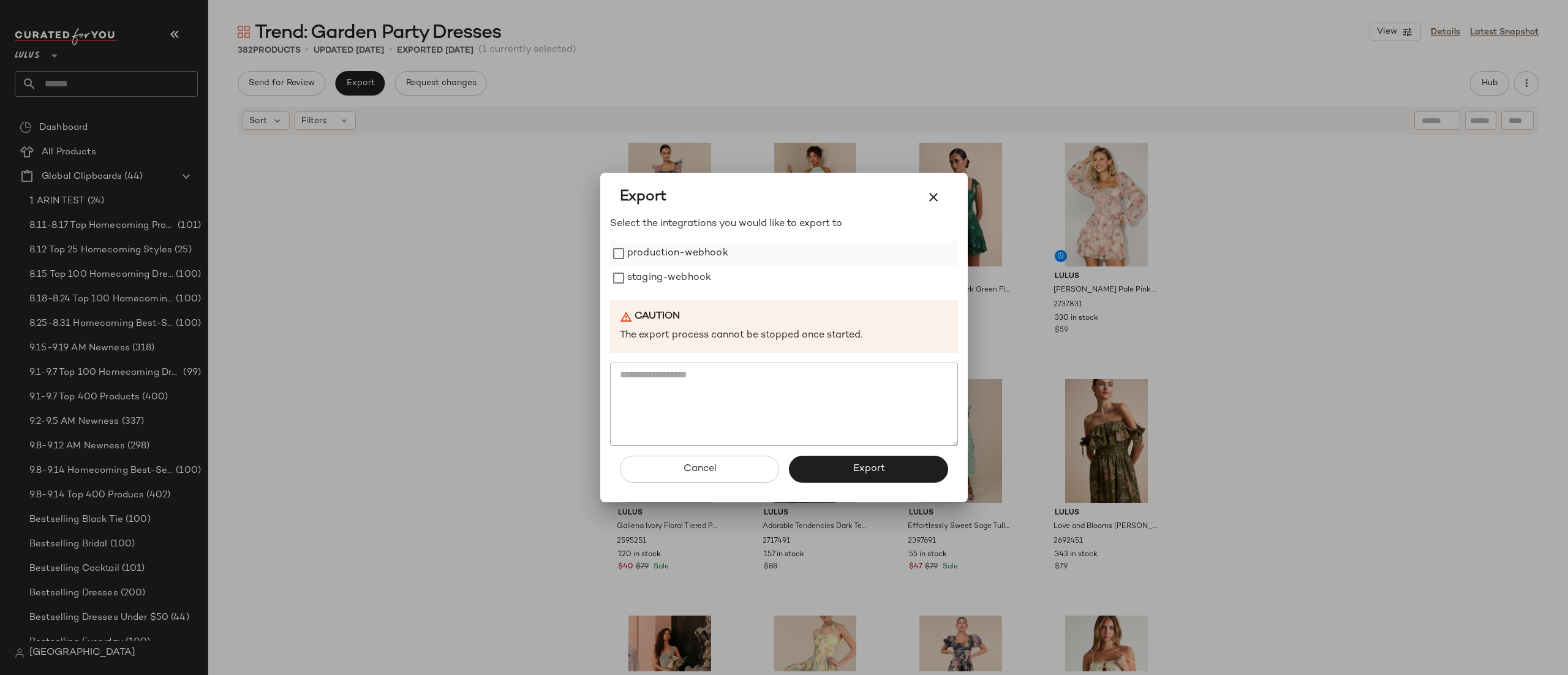
click at [676, 248] on label "production-webhook" at bounding box center [678, 253] width 101 height 25
click at [647, 276] on label "staging-webhook" at bounding box center [669, 278] width 84 height 25
click at [828, 477] on button "Export" at bounding box center [868, 469] width 159 height 27
